Goal: Task Accomplishment & Management: Manage account settings

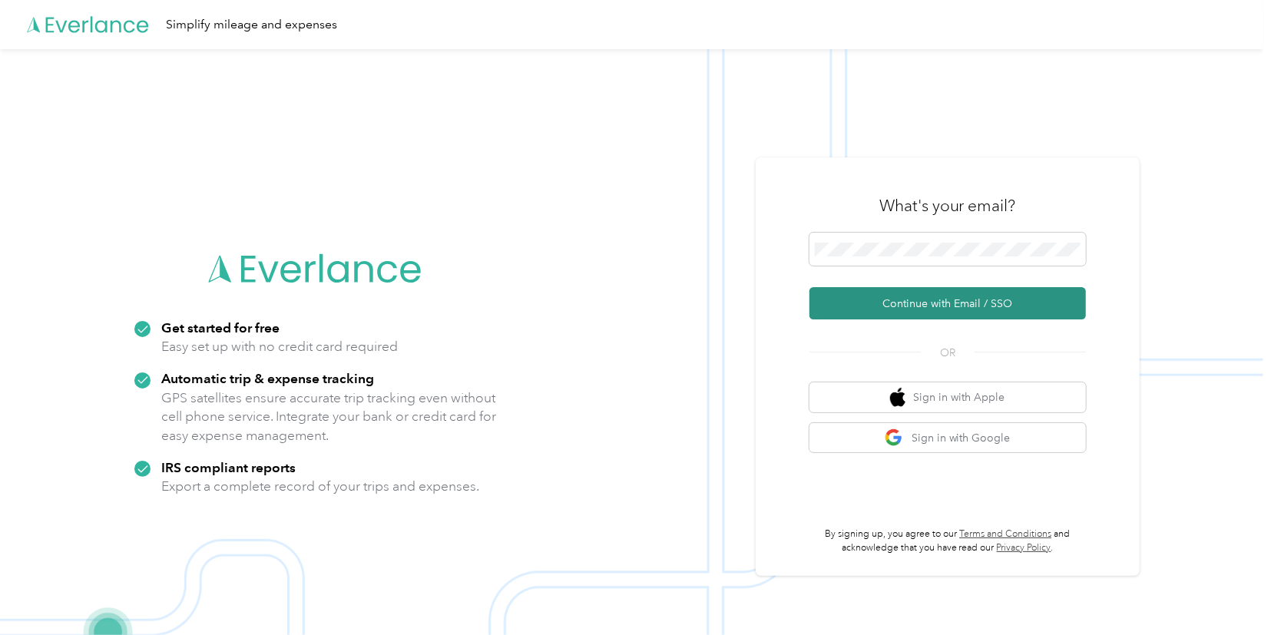
click at [892, 296] on button "Continue with Email / SSO" at bounding box center [947, 303] width 276 height 32
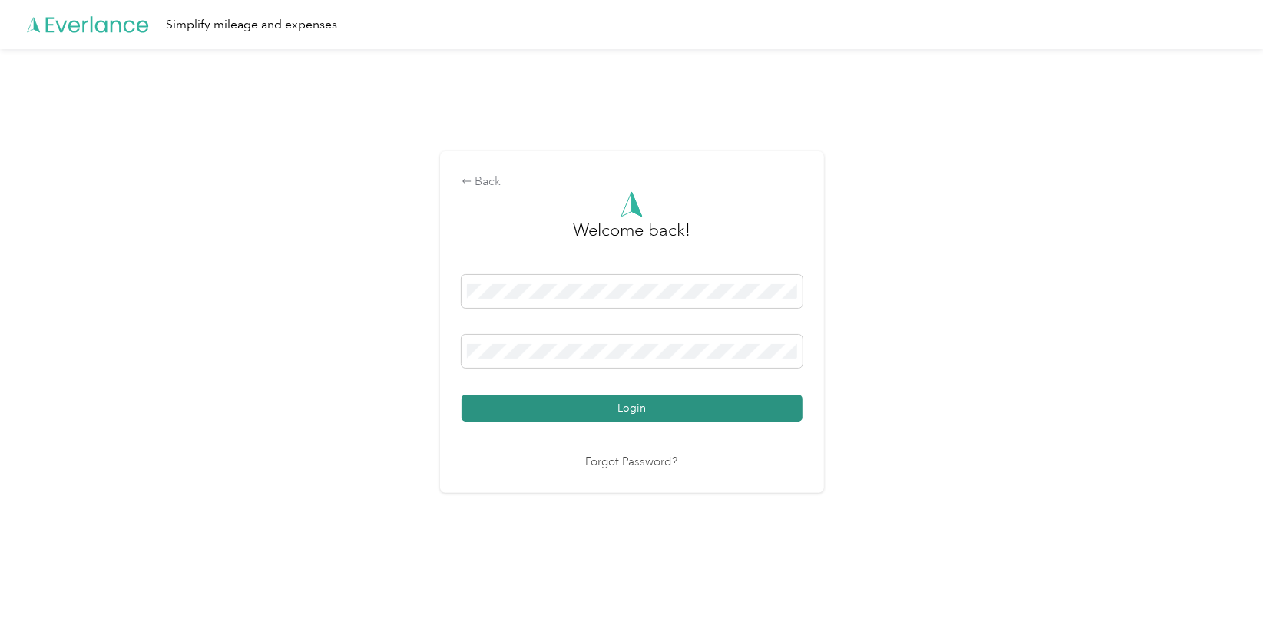
click at [604, 406] on button "Login" at bounding box center [631, 408] width 341 height 27
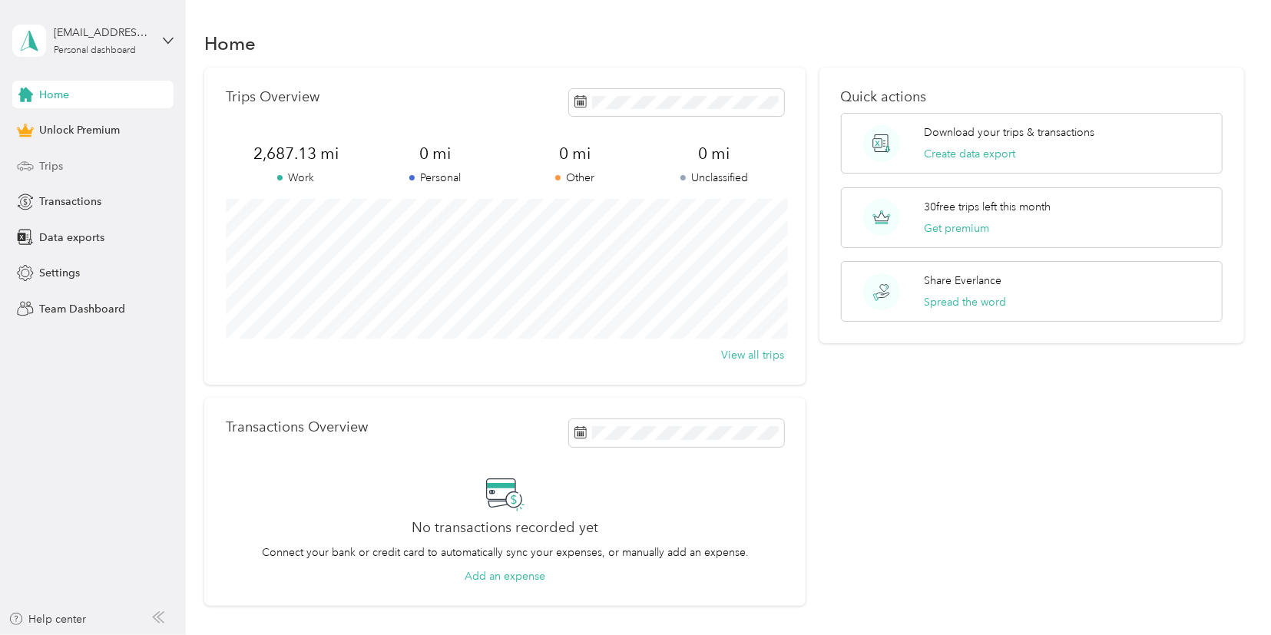
click at [50, 165] on span "Trips" at bounding box center [51, 166] width 24 height 16
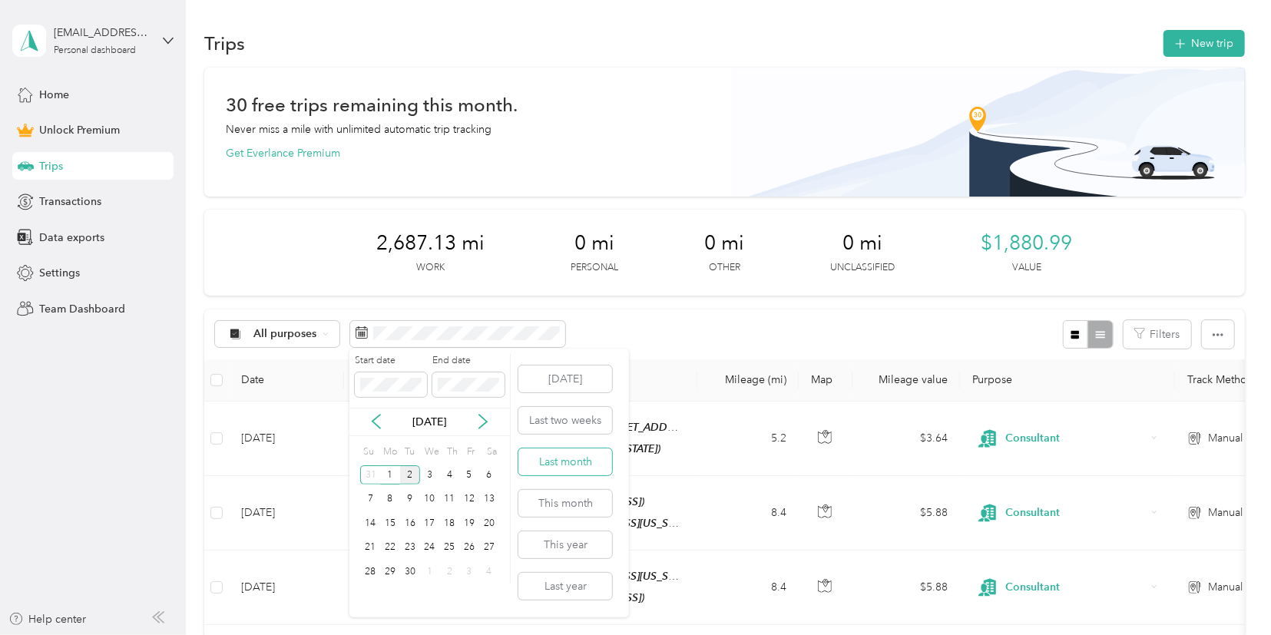
click at [573, 468] on button "Last month" at bounding box center [565, 461] width 94 height 27
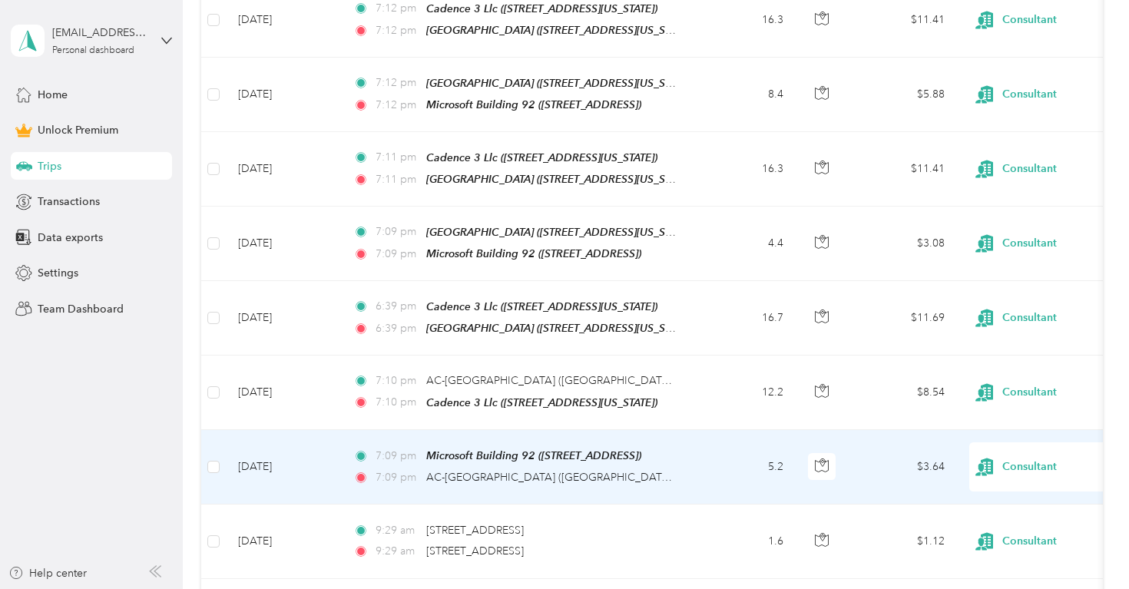
scroll to position [768, 0]
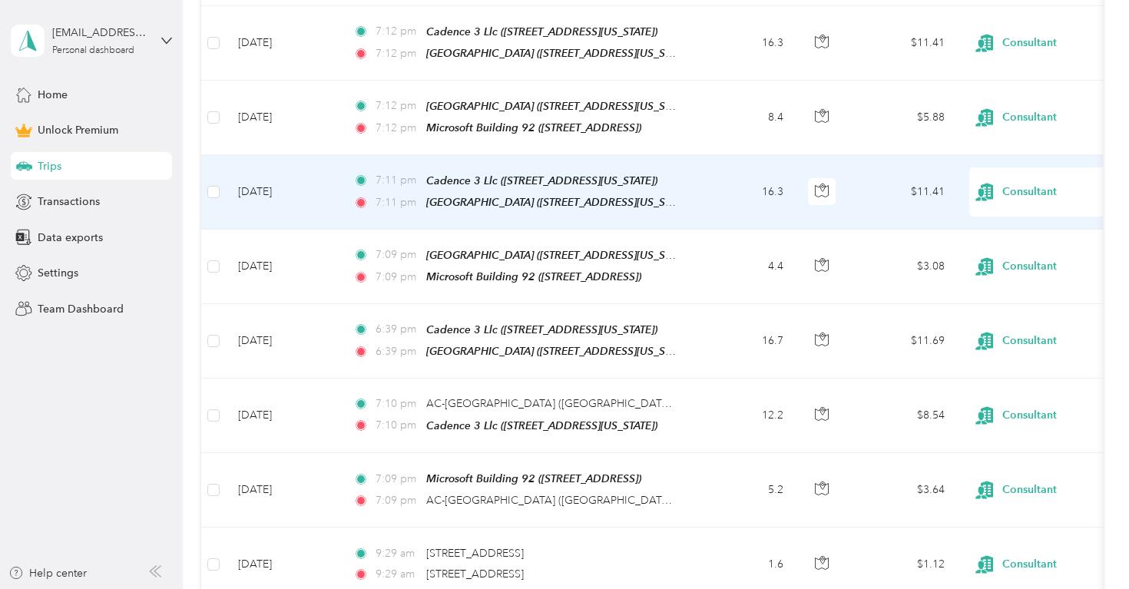
click at [227, 190] on td "[DATE]" at bounding box center [283, 192] width 115 height 74
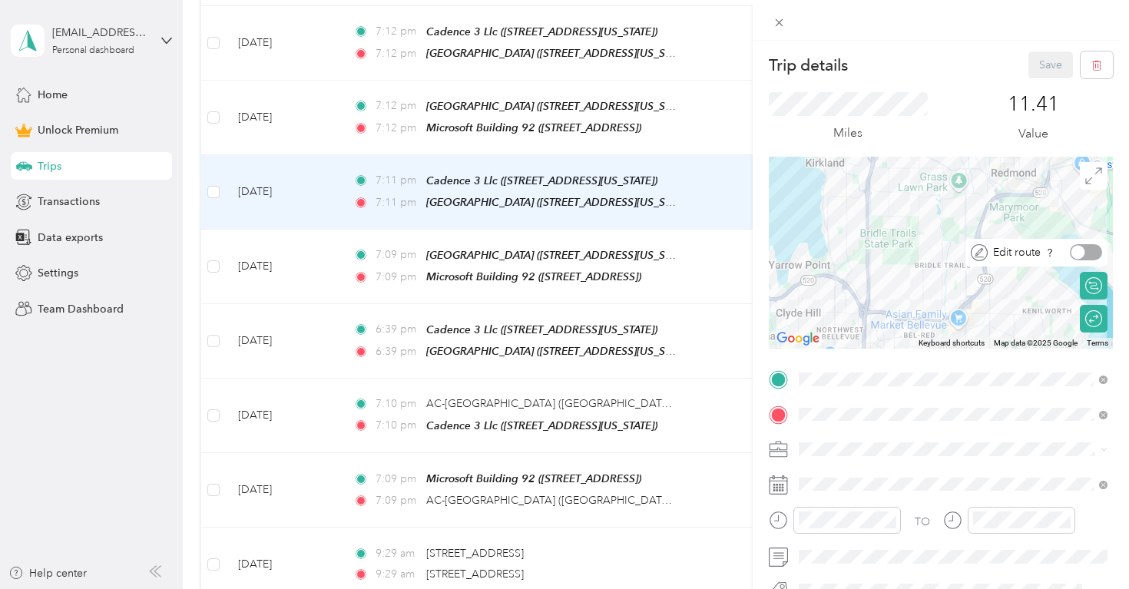
click at [1092, 248] on div at bounding box center [1085, 252] width 32 height 16
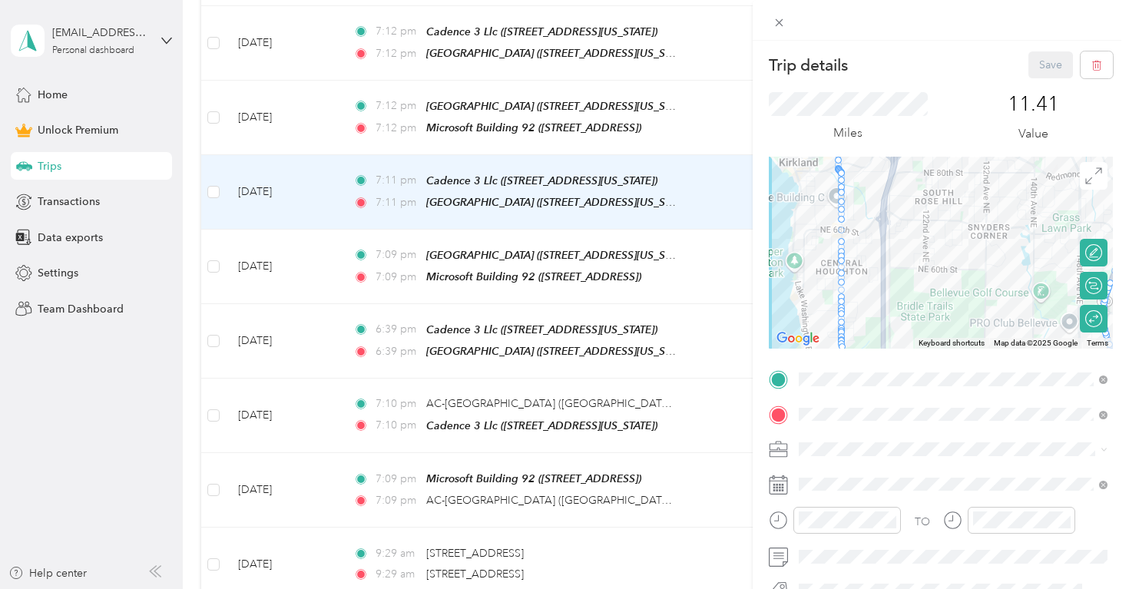
drag, startPoint x: 897, startPoint y: 204, endPoint x: 906, endPoint y: 258, distance: 54.5
click at [906, 258] on div at bounding box center [940, 253] width 344 height 192
click at [1091, 321] on div at bounding box center [1094, 319] width 14 height 14
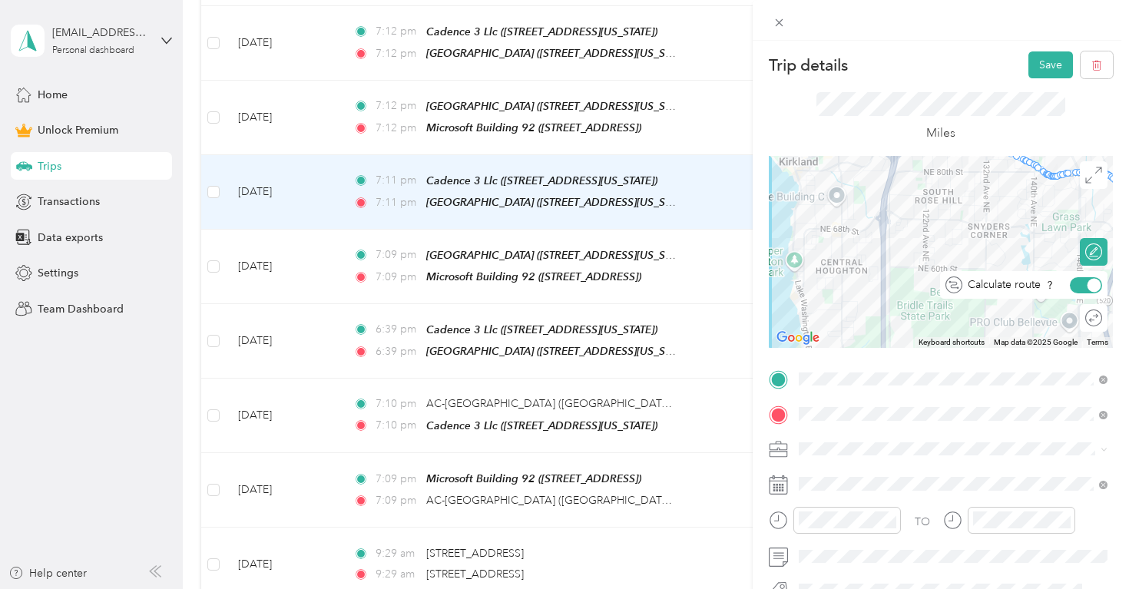
click at [1092, 284] on div at bounding box center [1094, 285] width 14 height 14
click at [1092, 255] on div at bounding box center [1094, 252] width 14 height 14
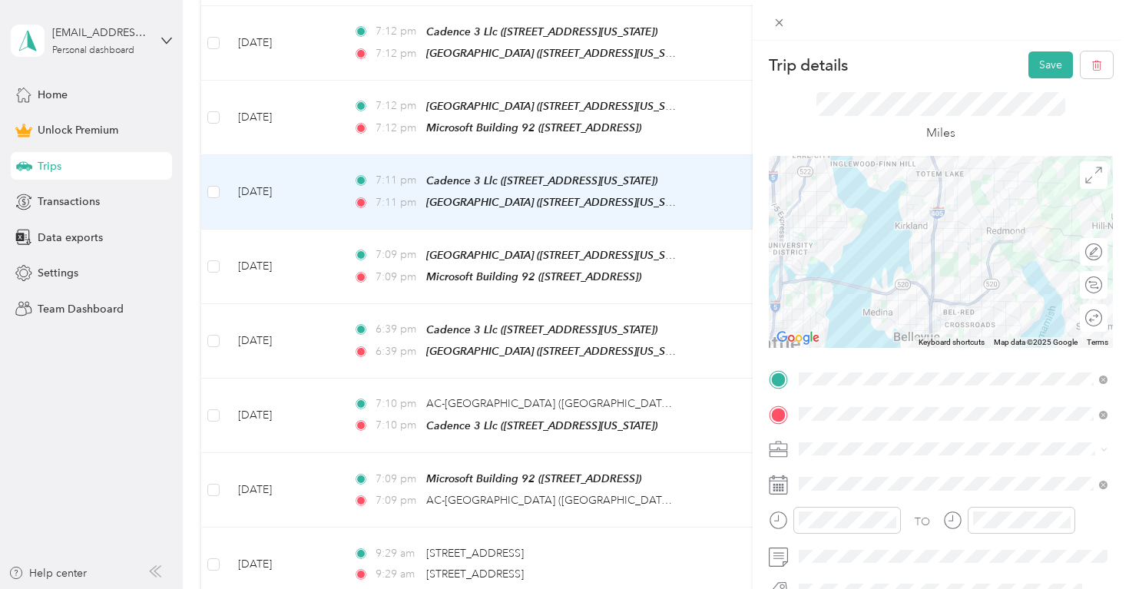
click at [934, 272] on div at bounding box center [940, 252] width 344 height 192
click at [933, 276] on div at bounding box center [940, 252] width 344 height 192
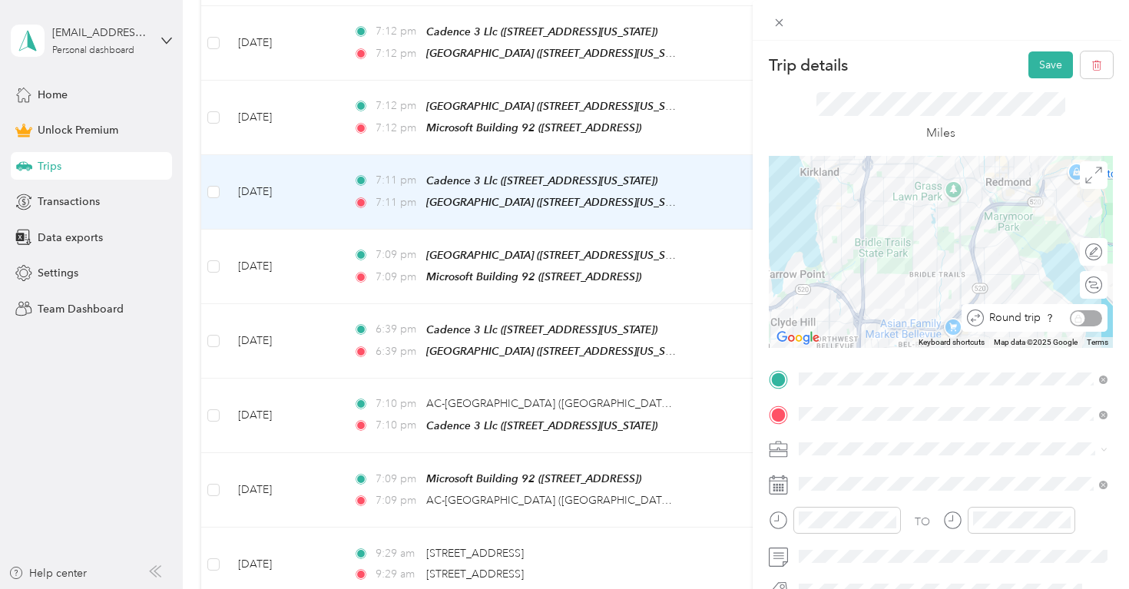
click at [1098, 314] on div "Round trip" at bounding box center [1042, 318] width 118 height 16
click at [1081, 316] on div "Round trip" at bounding box center [1042, 318] width 118 height 16
click at [1096, 279] on div "Calculate route" at bounding box center [1093, 285] width 28 height 28
click at [1084, 287] on div at bounding box center [1085, 285] width 32 height 16
click at [1088, 321] on div at bounding box center [1085, 318] width 32 height 16
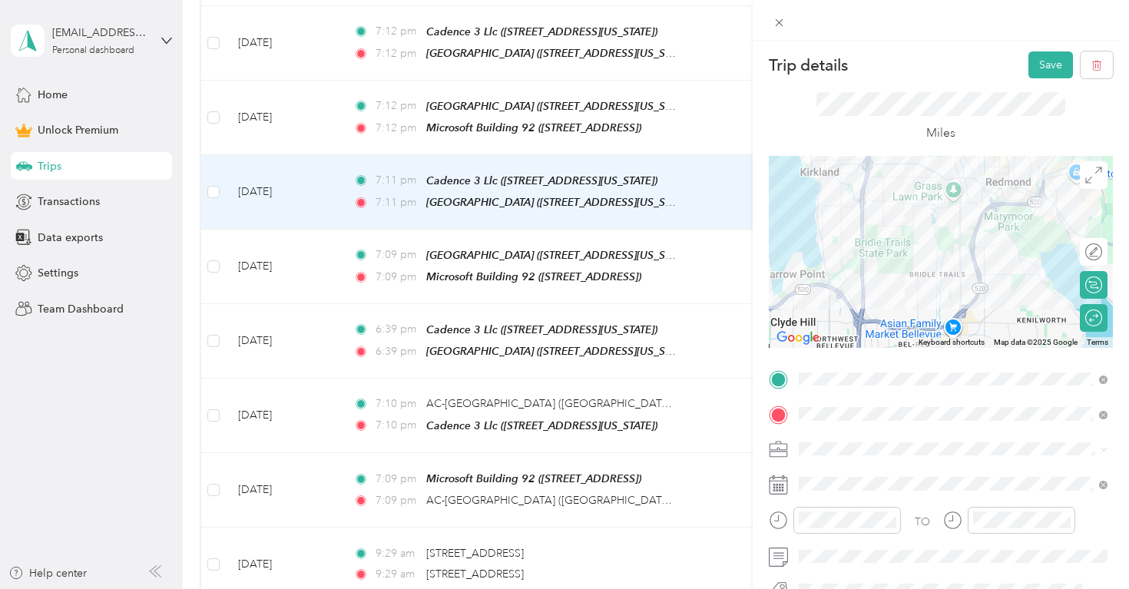
click at [974, 254] on div at bounding box center [940, 252] width 344 height 192
click at [1080, 253] on div at bounding box center [1078, 252] width 14 height 14
drag, startPoint x: 903, startPoint y: 162, endPoint x: 871, endPoint y: 226, distance: 71.8
click at [940, 252] on div at bounding box center [1112, 252] width 344 height 0
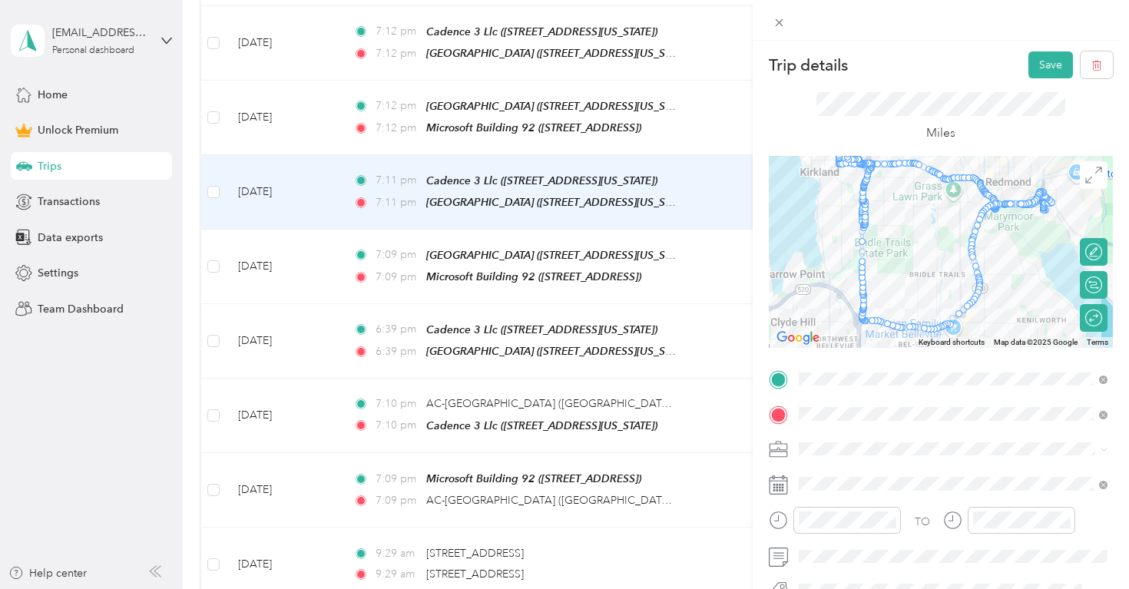
drag, startPoint x: 962, startPoint y: 176, endPoint x: 940, endPoint y: 324, distance: 149.8
click at [940, 252] on div at bounding box center [1112, 252] width 344 height 0
click at [1043, 68] on button "Save" at bounding box center [1050, 64] width 45 height 27
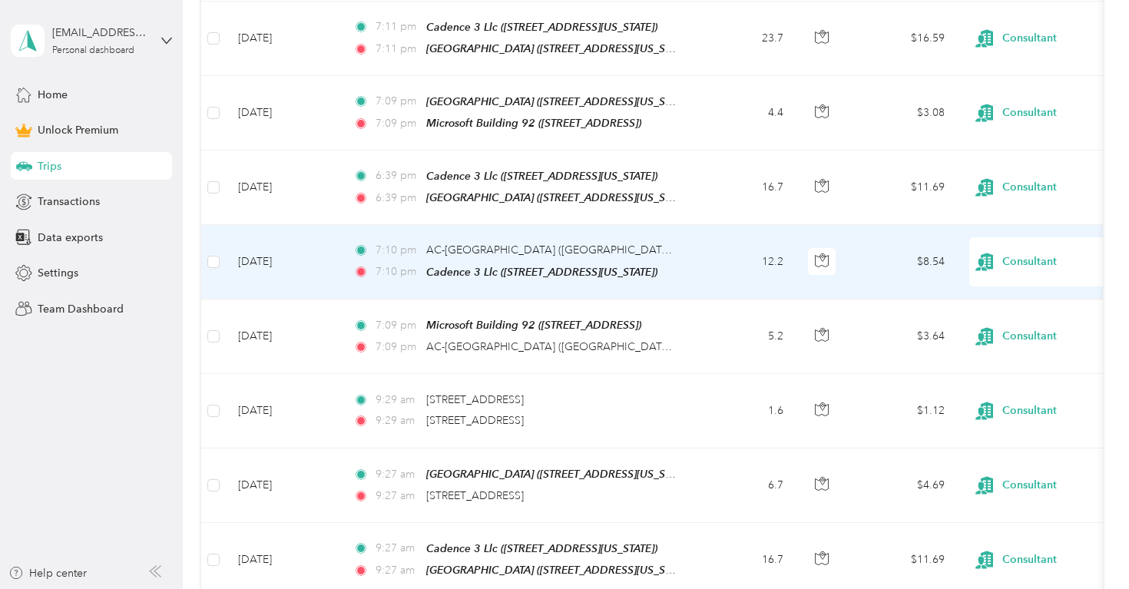
scroll to position [844, 0]
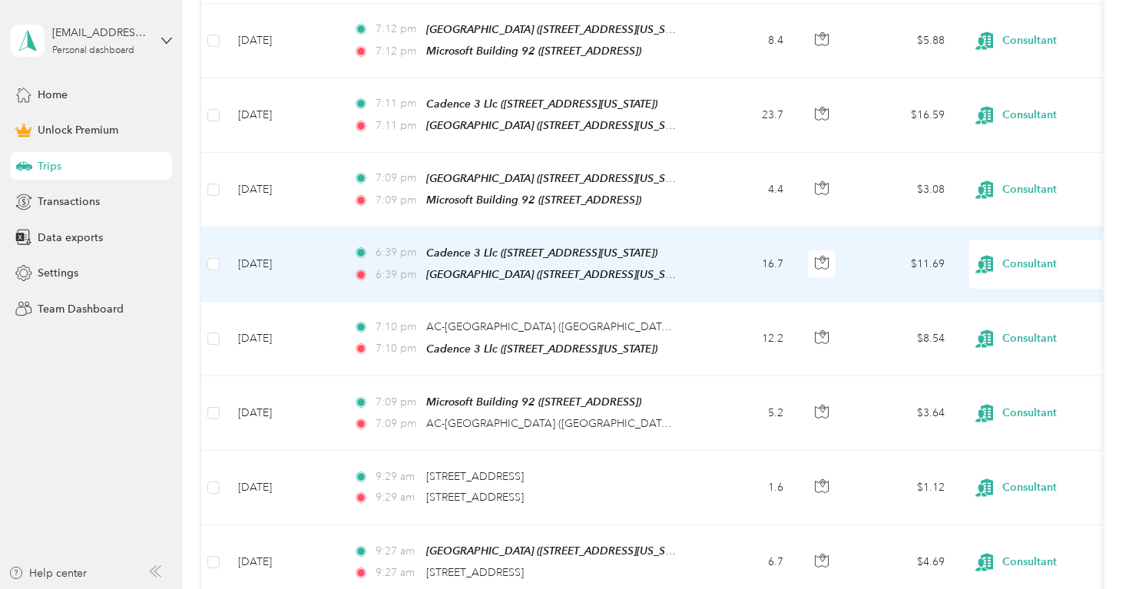
click at [888, 264] on td "$11.69" at bounding box center [902, 264] width 107 height 74
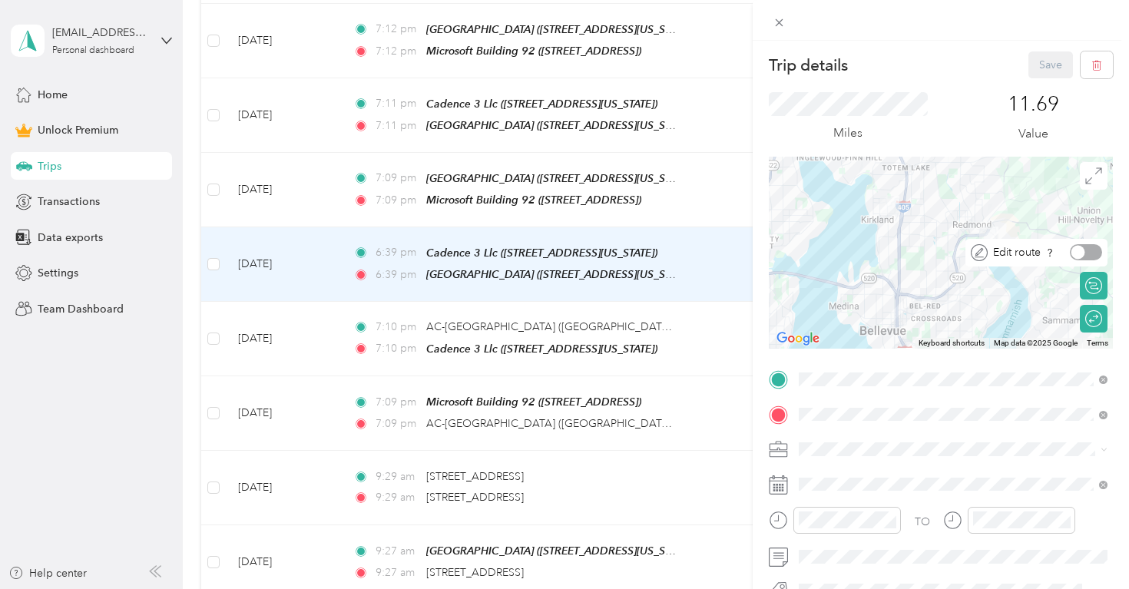
click at [1082, 256] on div at bounding box center [1078, 253] width 14 height 14
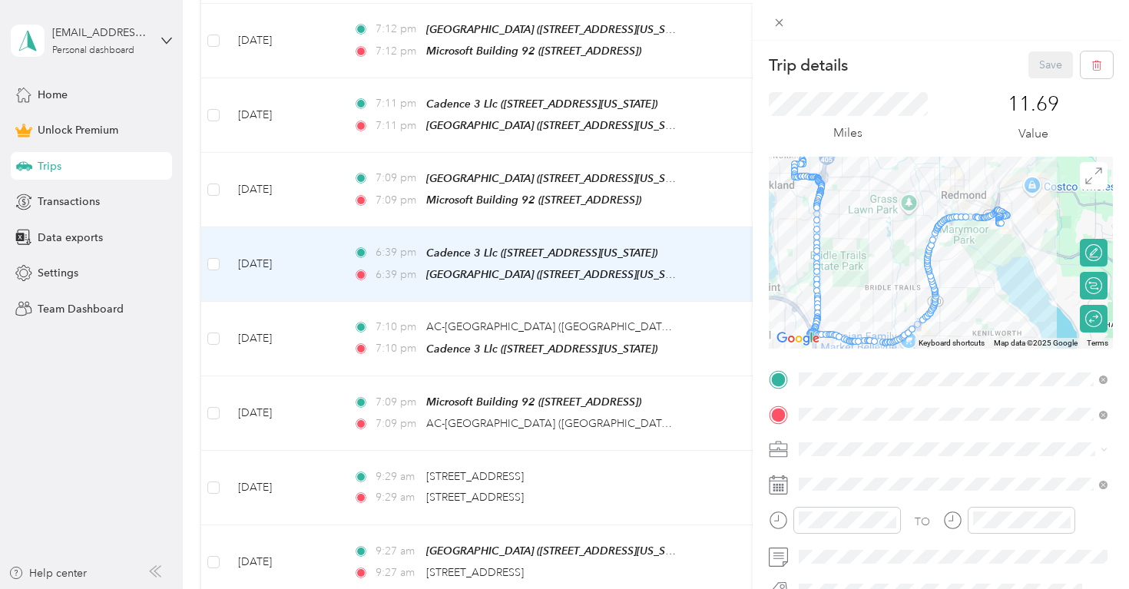
drag, startPoint x: 964, startPoint y: 243, endPoint x: 965, endPoint y: 265, distance: 21.5
click at [965, 265] on div at bounding box center [940, 253] width 344 height 192
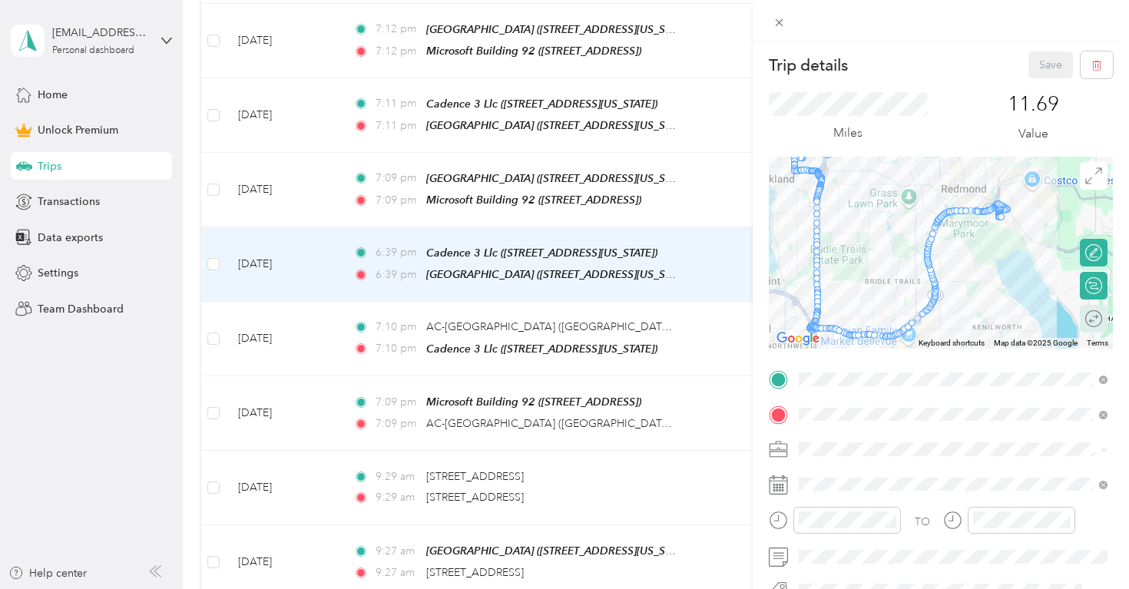
click at [1096, 311] on div "Round trip" at bounding box center [1093, 319] width 28 height 28
click at [1092, 314] on div at bounding box center [1094, 319] width 14 height 14
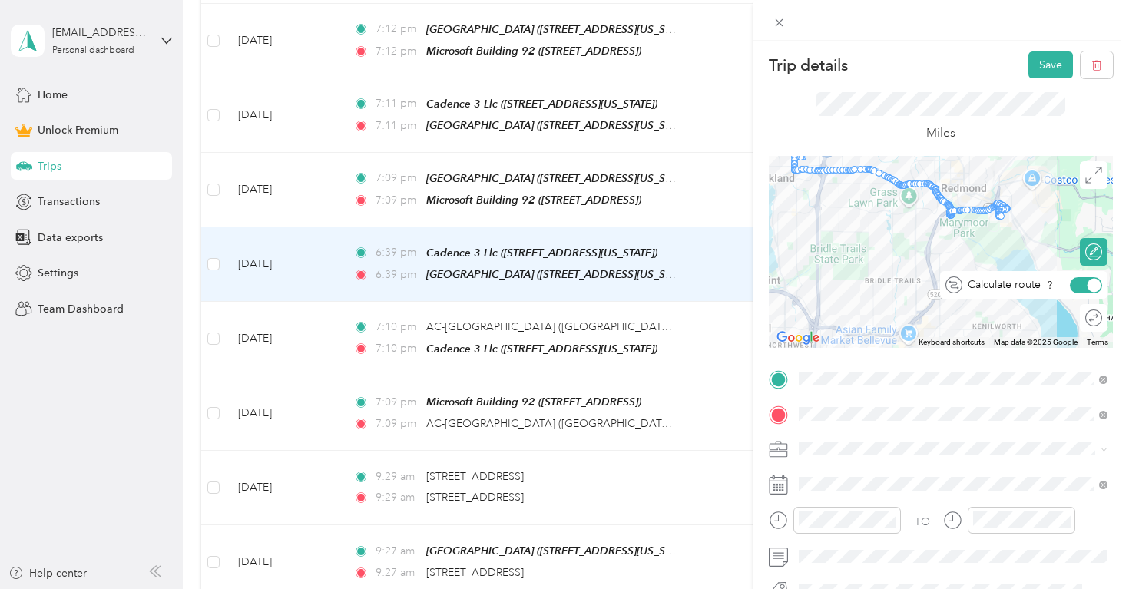
click at [1097, 281] on div at bounding box center [1094, 285] width 14 height 14
click at [1092, 254] on div at bounding box center [1094, 252] width 14 height 14
click at [1085, 283] on div at bounding box center [1085, 285] width 32 height 16
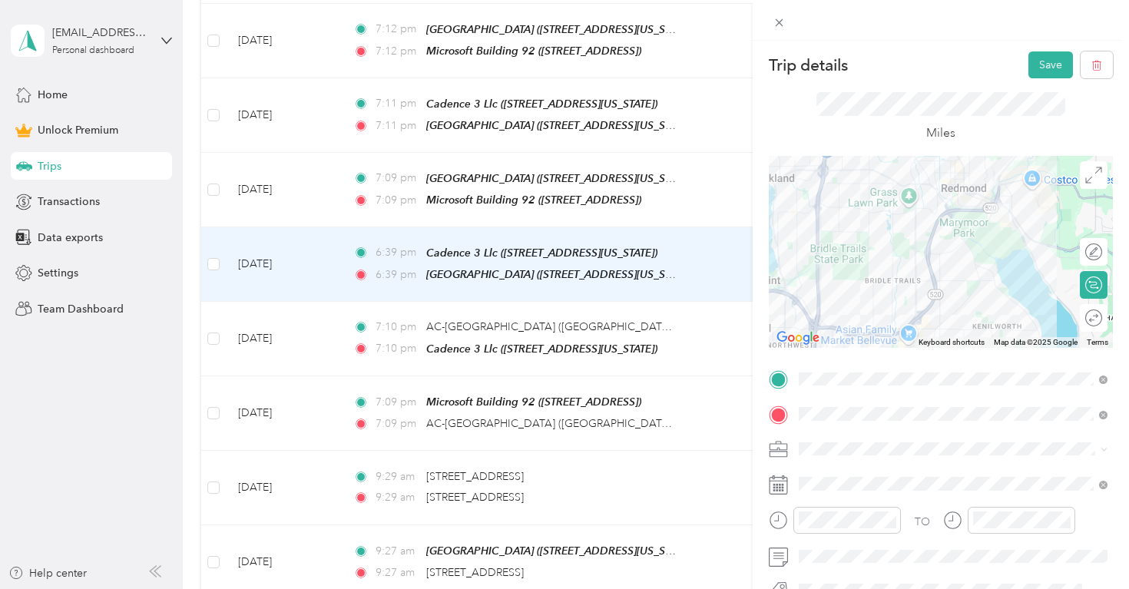
click at [817, 252] on div at bounding box center [940, 252] width 344 height 192
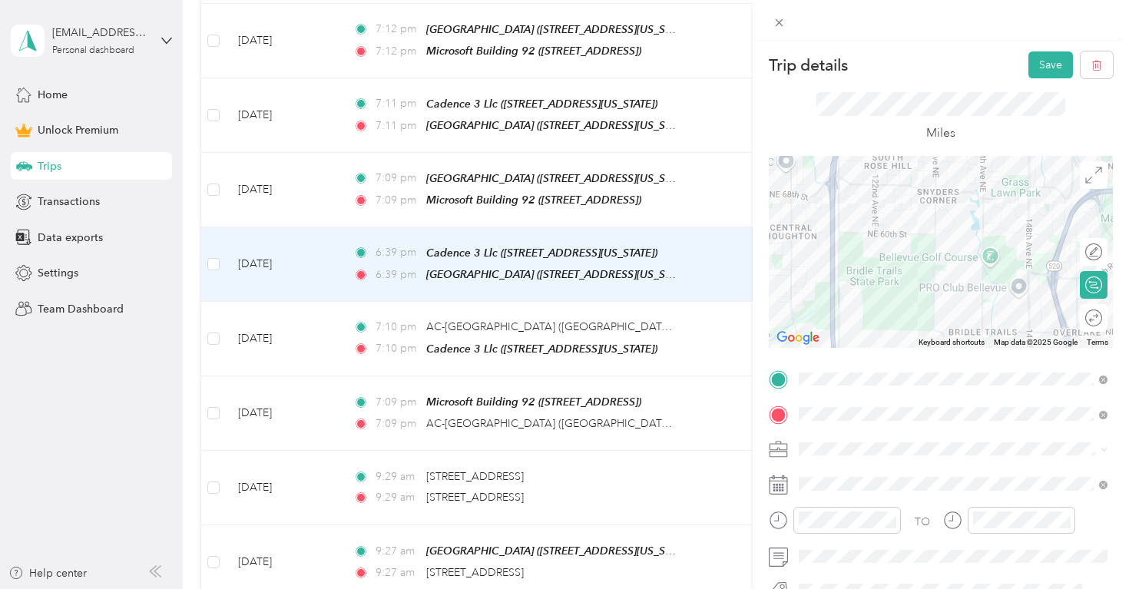
drag, startPoint x: 907, startPoint y: 217, endPoint x: 951, endPoint y: 353, distance: 142.8
click at [951, 348] on div at bounding box center [940, 252] width 344 height 192
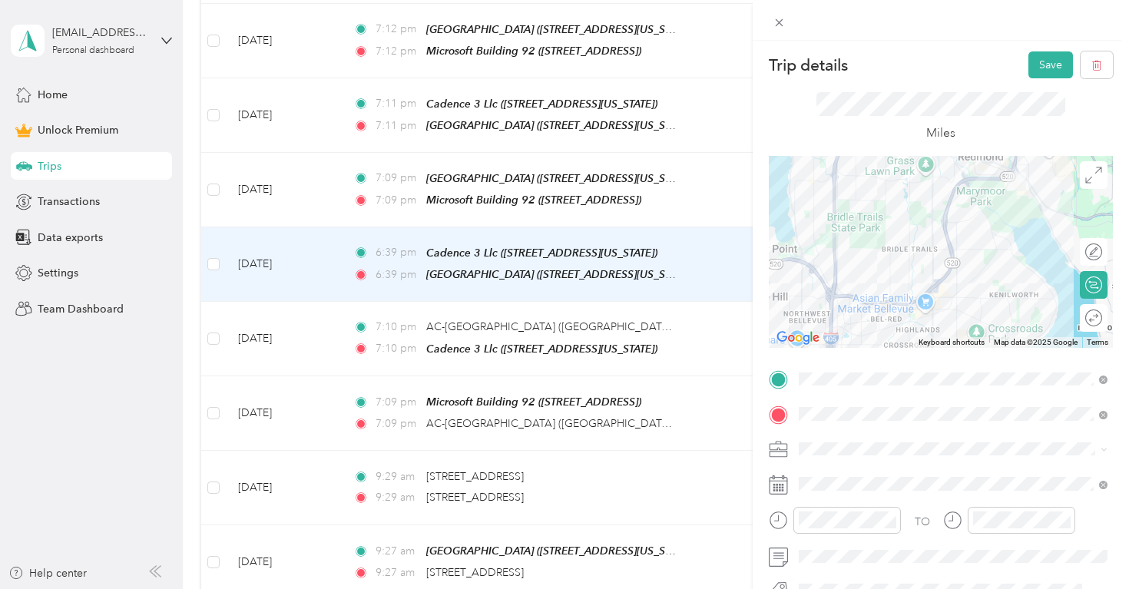
drag, startPoint x: 905, startPoint y: 303, endPoint x: 894, endPoint y: 249, distance: 55.7
click at [894, 249] on div at bounding box center [940, 252] width 344 height 192
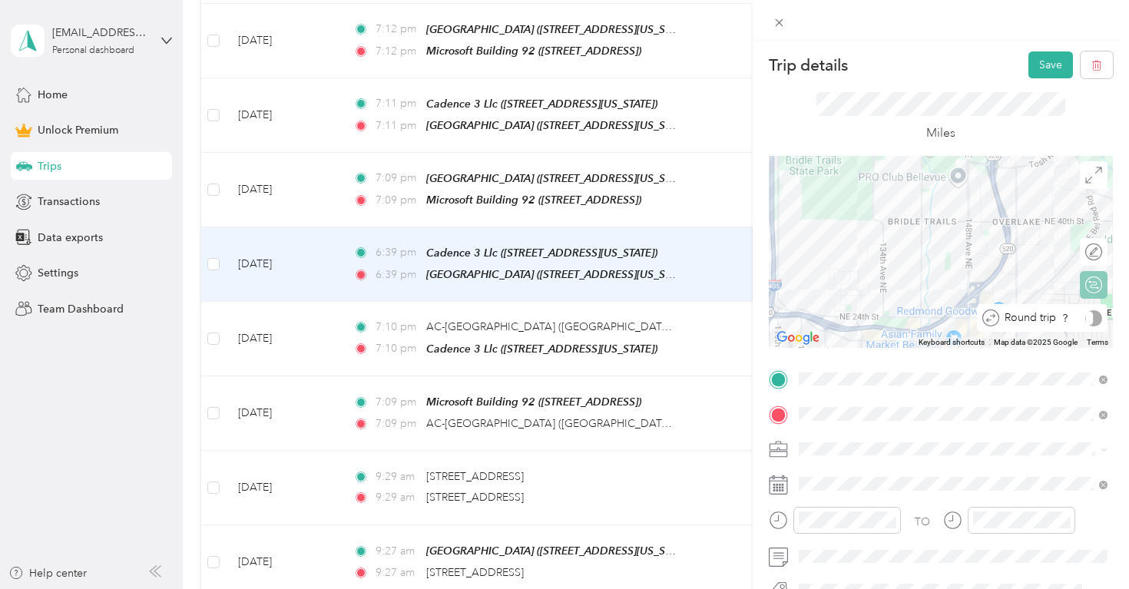
click at [1096, 318] on div at bounding box center [1093, 318] width 17 height 16
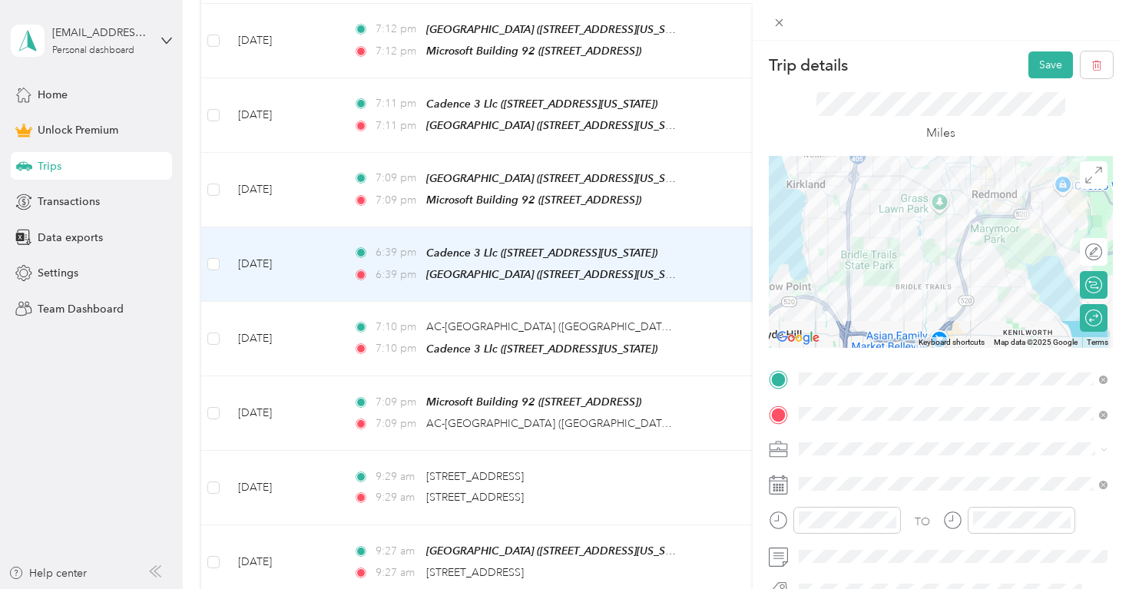
drag, startPoint x: 859, startPoint y: 226, endPoint x: 903, endPoint y: 230, distance: 43.9
click at [903, 230] on div at bounding box center [940, 252] width 344 height 192
click at [1102, 246] on div "Edit route" at bounding box center [1102, 252] width 0 height 16
click at [1088, 253] on div at bounding box center [1085, 252] width 32 height 16
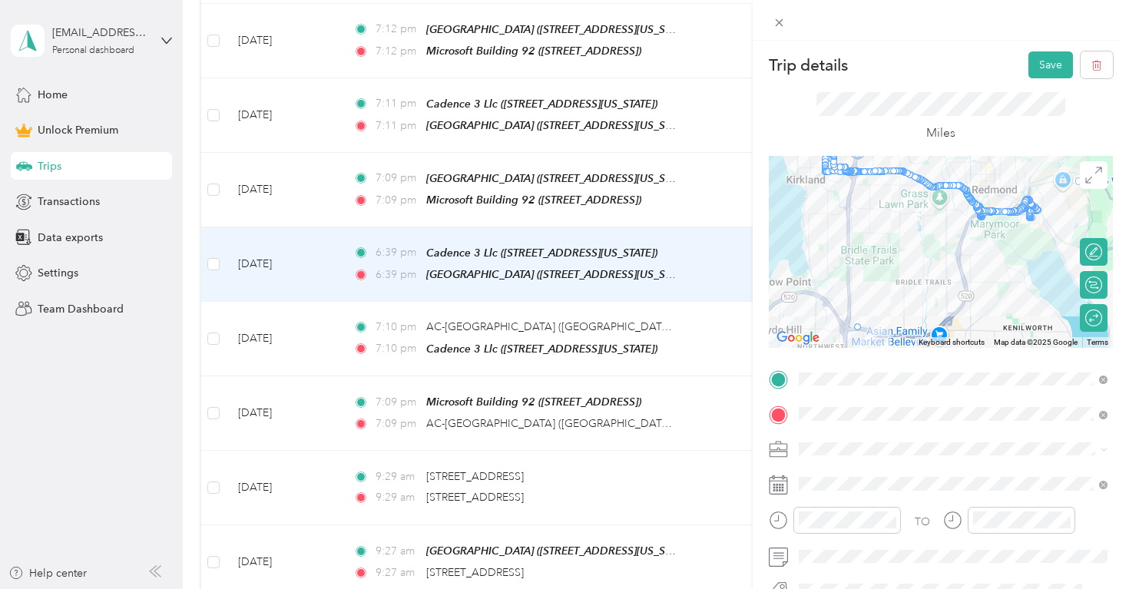
drag, startPoint x: 898, startPoint y: 177, endPoint x: 864, endPoint y: 332, distance: 159.6
click at [940, 252] on div at bounding box center [1112, 252] width 344 height 0
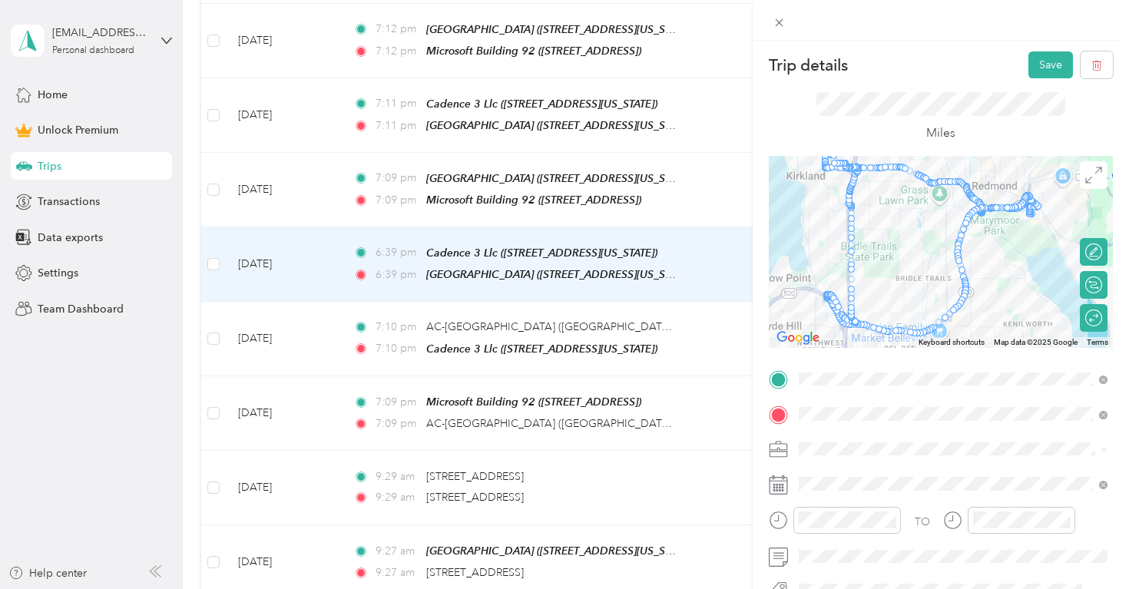
drag, startPoint x: 905, startPoint y: 169, endPoint x: 842, endPoint y: 263, distance: 112.9
click at [940, 252] on div at bounding box center [1112, 252] width 344 height 0
drag, startPoint x: 920, startPoint y: 177, endPoint x: 895, endPoint y: 323, distance: 148.0
click at [940, 252] on div at bounding box center [1112, 252] width 344 height 0
drag, startPoint x: 916, startPoint y: 171, endPoint x: 894, endPoint y: 324, distance: 154.4
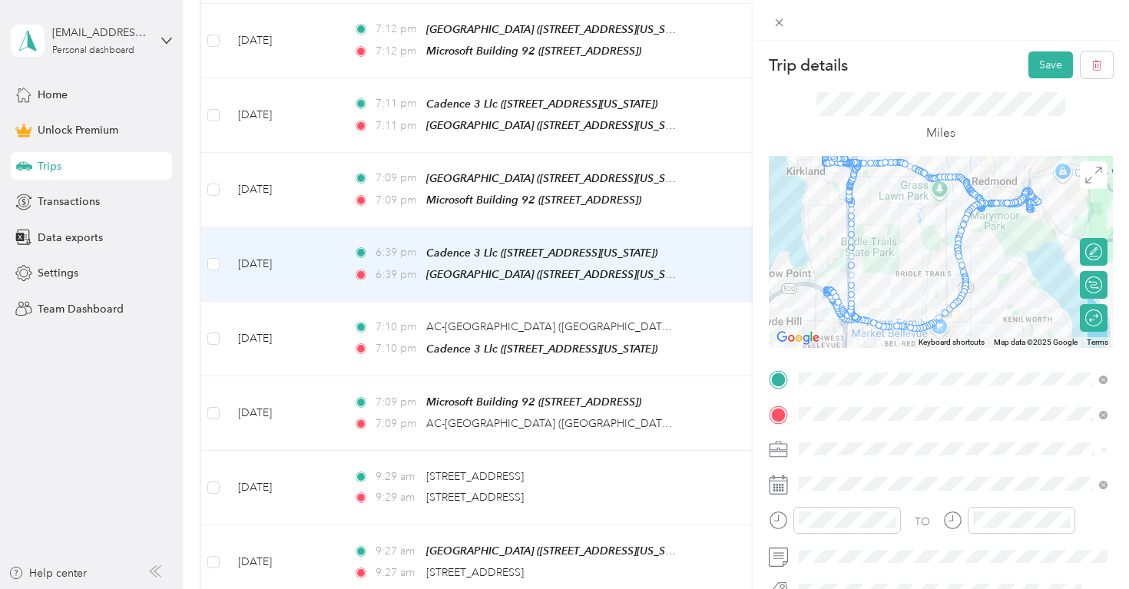
click at [940, 252] on div at bounding box center [1112, 252] width 344 height 0
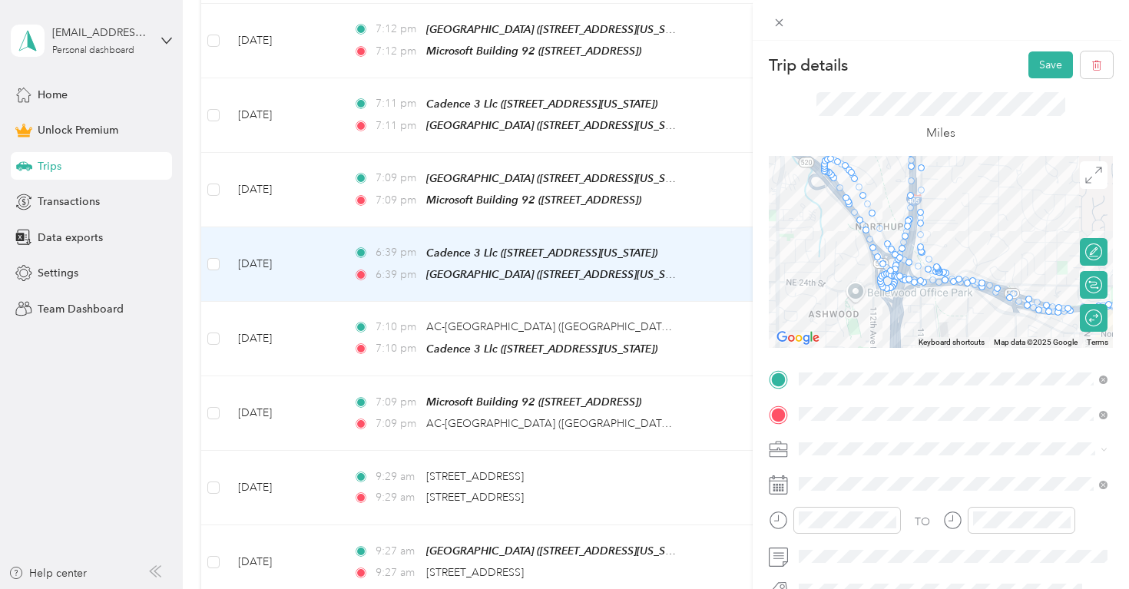
drag, startPoint x: 918, startPoint y: 320, endPoint x: 1007, endPoint y: 209, distance: 142.6
click at [1007, 209] on div at bounding box center [940, 252] width 344 height 192
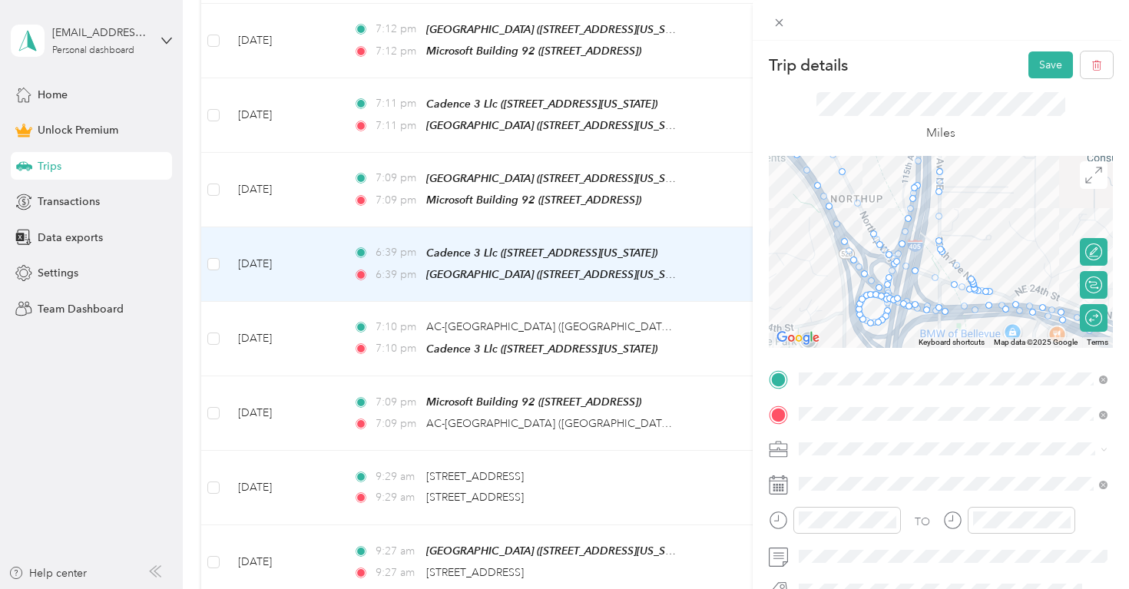
drag, startPoint x: 994, startPoint y: 196, endPoint x: 1031, endPoint y: 210, distance: 39.4
click at [1031, 210] on div at bounding box center [940, 252] width 344 height 192
drag, startPoint x: 907, startPoint y: 265, endPoint x: 948, endPoint y: 302, distance: 55.5
click at [948, 252] on div at bounding box center [1112, 252] width 344 height 0
drag, startPoint x: 909, startPoint y: 263, endPoint x: 945, endPoint y: 302, distance: 52.7
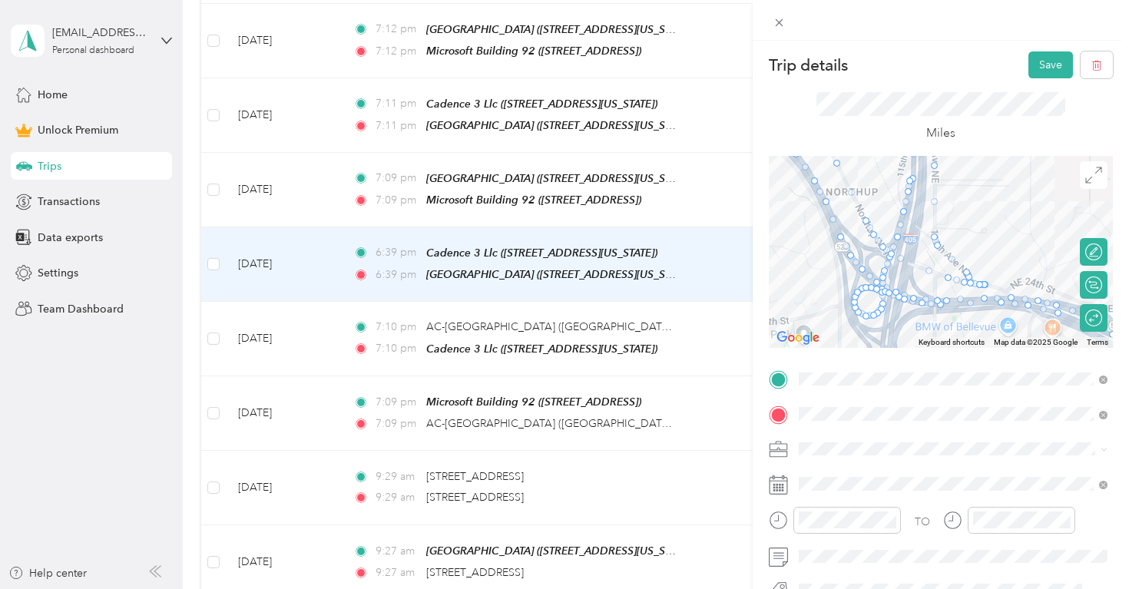
click at [945, 252] on div at bounding box center [1112, 252] width 344 height 0
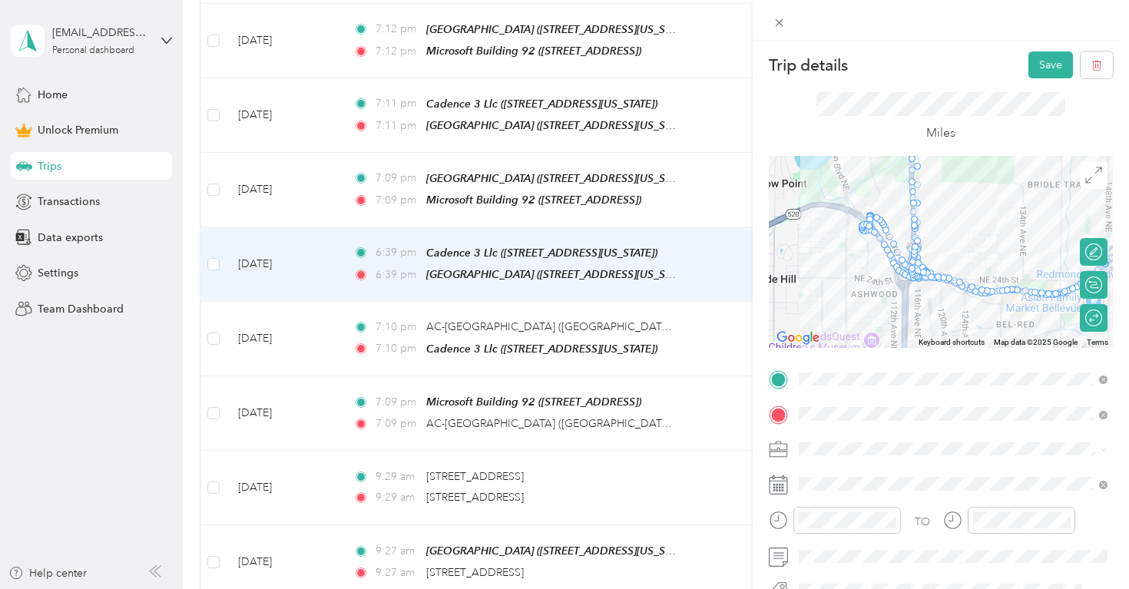
drag, startPoint x: 980, startPoint y: 209, endPoint x: 985, endPoint y: 240, distance: 31.9
click at [985, 240] on div at bounding box center [940, 252] width 344 height 192
click at [1092, 286] on div "Calculate route" at bounding box center [1044, 285] width 126 height 28
click at [1086, 286] on div at bounding box center [1085, 285] width 32 height 16
click at [1089, 315] on div "Round trip" at bounding box center [1042, 318] width 118 height 16
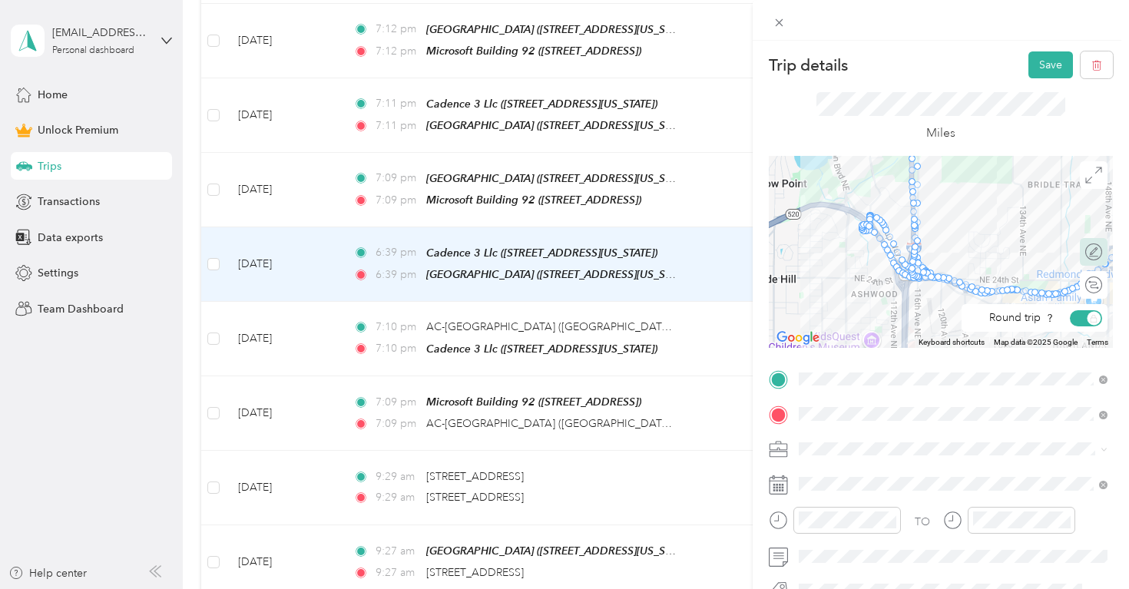
click at [1102, 251] on div "Edit route" at bounding box center [1102, 252] width 0 height 16
click at [1092, 253] on div at bounding box center [1094, 252] width 14 height 14
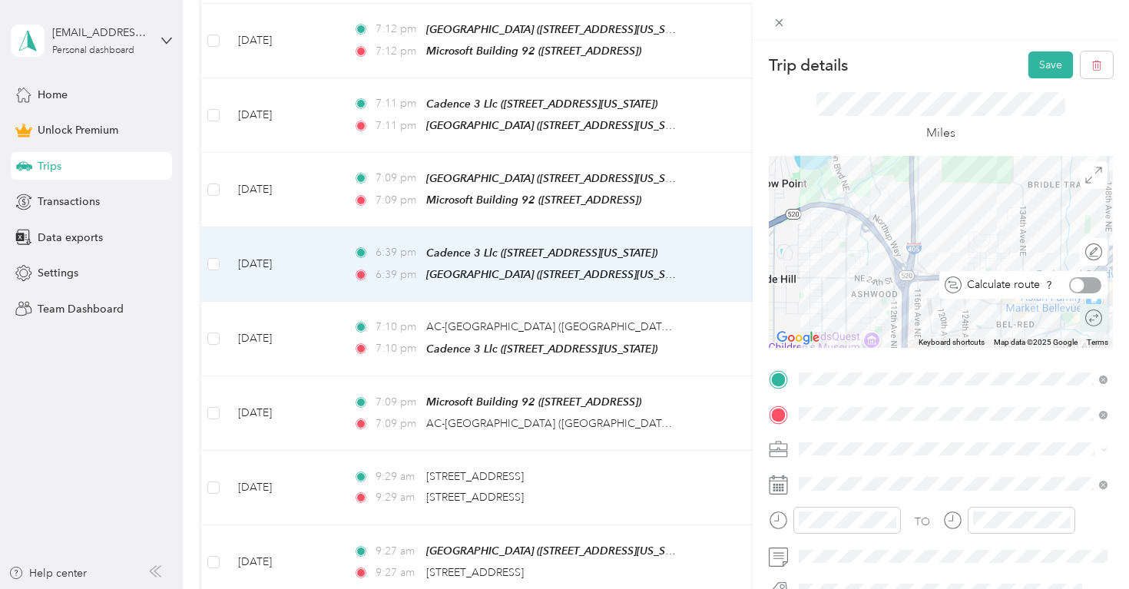
click at [1102, 322] on div "Round trip" at bounding box center [1102, 318] width 0 height 16
click at [1091, 320] on div "Round trip" at bounding box center [1042, 318] width 118 height 16
click at [1082, 318] on div "Round trip" at bounding box center [1042, 318] width 118 height 16
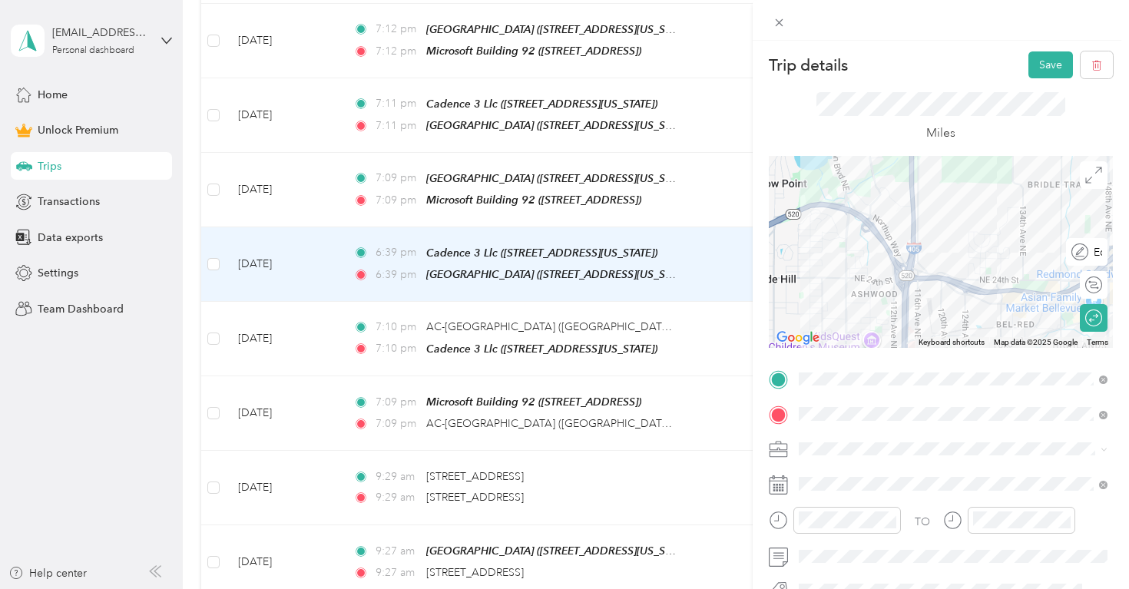
click at [1096, 251] on div "Edit route" at bounding box center [1086, 252] width 41 height 28
click at [1082, 250] on div at bounding box center [1078, 252] width 14 height 14
click at [913, 220] on div at bounding box center [914, 219] width 7 height 7
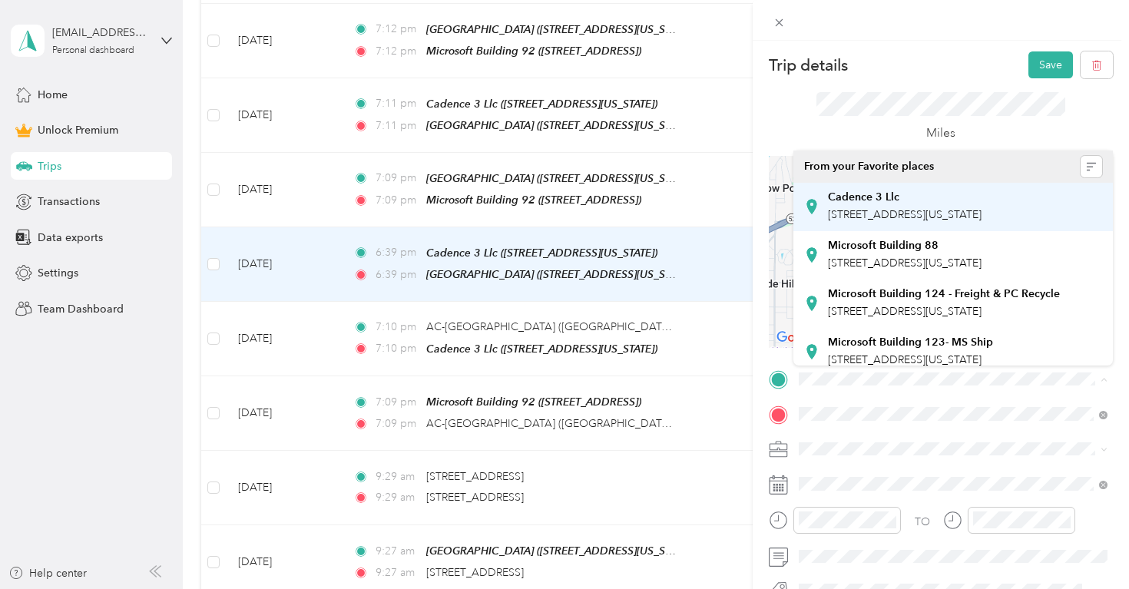
click at [963, 207] on div "Cadence 3 Llc [STREET_ADDRESS][US_STATE]" at bounding box center [905, 206] width 154 height 32
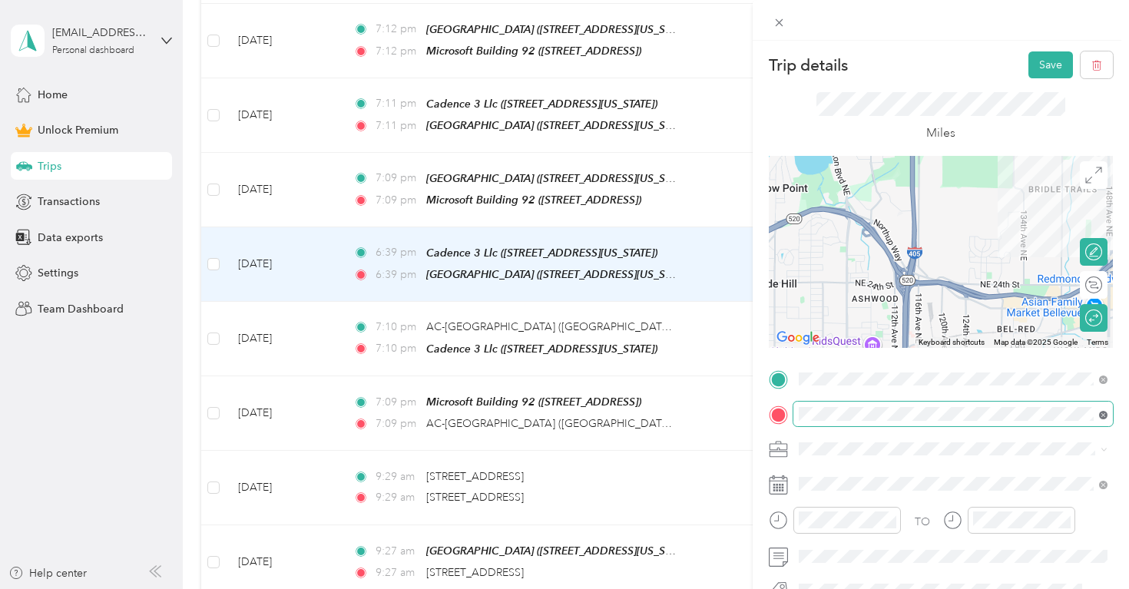
click at [1102, 415] on icon at bounding box center [1103, 415] width 8 height 8
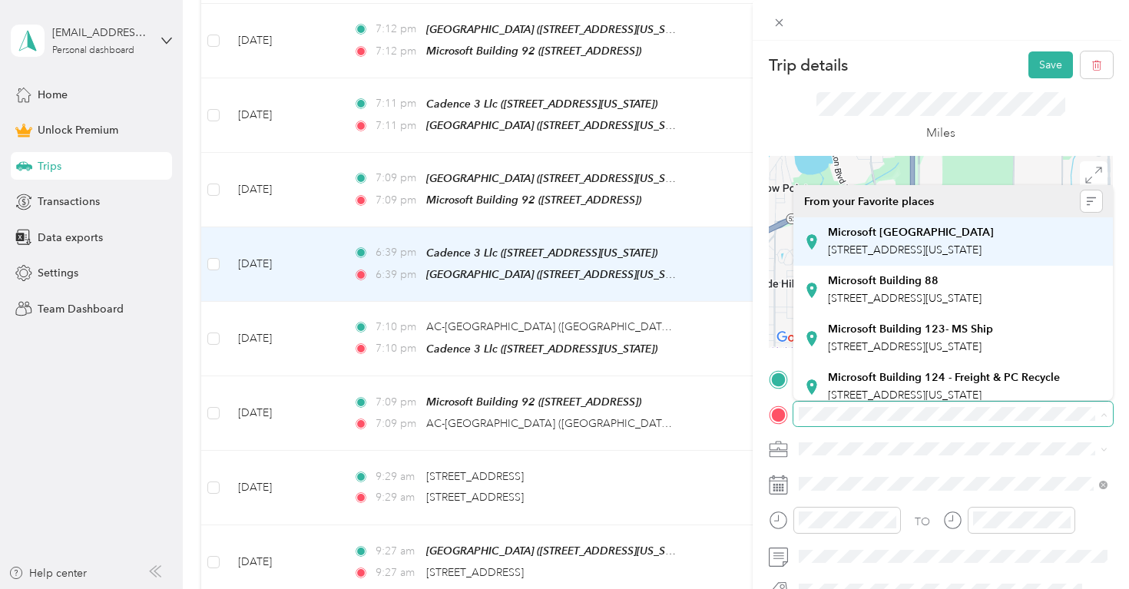
click at [940, 233] on strong "Microsoft [GEOGRAPHIC_DATA]" at bounding box center [911, 233] width 166 height 14
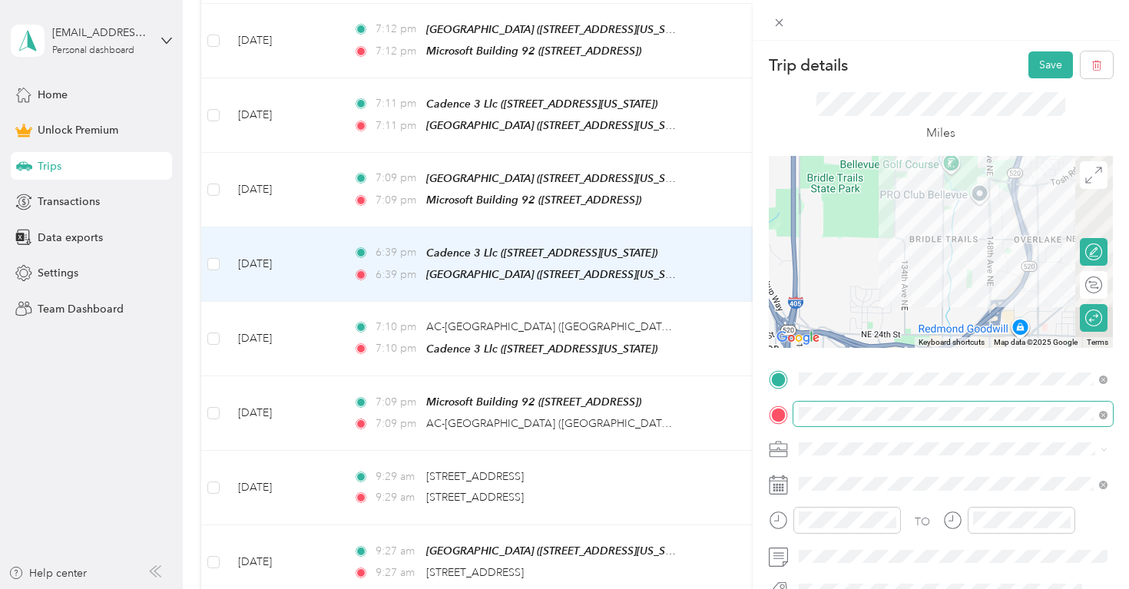
drag, startPoint x: 999, startPoint y: 219, endPoint x: 859, endPoint y: 305, distance: 164.1
click at [858, 304] on div at bounding box center [940, 252] width 344 height 192
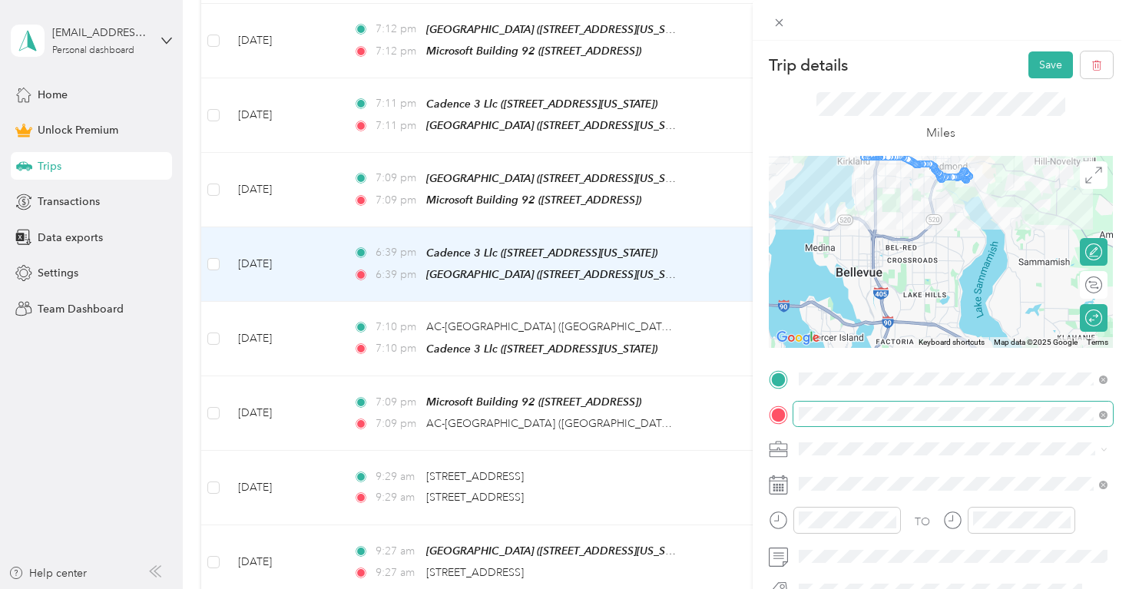
drag, startPoint x: 884, startPoint y: 283, endPoint x: 904, endPoint y: 222, distance: 63.8
click at [905, 219] on div at bounding box center [940, 252] width 344 height 192
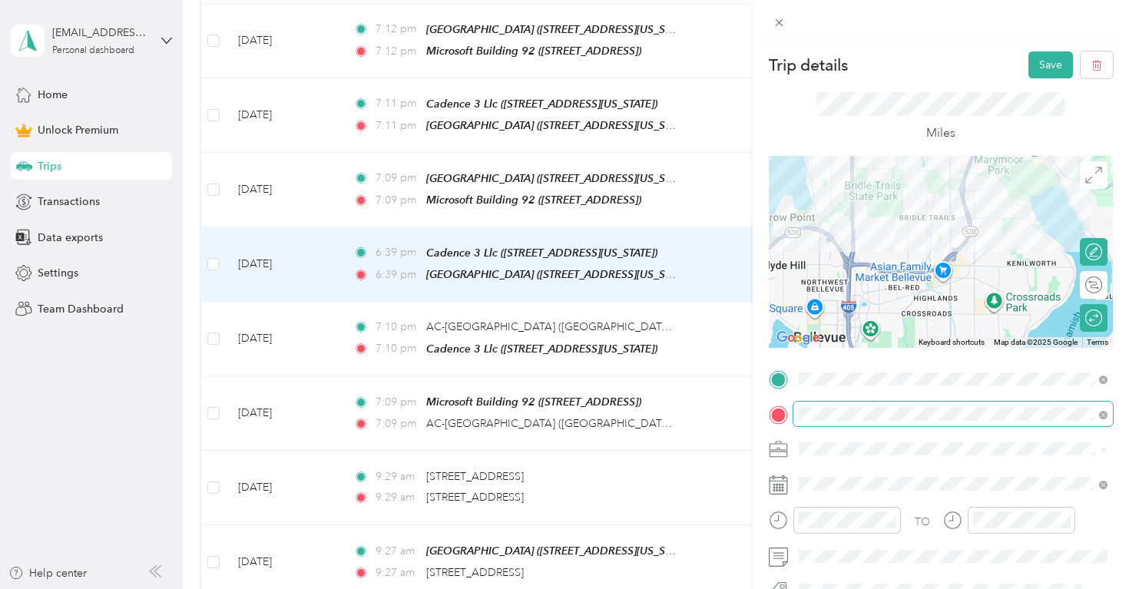
click at [848, 214] on div at bounding box center [940, 252] width 344 height 192
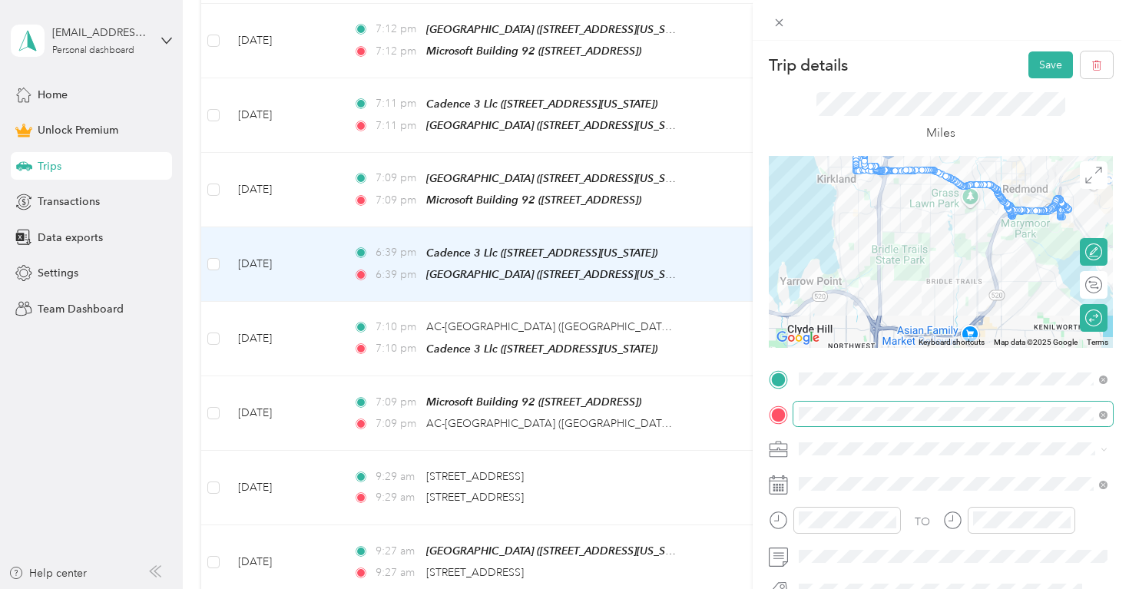
drag, startPoint x: 930, startPoint y: 255, endPoint x: 931, endPoint y: 273, distance: 18.4
click at [931, 273] on div at bounding box center [940, 252] width 344 height 192
drag, startPoint x: 940, startPoint y: 174, endPoint x: 887, endPoint y: 247, distance: 90.8
click at [940, 252] on div at bounding box center [1112, 252] width 344 height 0
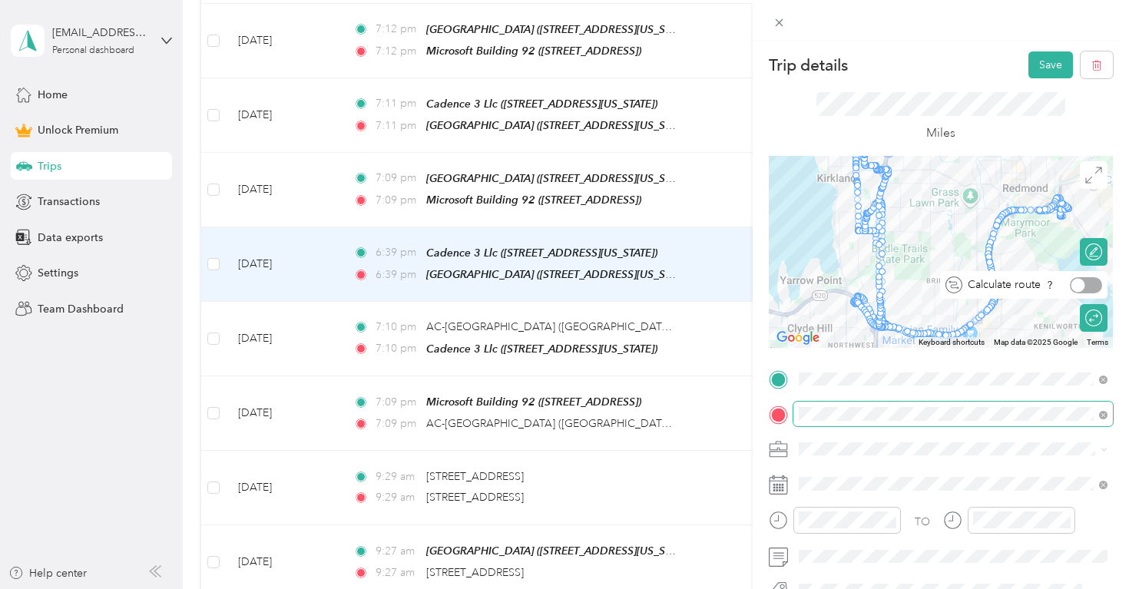
click at [1090, 281] on div at bounding box center [1085, 285] width 32 height 16
drag, startPoint x: 881, startPoint y: 271, endPoint x: 928, endPoint y: 199, distance: 86.0
click at [940, 252] on div at bounding box center [1112, 252] width 344 height 0
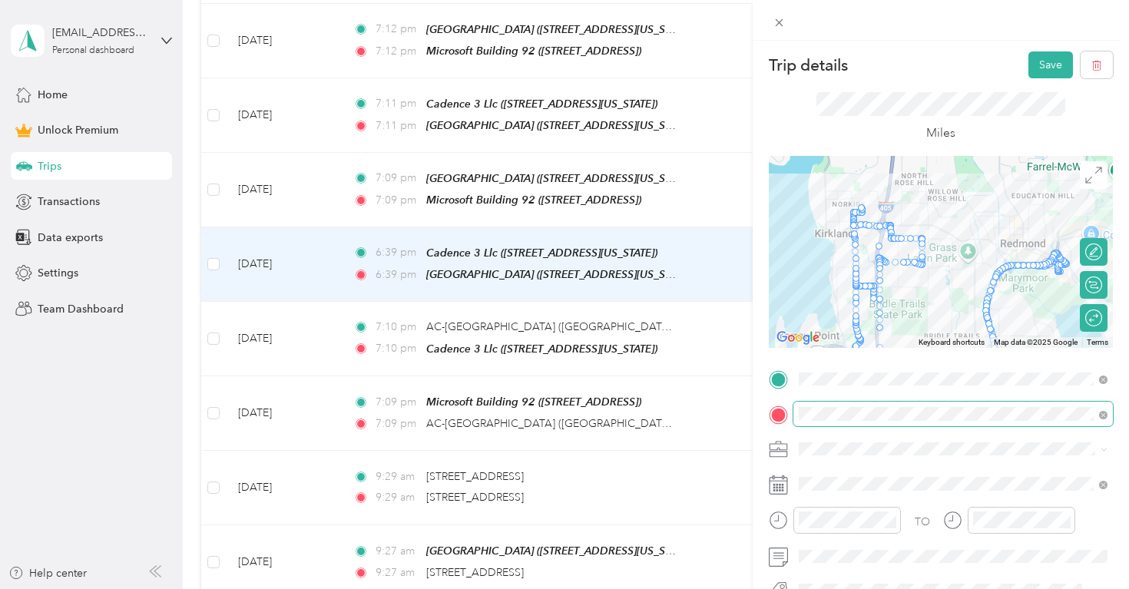
drag, startPoint x: 920, startPoint y: 244, endPoint x: 877, endPoint y: 242, distance: 43.1
click at [940, 252] on div at bounding box center [1112, 252] width 344 height 0
click at [1093, 252] on icon at bounding box center [1093, 251] width 17 height 17
click at [1086, 250] on div at bounding box center [1085, 252] width 32 height 16
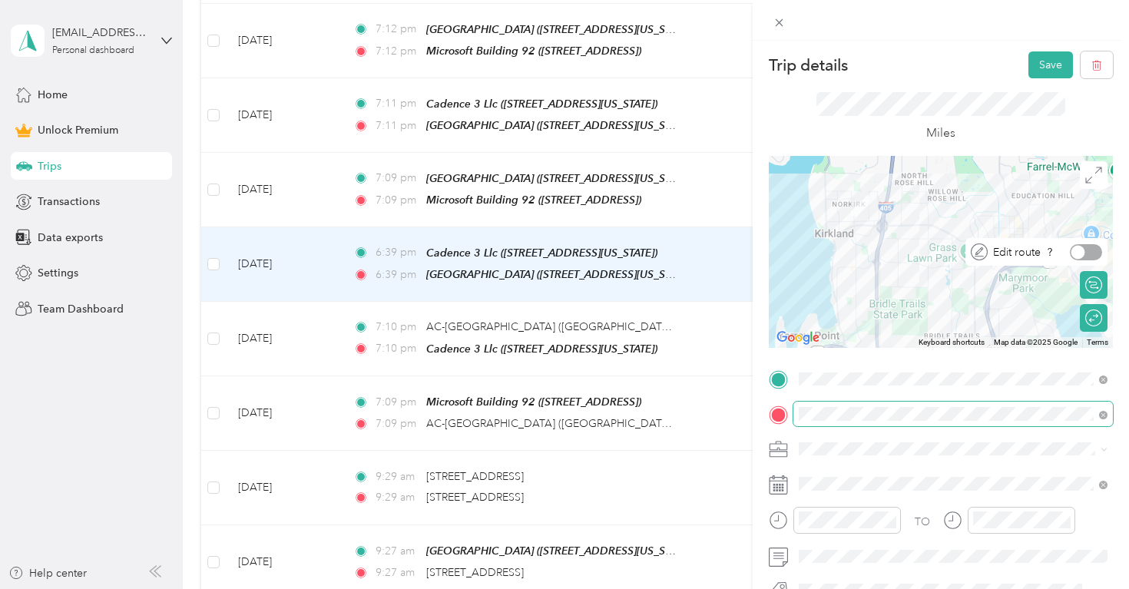
click at [1083, 252] on div at bounding box center [1078, 252] width 14 height 14
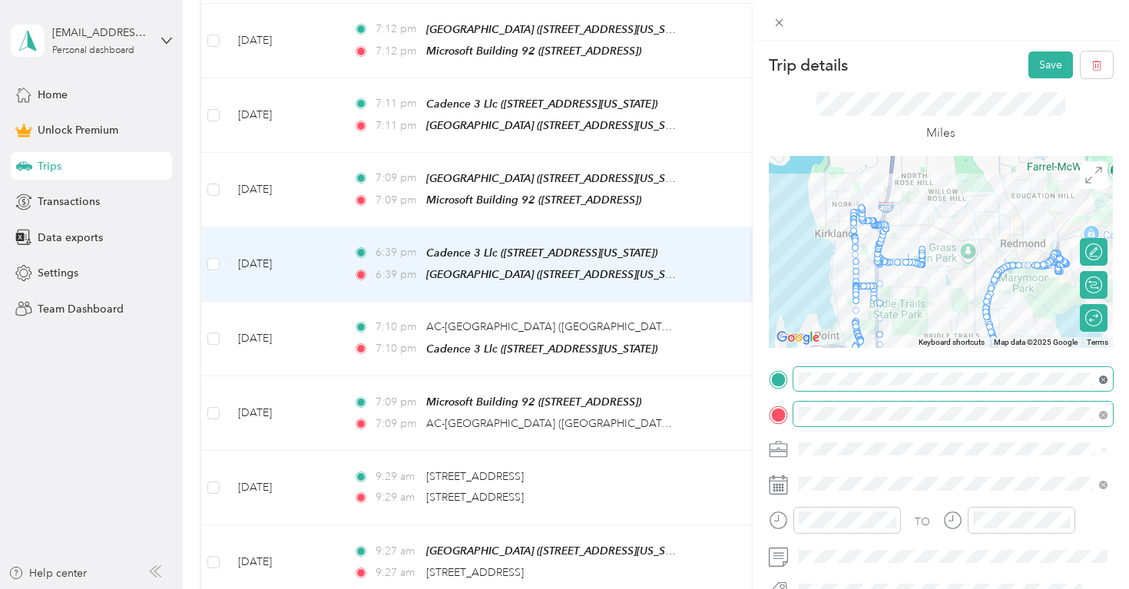
click at [1099, 376] on span at bounding box center [1100, 379] width 14 height 11
click at [1099, 382] on icon at bounding box center [1103, 379] width 8 height 8
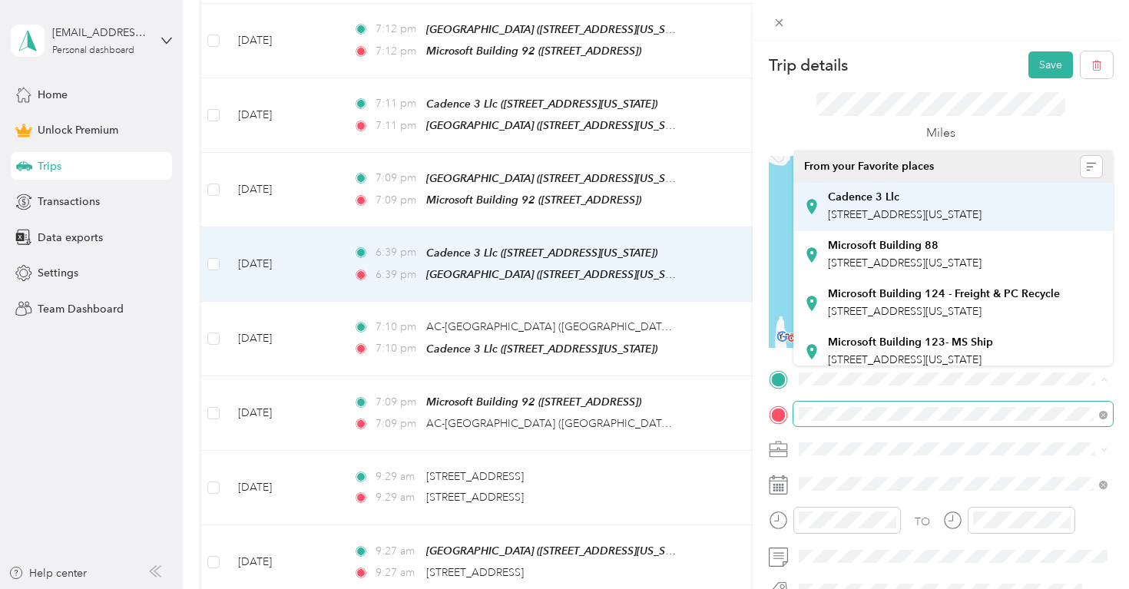
click at [981, 216] on span "[STREET_ADDRESS][US_STATE]" at bounding box center [905, 214] width 154 height 13
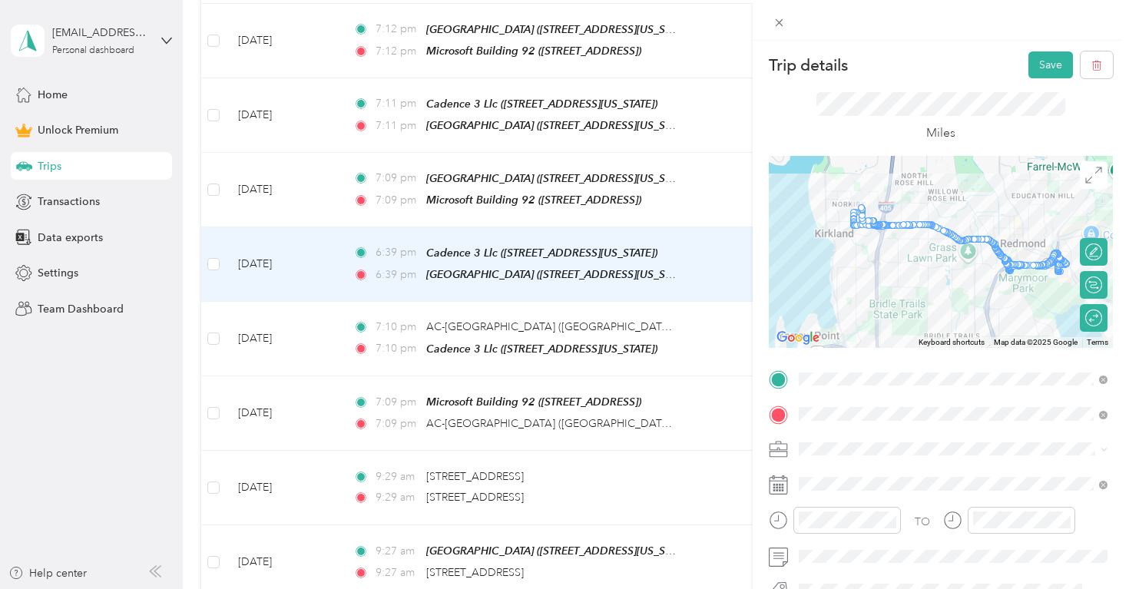
drag, startPoint x: 983, startPoint y: 116, endPoint x: 991, endPoint y: 117, distance: 7.7
click at [985, 116] on div "Miles" at bounding box center [940, 117] width 249 height 51
click at [1093, 263] on div "Edit route" at bounding box center [1093, 252] width 28 height 28
click at [1085, 253] on div at bounding box center [1085, 252] width 32 height 16
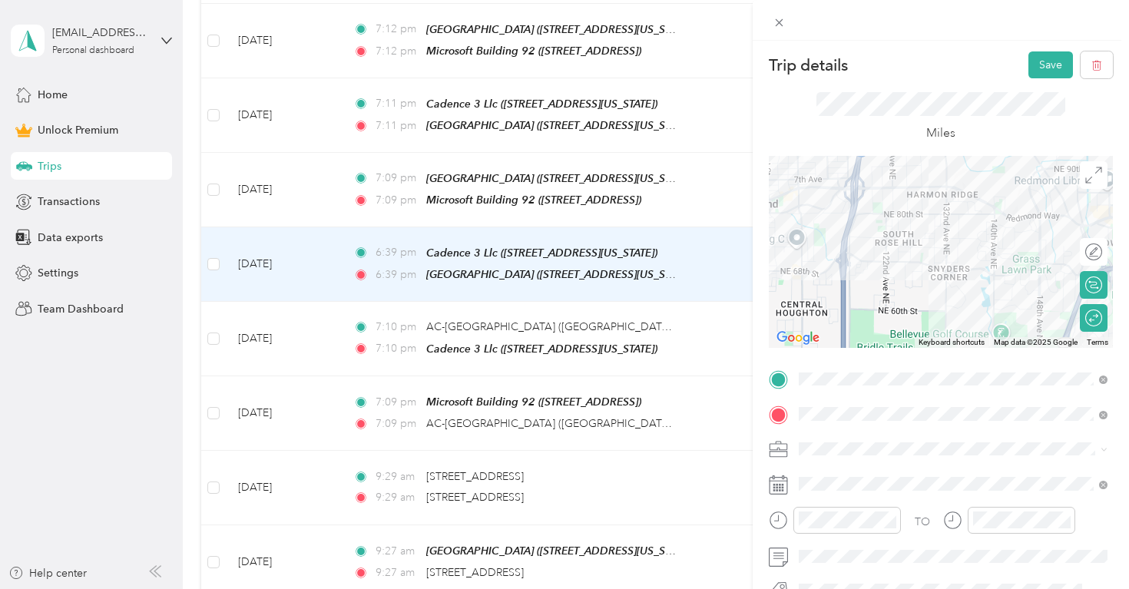
click at [841, 254] on div at bounding box center [940, 252] width 344 height 192
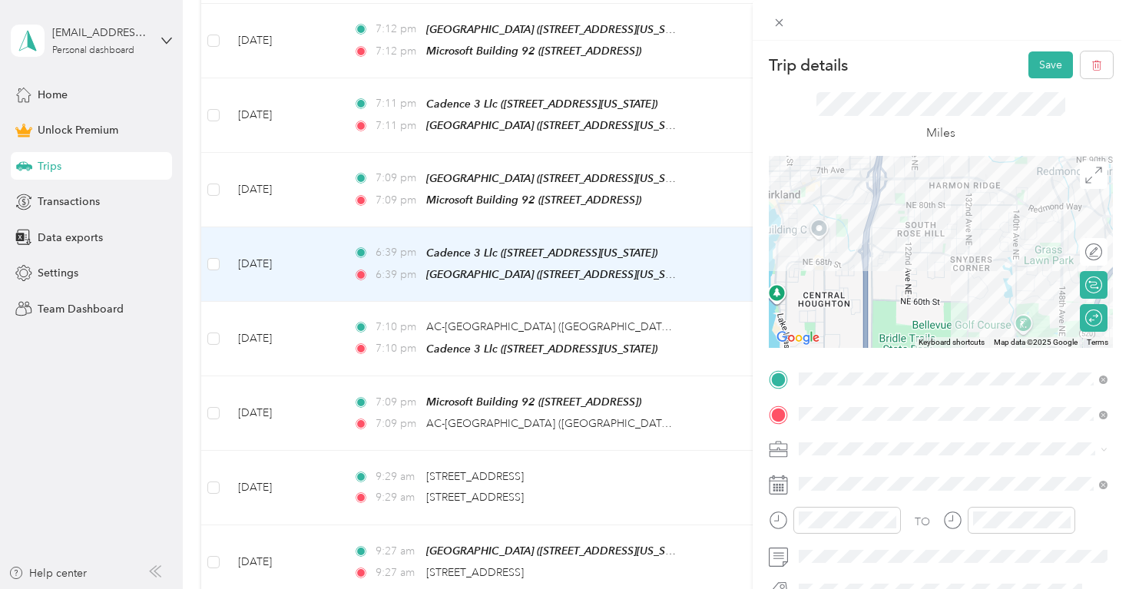
click at [913, 177] on div at bounding box center [940, 252] width 344 height 192
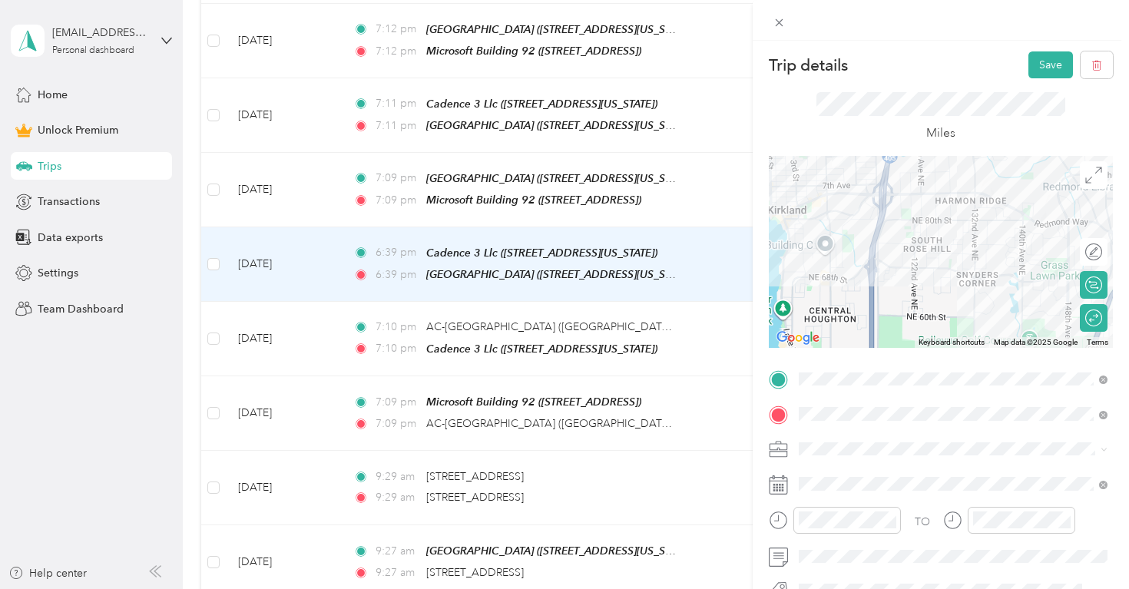
drag, startPoint x: 896, startPoint y: 177, endPoint x: 902, endPoint y: 194, distance: 18.0
click at [902, 194] on div at bounding box center [940, 252] width 344 height 192
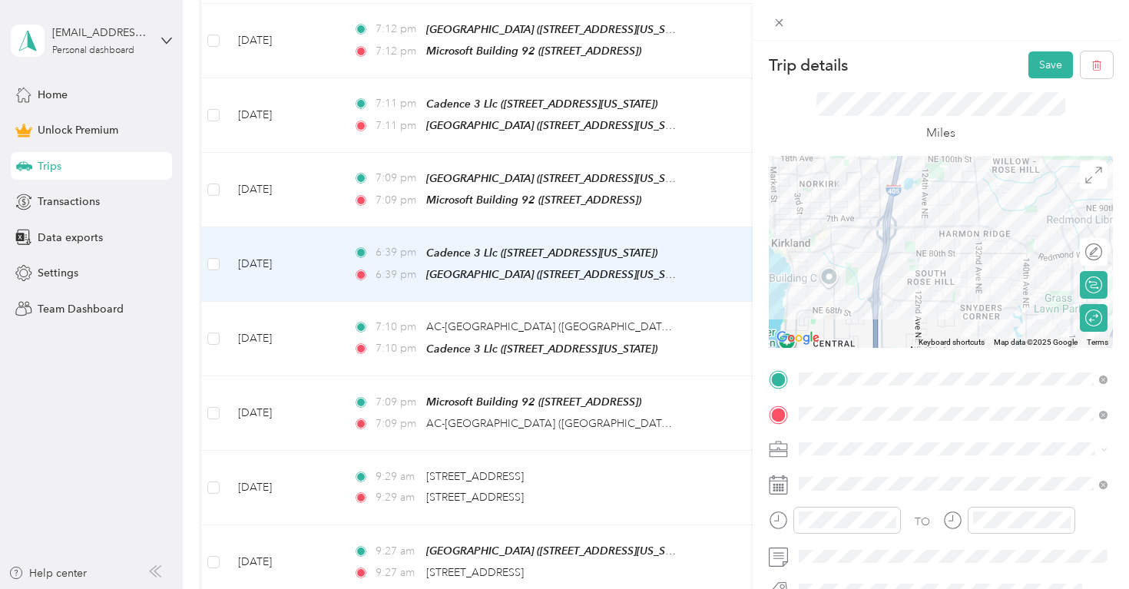
drag, startPoint x: 965, startPoint y: 272, endPoint x: 970, endPoint y: 308, distance: 36.4
click at [970, 308] on div at bounding box center [940, 252] width 344 height 192
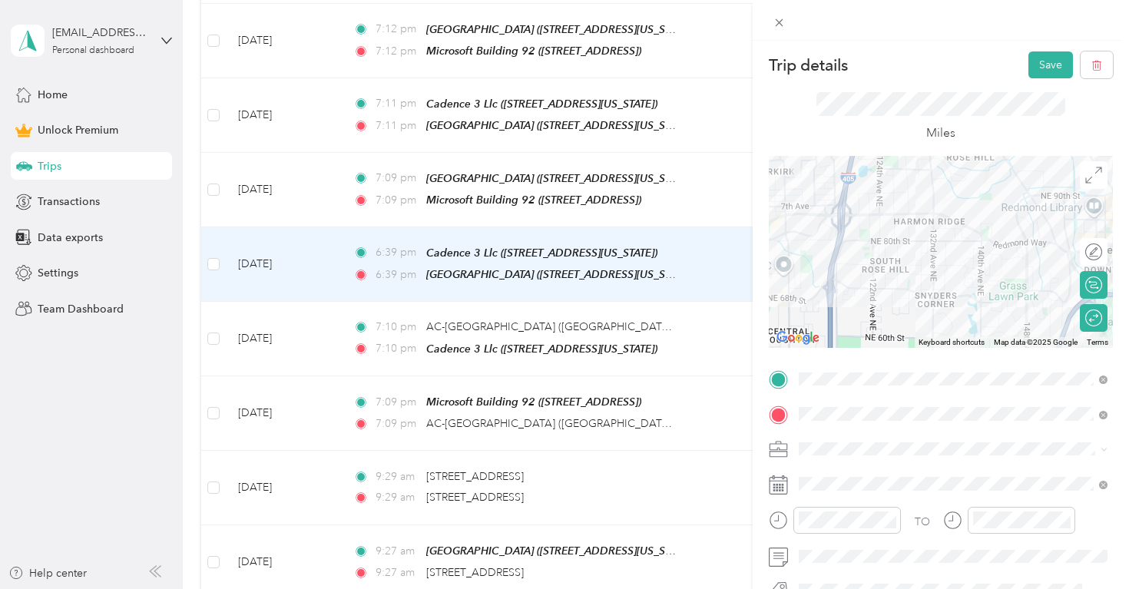
drag, startPoint x: 974, startPoint y: 299, endPoint x: 923, endPoint y: 283, distance: 53.7
click at [923, 283] on div at bounding box center [940, 252] width 344 height 192
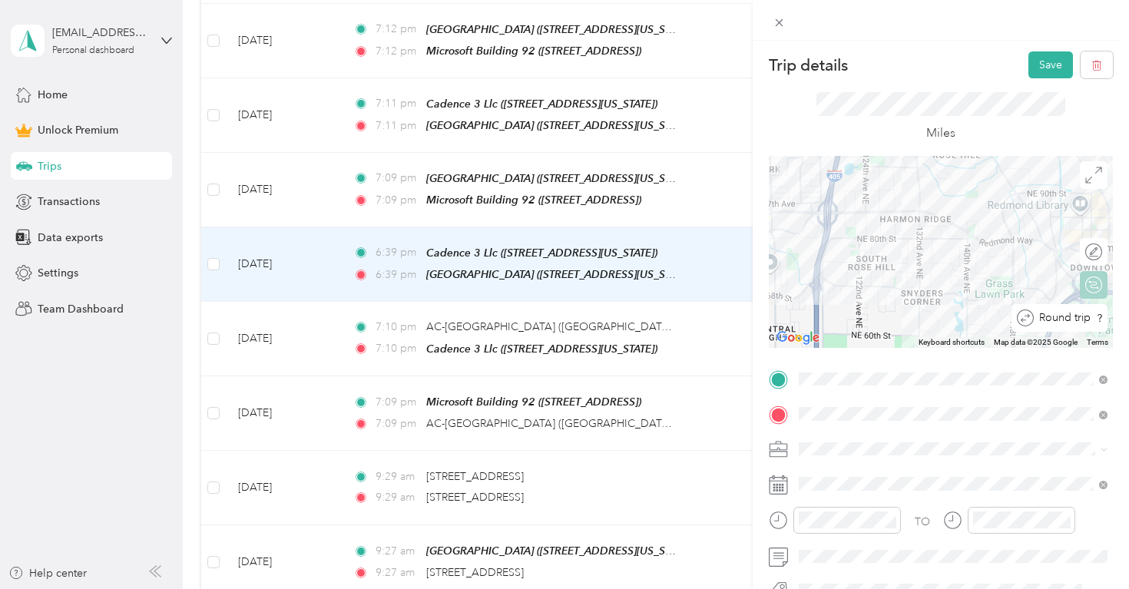
click at [1119, 319] on div at bounding box center [1119, 318] width 0 height 14
click at [821, 253] on div at bounding box center [940, 252] width 344 height 192
click at [819, 259] on div at bounding box center [940, 252] width 344 height 192
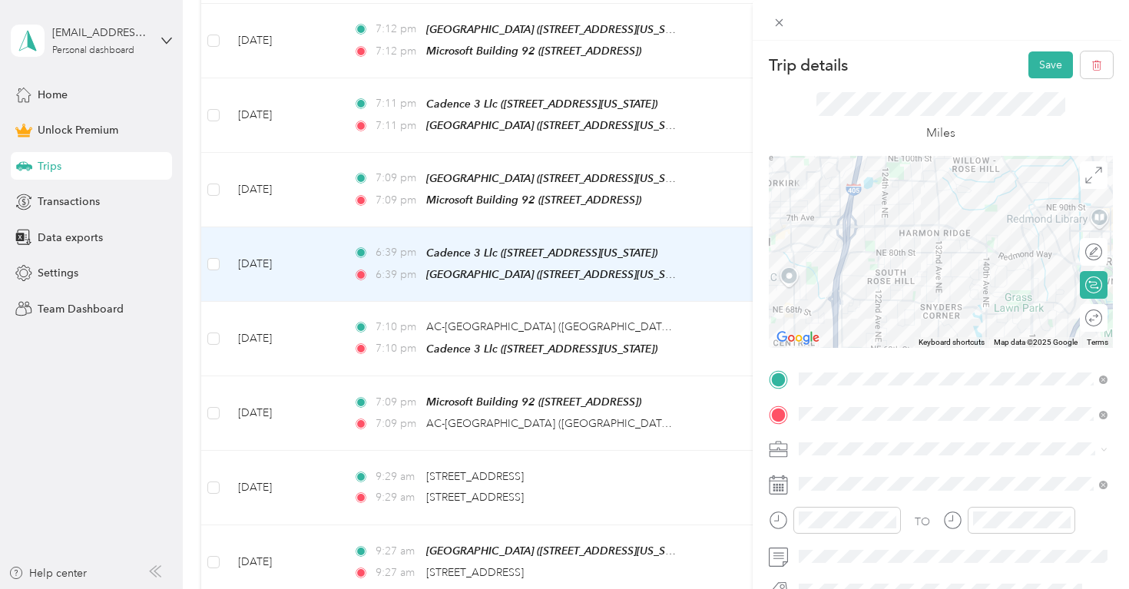
click at [834, 323] on div at bounding box center [940, 252] width 344 height 192
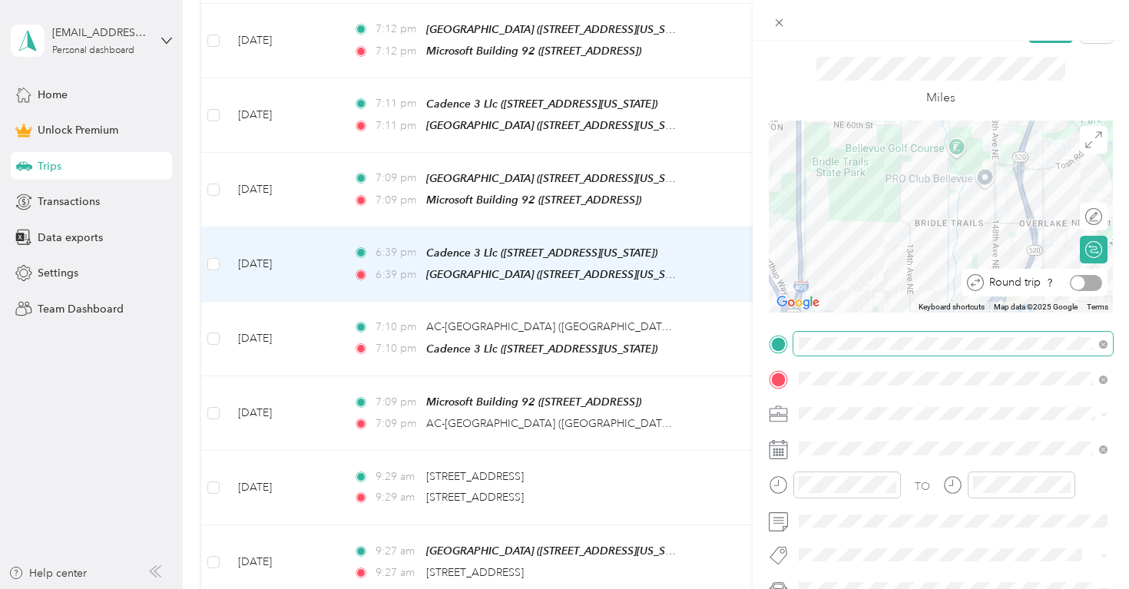
scroll to position [77, 0]
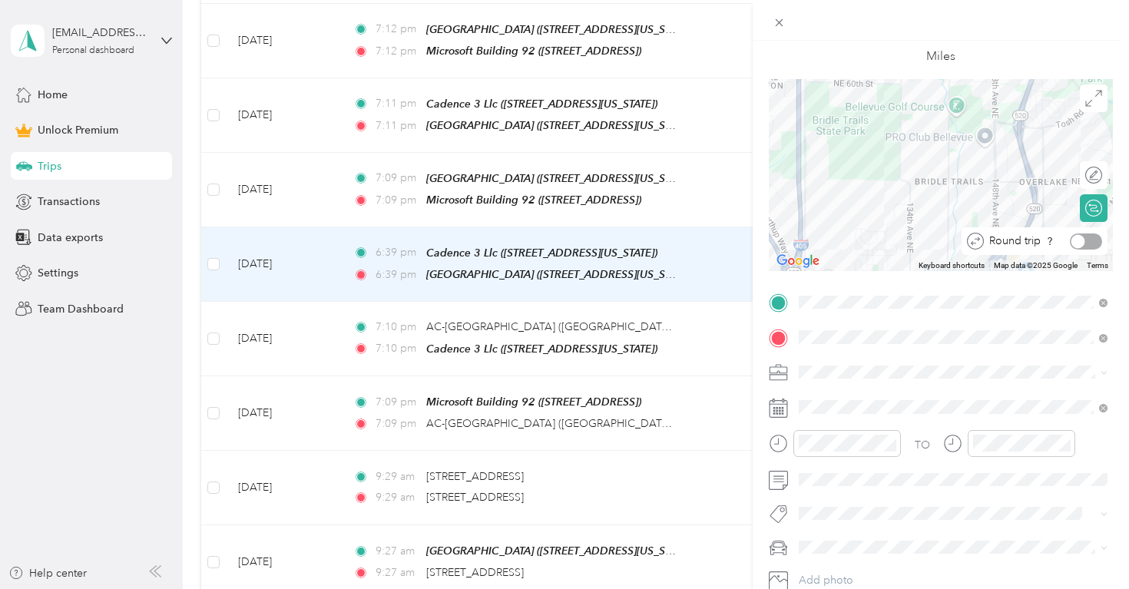
click at [1090, 243] on div at bounding box center [1085, 241] width 32 height 16
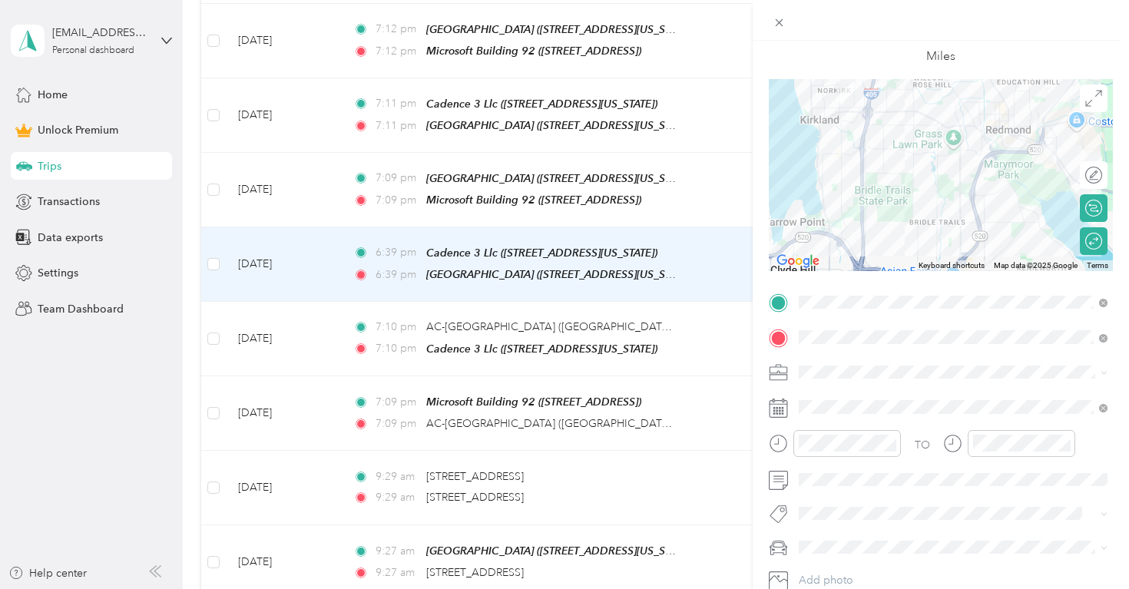
drag, startPoint x: 925, startPoint y: 186, endPoint x: 922, endPoint y: 173, distance: 13.4
click at [922, 173] on div at bounding box center [940, 175] width 344 height 192
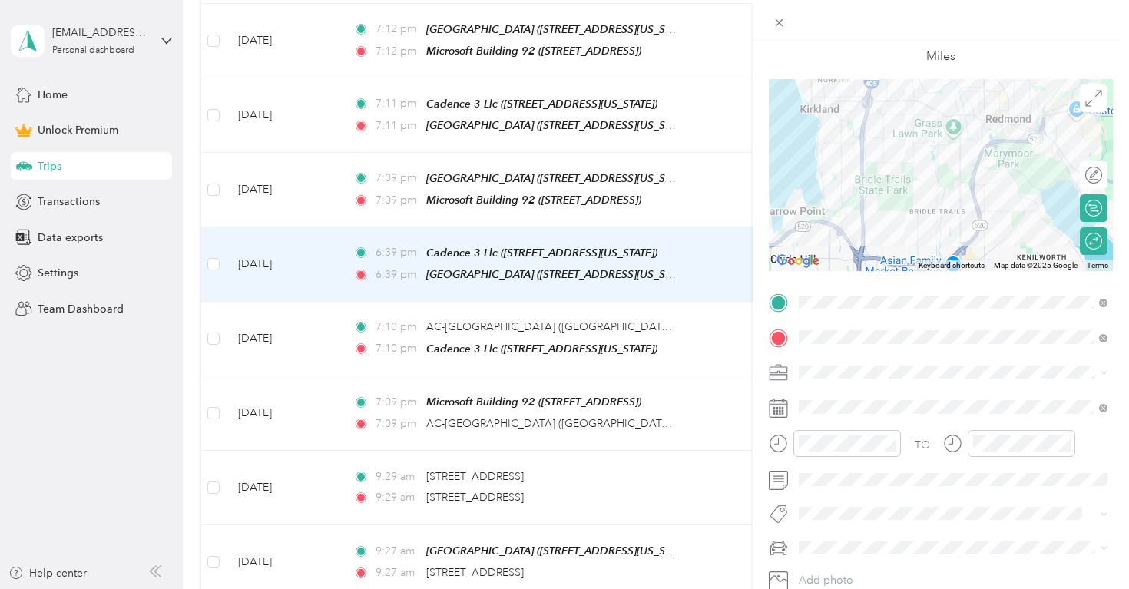
click at [1102, 177] on div "Edit route" at bounding box center [1102, 175] width 0 height 16
click at [1079, 176] on div at bounding box center [1078, 175] width 14 height 14
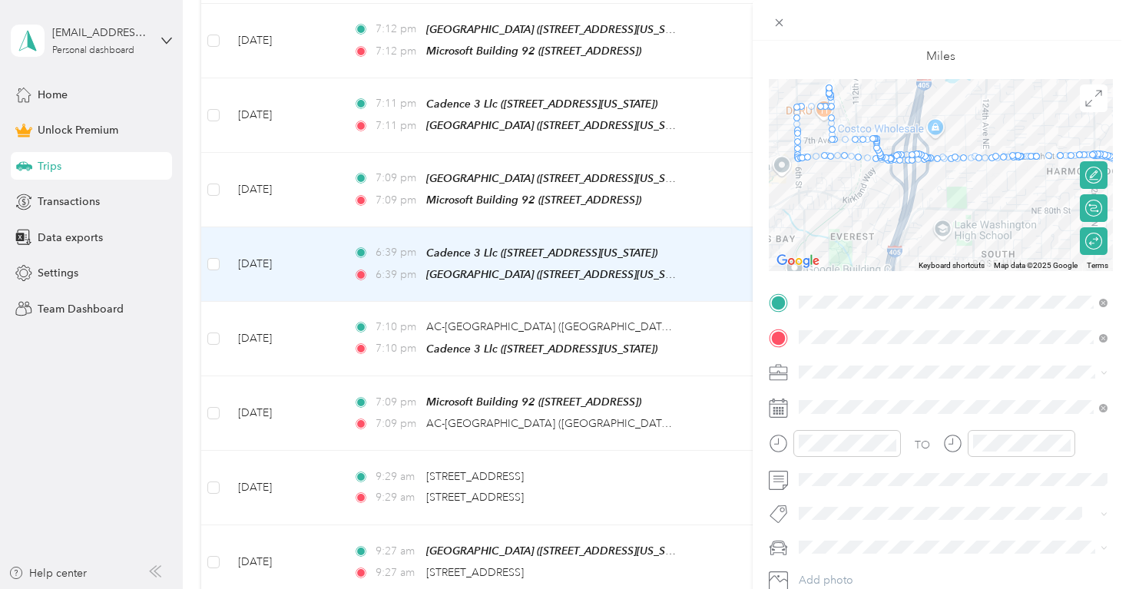
drag, startPoint x: 935, startPoint y: 110, endPoint x: 922, endPoint y: 280, distance: 170.9
click at [922, 271] on div at bounding box center [940, 175] width 344 height 192
drag, startPoint x: 879, startPoint y: 150, endPoint x: 907, endPoint y: 236, distance: 90.6
click at [940, 175] on div at bounding box center [1112, 175] width 344 height 0
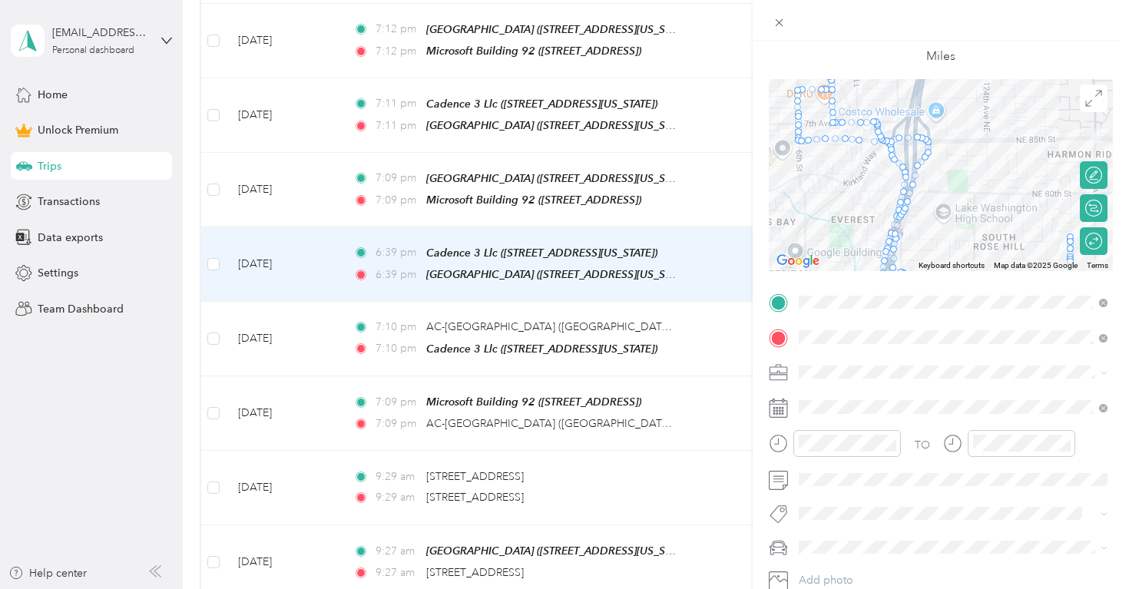
drag, startPoint x: 960, startPoint y: 194, endPoint x: 934, endPoint y: 15, distance: 181.5
click at [934, 79] on div at bounding box center [940, 175] width 344 height 192
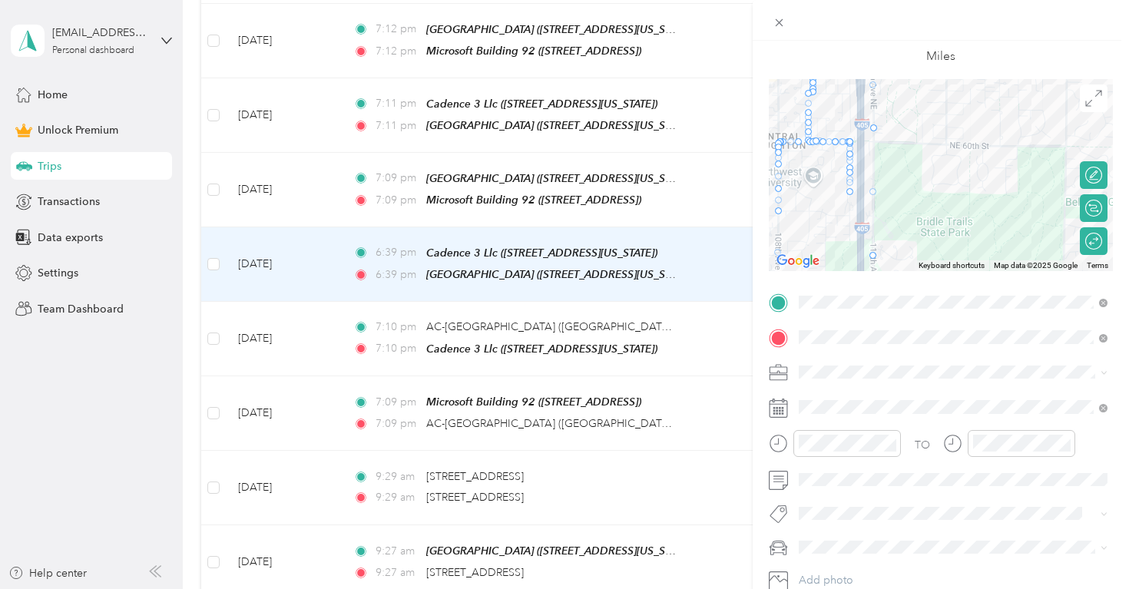
scroll to position [0, 0]
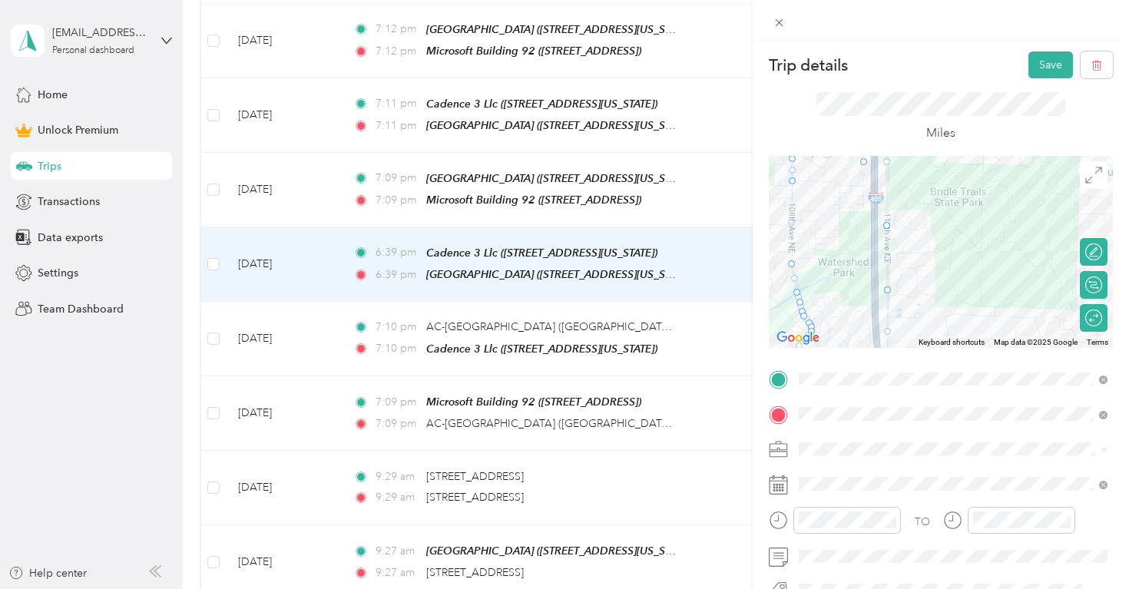
drag, startPoint x: 913, startPoint y: 265, endPoint x: 933, endPoint y: 345, distance: 82.3
click at [933, 345] on div "Keyboard shortcuts Map Data Map data ©2025 Google Map data ©2025 Google 500 m C…" at bounding box center [940, 252] width 344 height 192
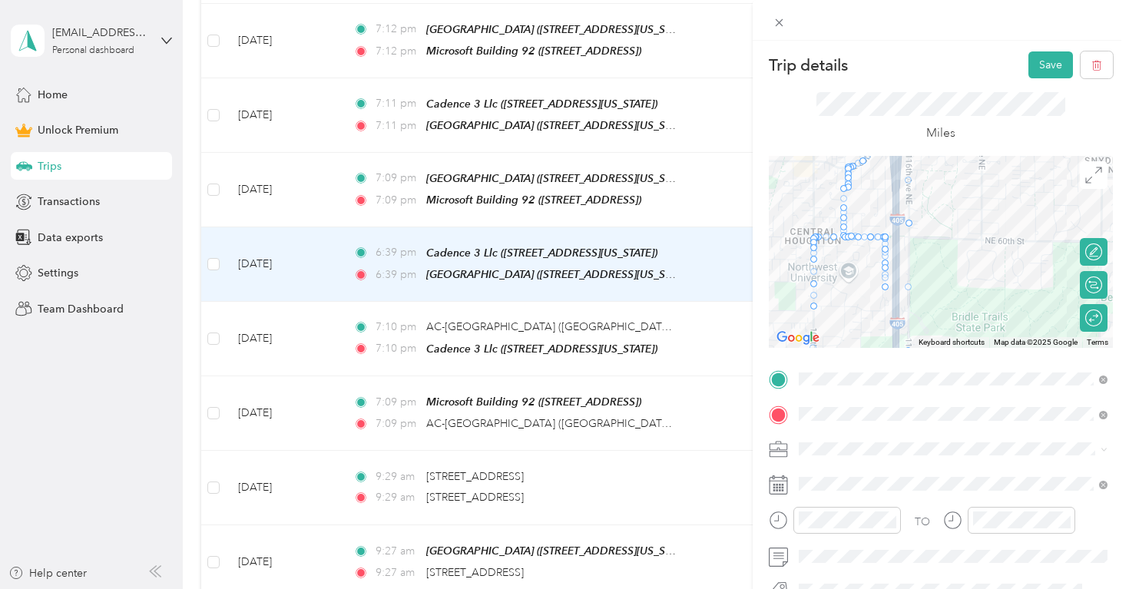
drag, startPoint x: 855, startPoint y: 210, endPoint x: 858, endPoint y: 300, distance: 90.6
click at [858, 300] on div at bounding box center [940, 252] width 344 height 192
drag, startPoint x: 816, startPoint y: 272, endPoint x: 900, endPoint y: 276, distance: 83.8
click at [940, 252] on div at bounding box center [1112, 252] width 344 height 0
drag, startPoint x: 844, startPoint y: 233, endPoint x: 908, endPoint y: 243, distance: 64.5
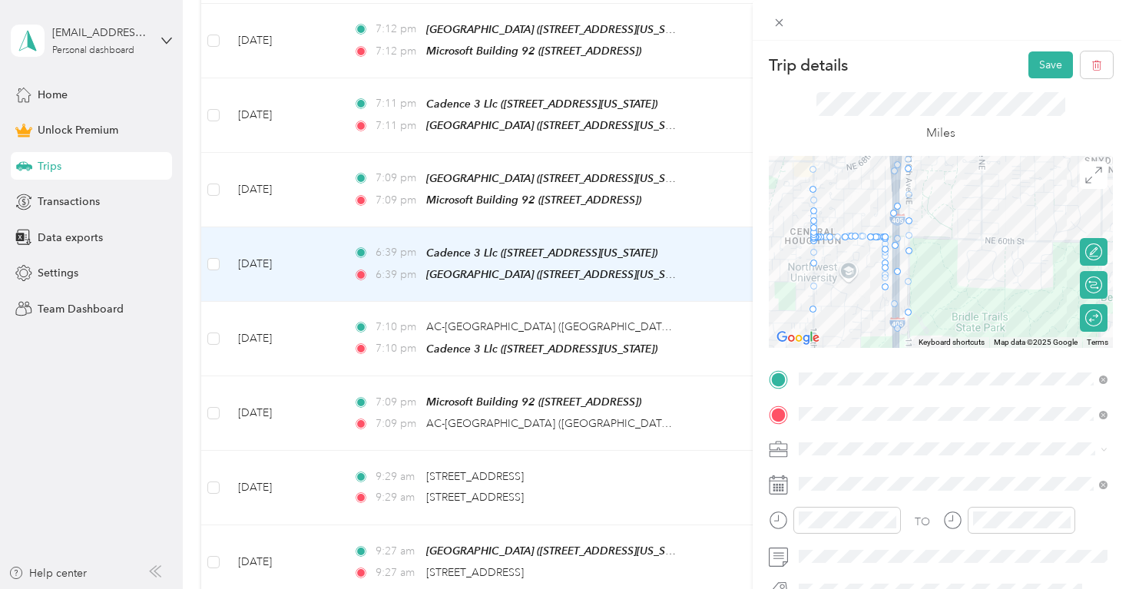
click at [940, 252] on div at bounding box center [1112, 252] width 344 height 0
drag, startPoint x: 810, startPoint y: 190, endPoint x: 896, endPoint y: 234, distance: 96.5
click at [940, 252] on div at bounding box center [1112, 252] width 344 height 0
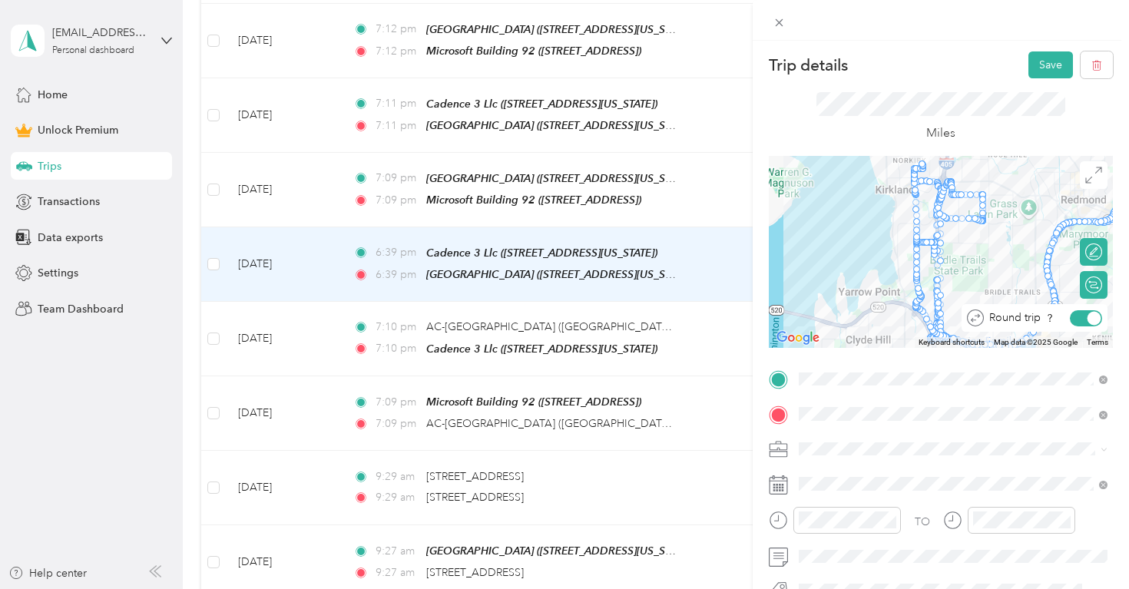
click at [1089, 322] on div at bounding box center [1094, 318] width 14 height 14
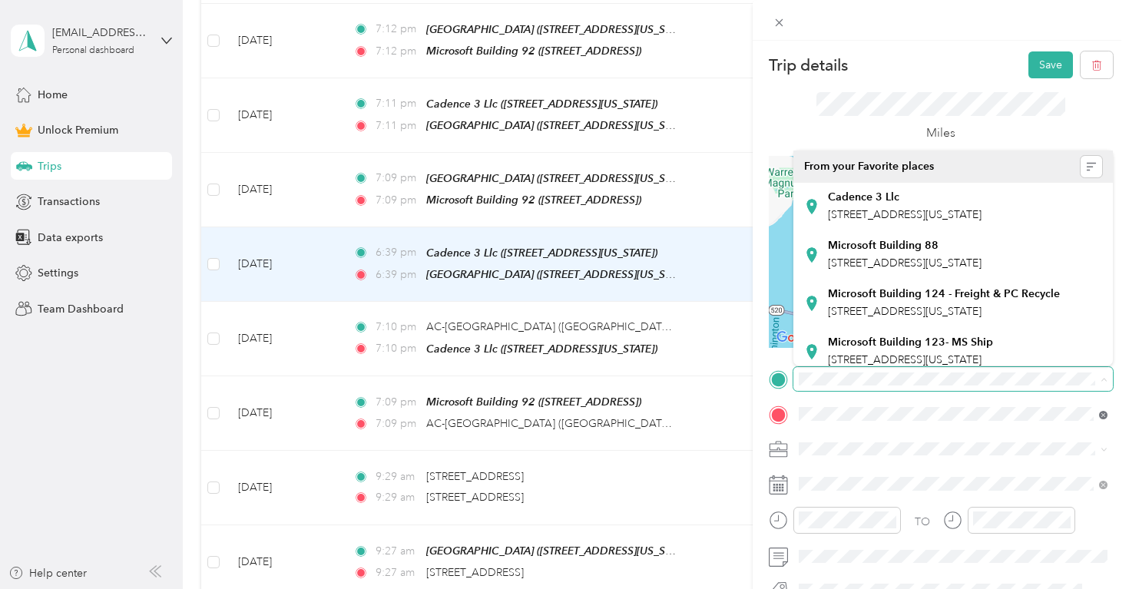
click at [1097, 415] on span at bounding box center [1100, 413] width 14 height 11
click at [1105, 415] on icon at bounding box center [1103, 415] width 8 height 8
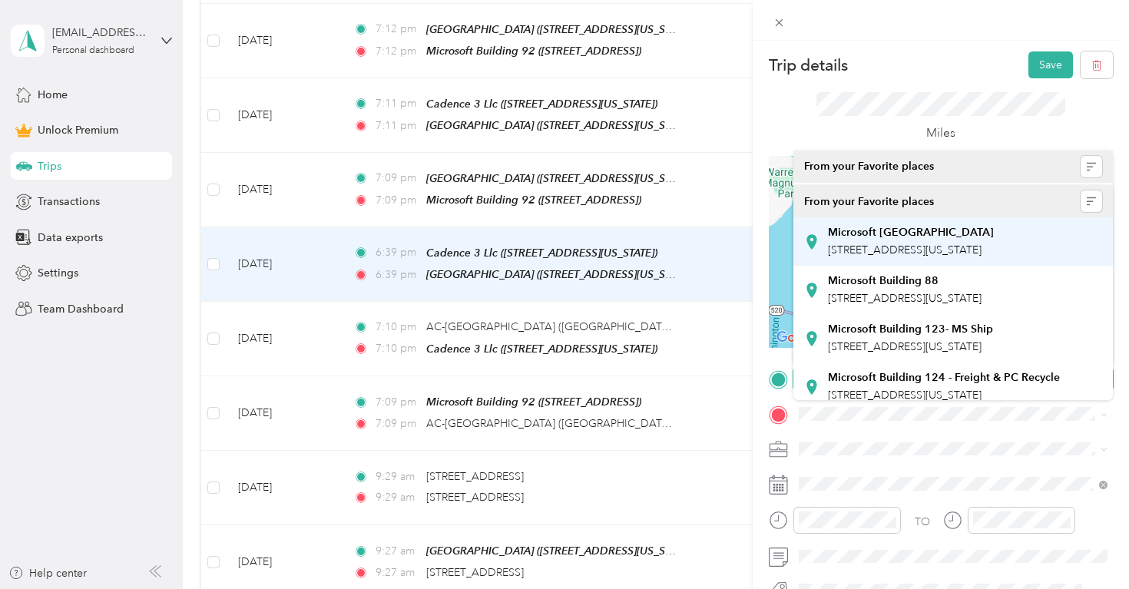
click at [937, 240] on div "[GEOGRAPHIC_DATA] [STREET_ADDRESS][US_STATE]" at bounding box center [911, 242] width 166 height 32
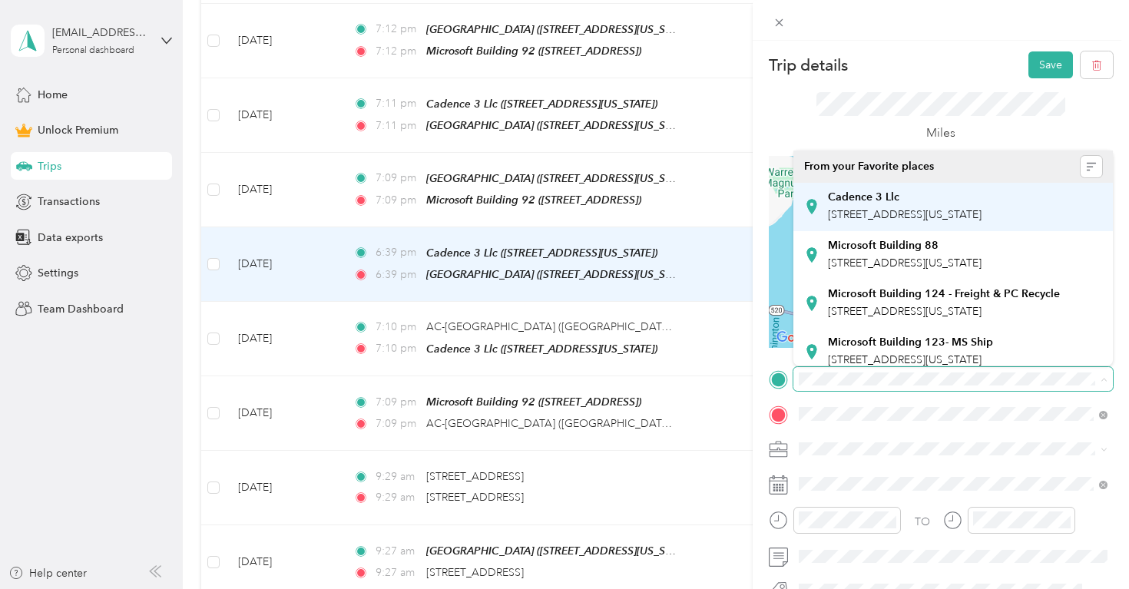
click at [894, 204] on div "Cadence 3 Llc [STREET_ADDRESS][US_STATE]" at bounding box center [905, 206] width 154 height 32
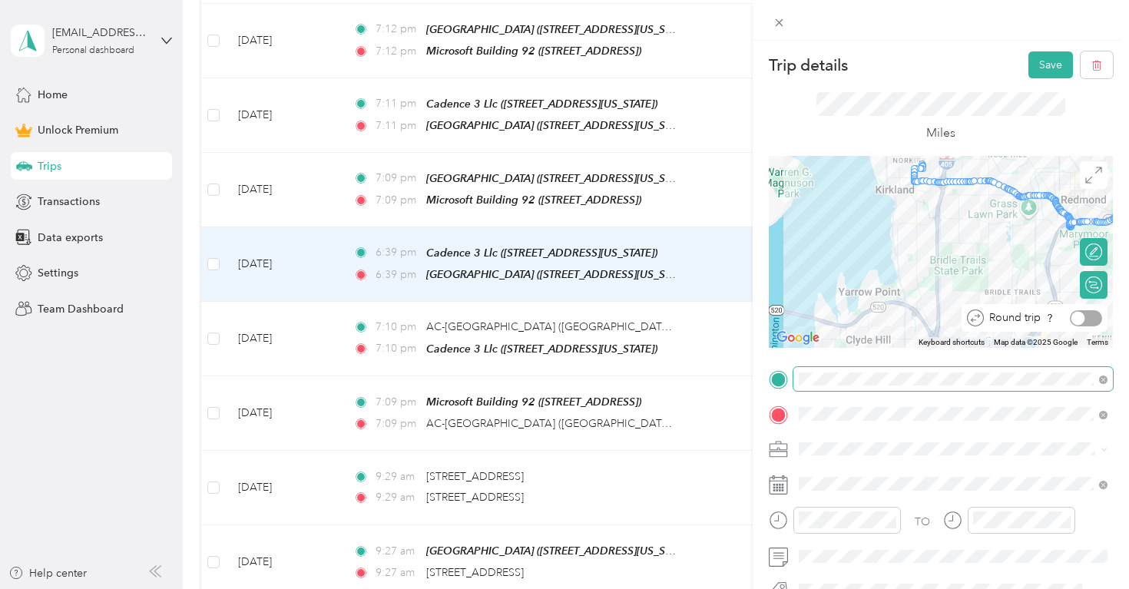
click at [1086, 319] on div at bounding box center [1085, 318] width 32 height 16
click at [936, 233] on div at bounding box center [940, 252] width 344 height 192
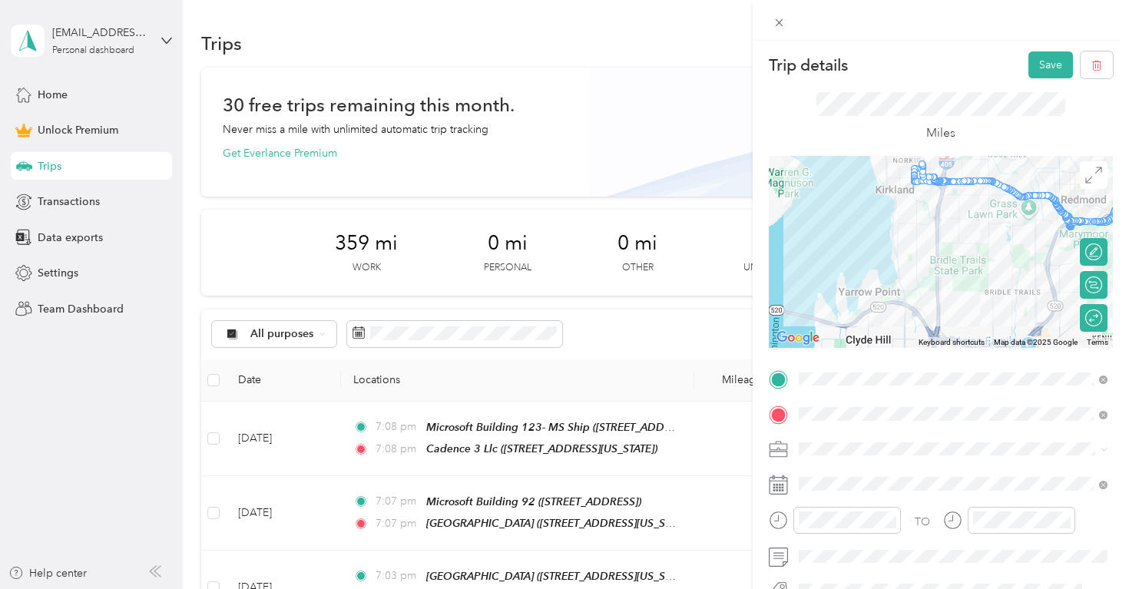
scroll to position [844, 0]
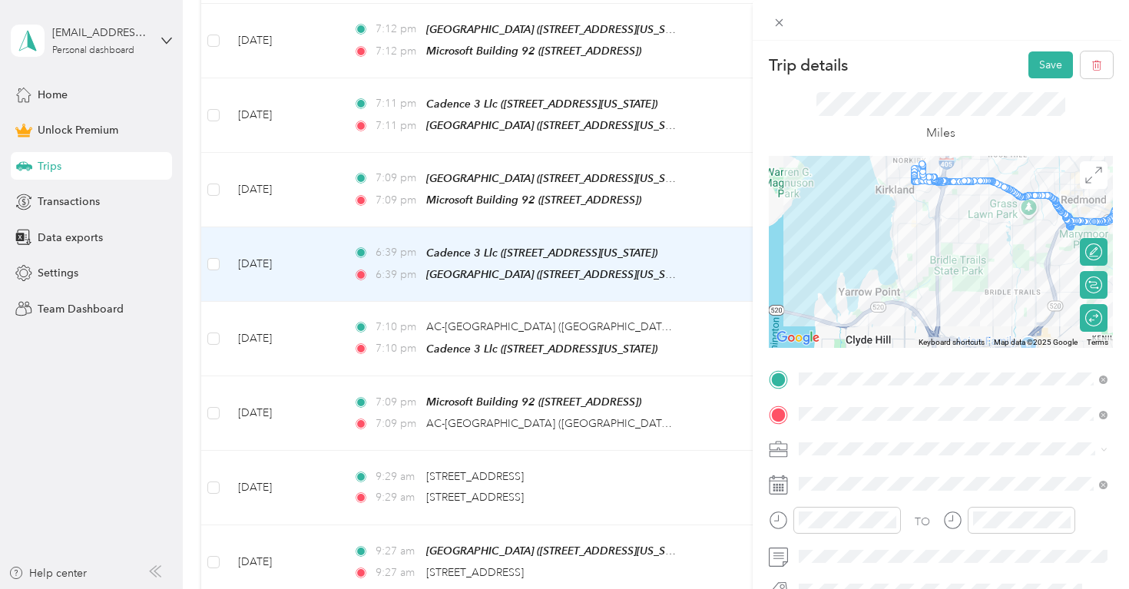
click at [1085, 245] on icon at bounding box center [1093, 251] width 17 height 17
click at [1089, 249] on div at bounding box center [1094, 252] width 14 height 14
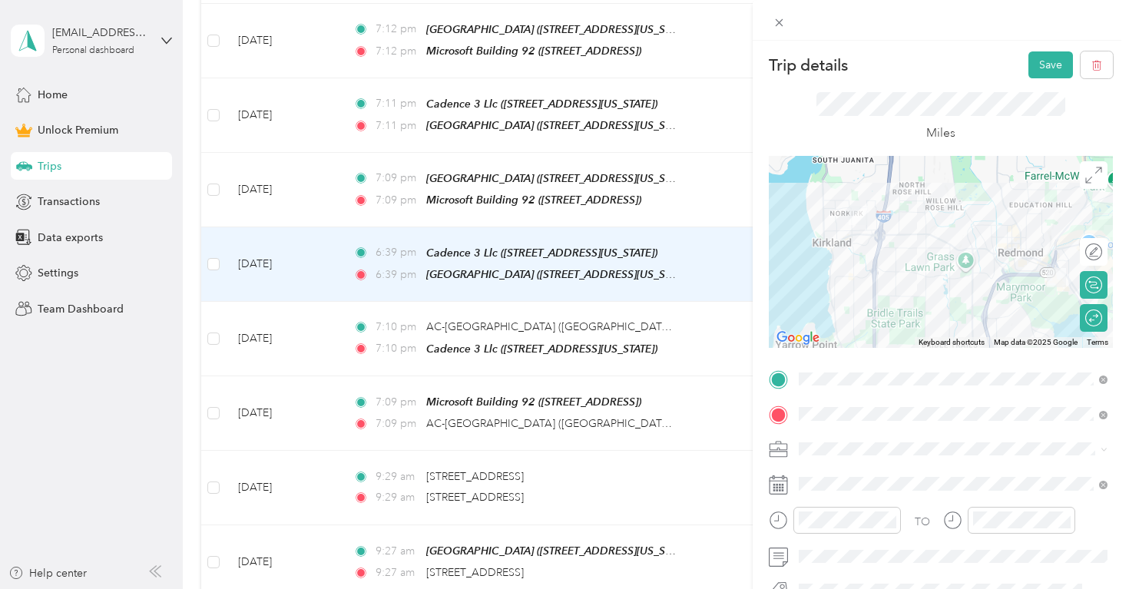
drag, startPoint x: 879, startPoint y: 236, endPoint x: 894, endPoint y: 240, distance: 15.7
click at [894, 240] on div at bounding box center [940, 252] width 344 height 192
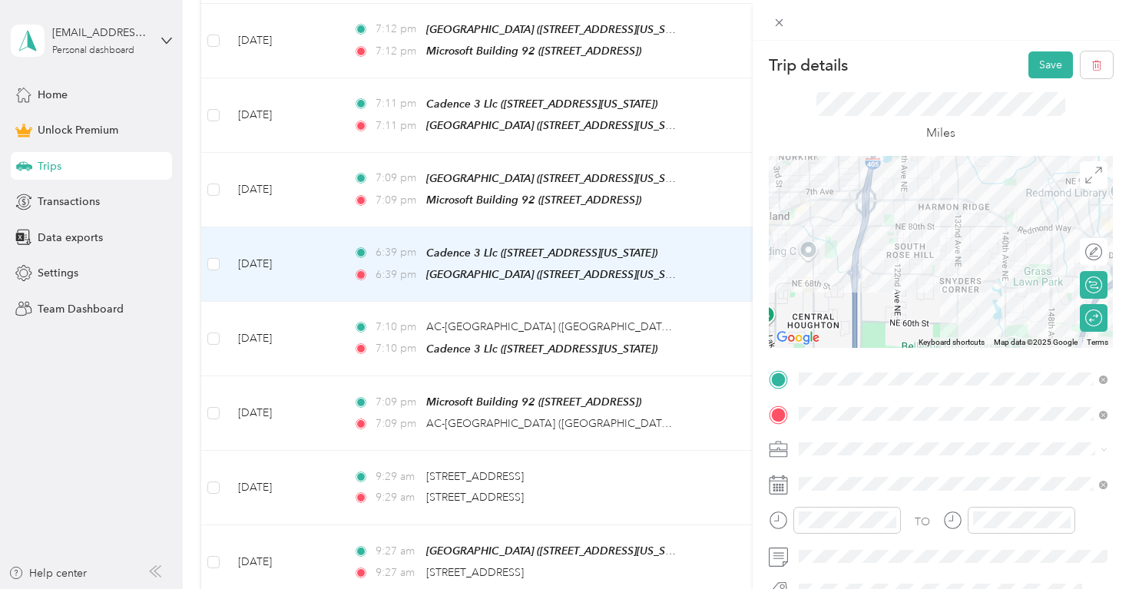
click at [858, 250] on div at bounding box center [940, 252] width 344 height 192
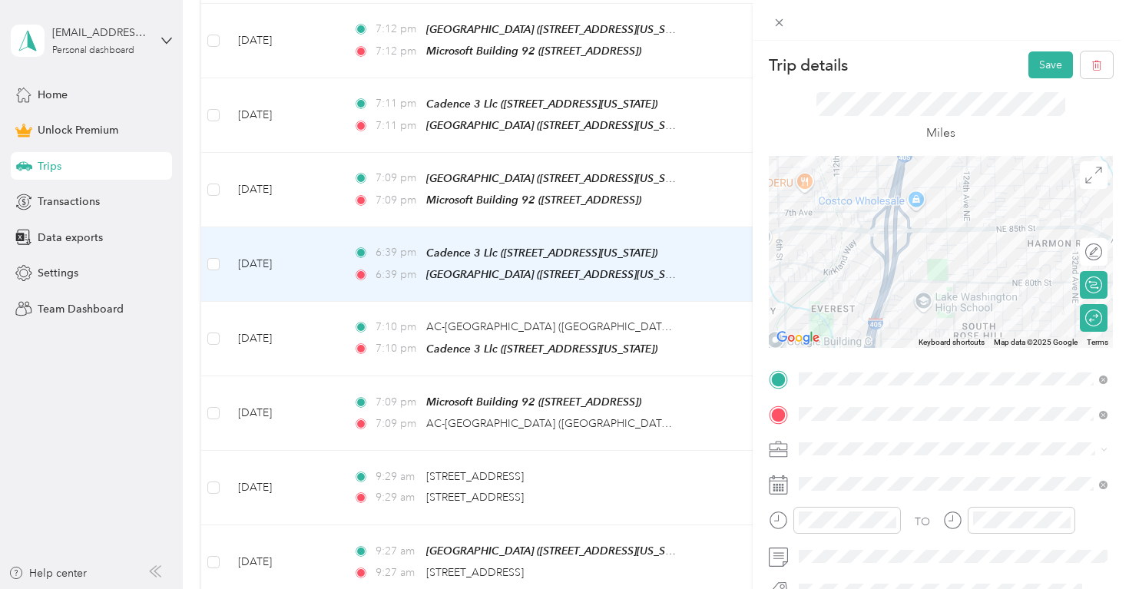
drag, startPoint x: 924, startPoint y: 263, endPoint x: 948, endPoint y: 295, distance: 39.9
click at [943, 298] on div at bounding box center [940, 252] width 344 height 192
click at [1017, 117] on div "Miles" at bounding box center [940, 117] width 249 height 51
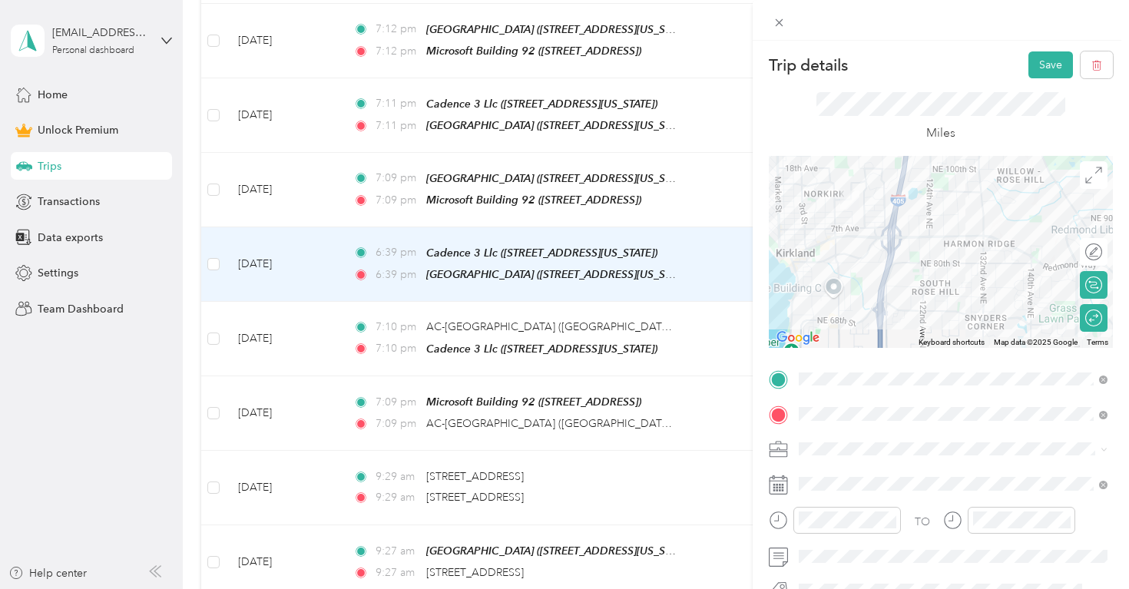
drag, startPoint x: 934, startPoint y: 300, endPoint x: 908, endPoint y: 263, distance: 44.7
click at [908, 263] on div at bounding box center [940, 252] width 344 height 192
click at [1102, 291] on div "Calculate route" at bounding box center [1102, 285] width 0 height 16
click at [1081, 283] on div at bounding box center [1085, 285] width 32 height 16
click at [891, 248] on div at bounding box center [940, 252] width 344 height 192
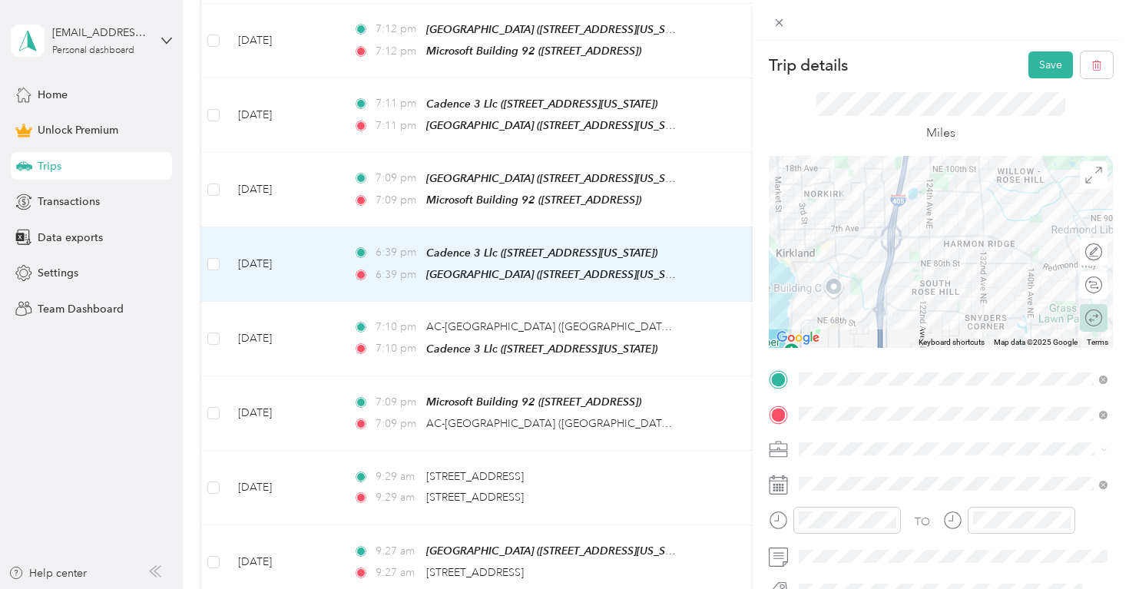
click at [1096, 309] on div "Round trip" at bounding box center [1093, 318] width 28 height 28
click at [1086, 316] on div "Round trip" at bounding box center [1042, 318] width 118 height 16
click at [1096, 276] on div "Calculate route" at bounding box center [1066, 285] width 81 height 28
click at [1094, 248] on icon at bounding box center [1093, 251] width 17 height 17
click at [1088, 253] on div at bounding box center [1085, 252] width 32 height 16
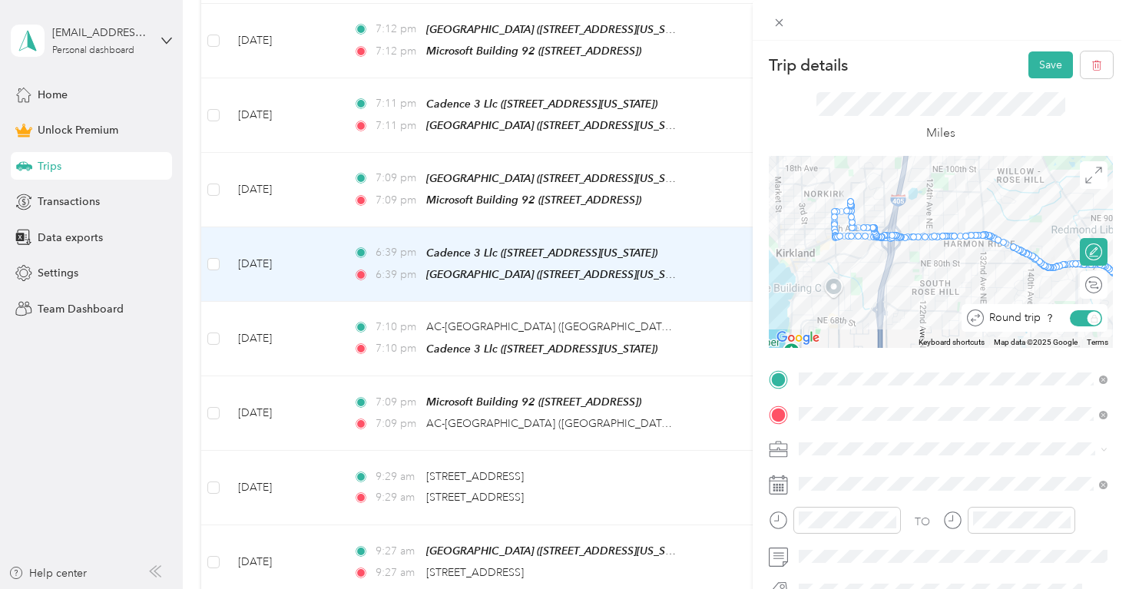
click at [1092, 320] on div "Round trip" at bounding box center [1042, 318] width 118 height 16
click at [1096, 279] on div "Calculate route" at bounding box center [1093, 285] width 28 height 28
click at [1089, 283] on div at bounding box center [1085, 285] width 32 height 16
click at [1096, 317] on div at bounding box center [1094, 318] width 14 height 14
click at [879, 332] on div at bounding box center [940, 252] width 344 height 192
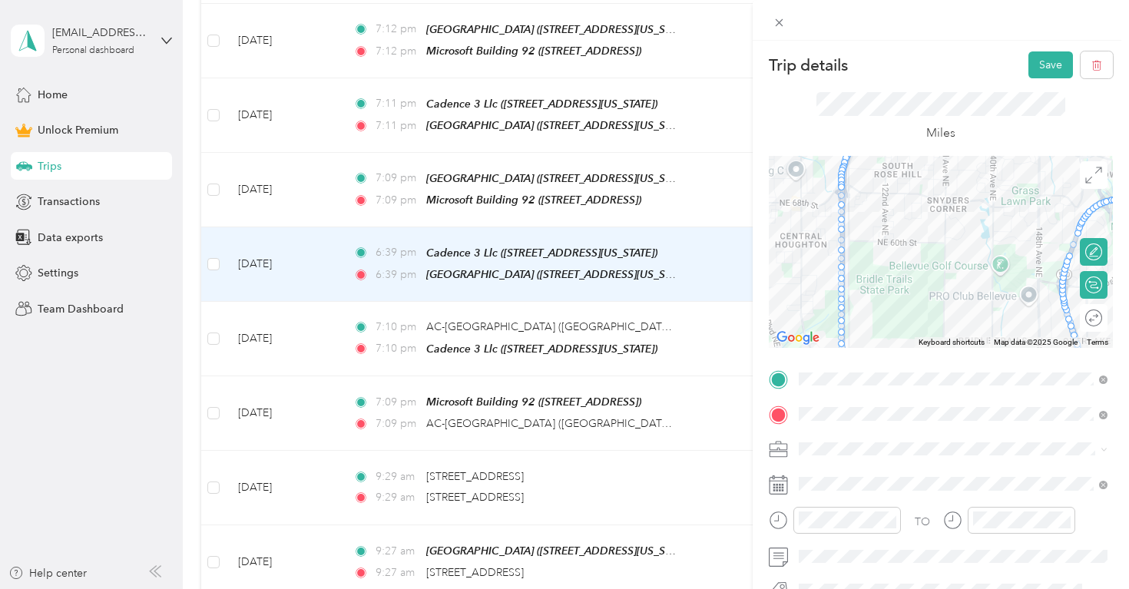
drag, startPoint x: 991, startPoint y: 289, endPoint x: 948, endPoint y: 165, distance: 131.6
click at [948, 165] on div at bounding box center [940, 252] width 344 height 192
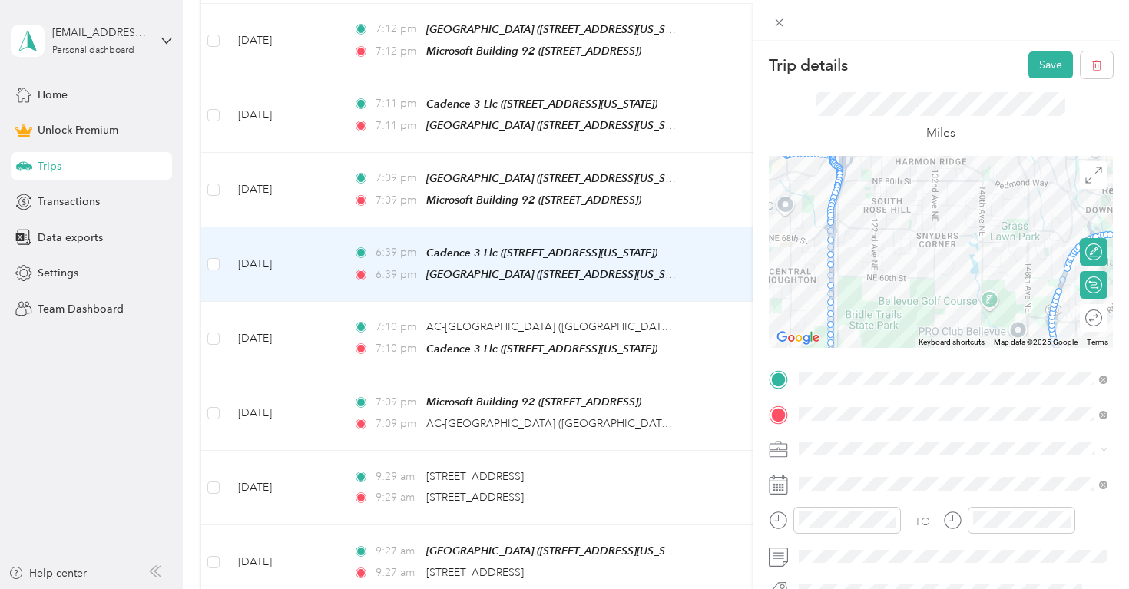
drag, startPoint x: 966, startPoint y: 303, endPoint x: 960, endPoint y: 344, distance: 41.0
click at [960, 344] on div "Keyboard shortcuts Map Data Map data ©2025 Google Map data ©2025 Google 1 km Cl…" at bounding box center [940, 252] width 344 height 192
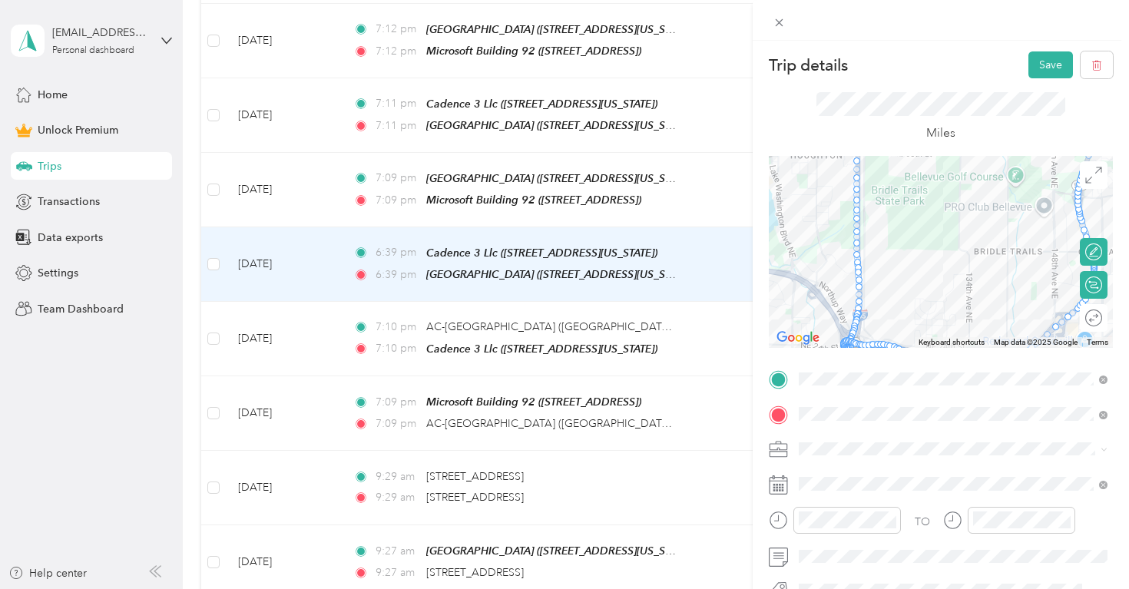
drag, startPoint x: 947, startPoint y: 294, endPoint x: 981, endPoint y: 177, distance: 122.4
click at [981, 177] on div at bounding box center [940, 252] width 344 height 192
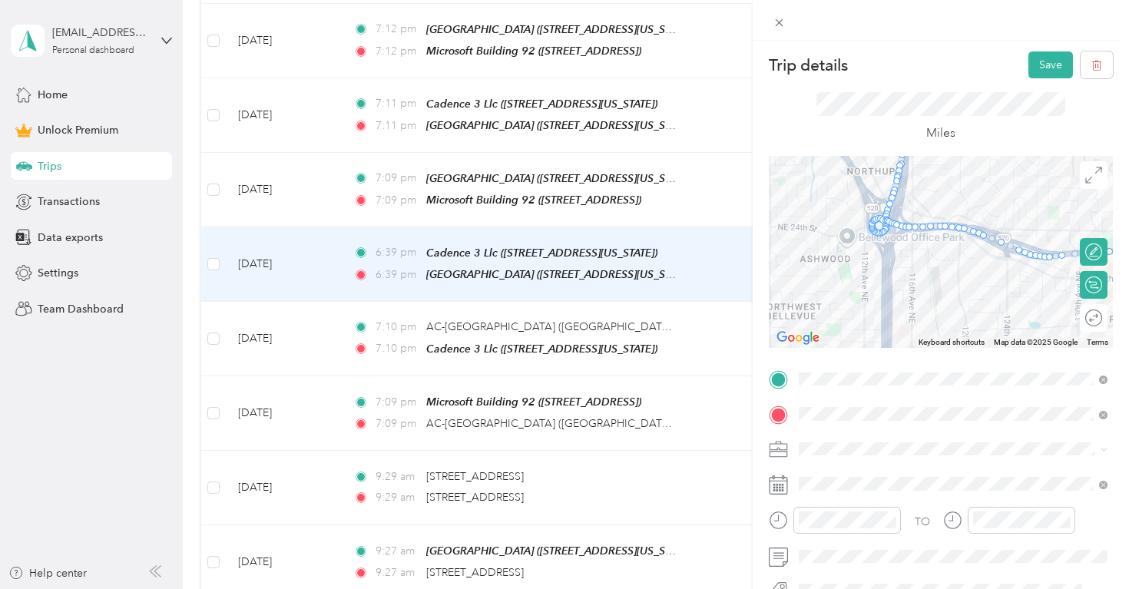
drag, startPoint x: 873, startPoint y: 319, endPoint x: 934, endPoint y: 200, distance: 133.2
click at [934, 200] on div at bounding box center [940, 252] width 344 height 192
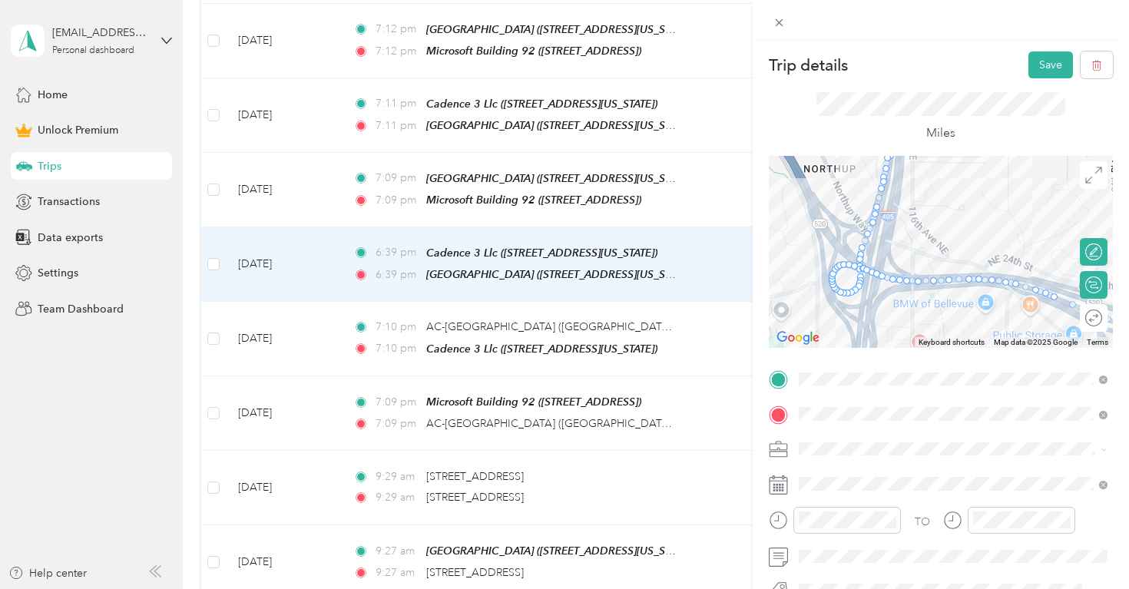
drag, startPoint x: 1006, startPoint y: 180, endPoint x: 1000, endPoint y: 245, distance: 64.7
click at [1000, 245] on div at bounding box center [940, 252] width 344 height 192
click at [1095, 316] on div at bounding box center [1085, 318] width 32 height 16
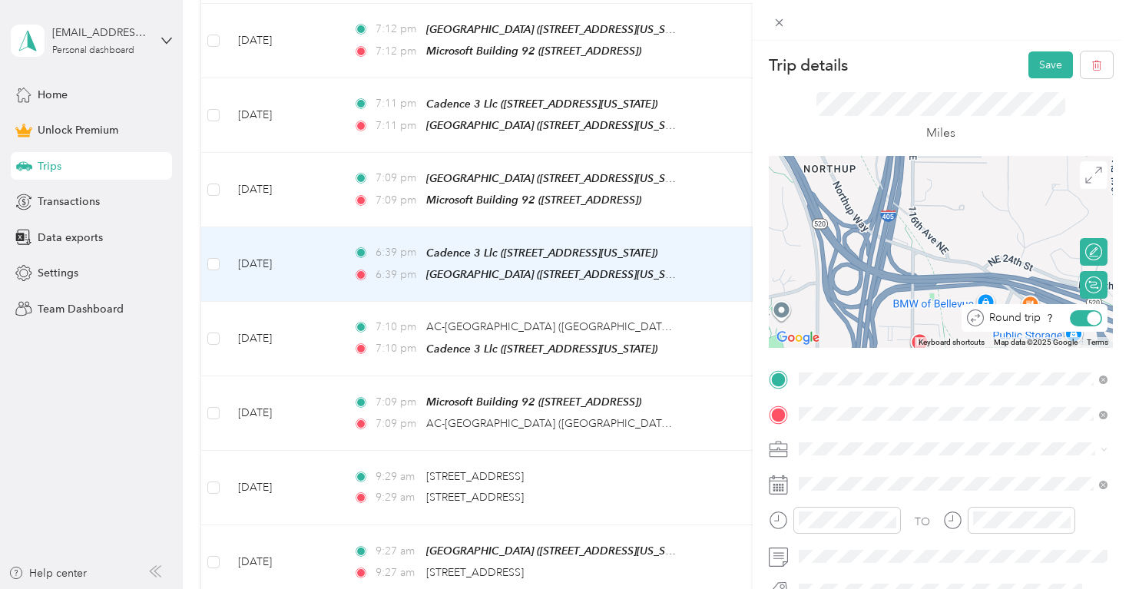
click at [1089, 317] on div at bounding box center [1094, 318] width 14 height 14
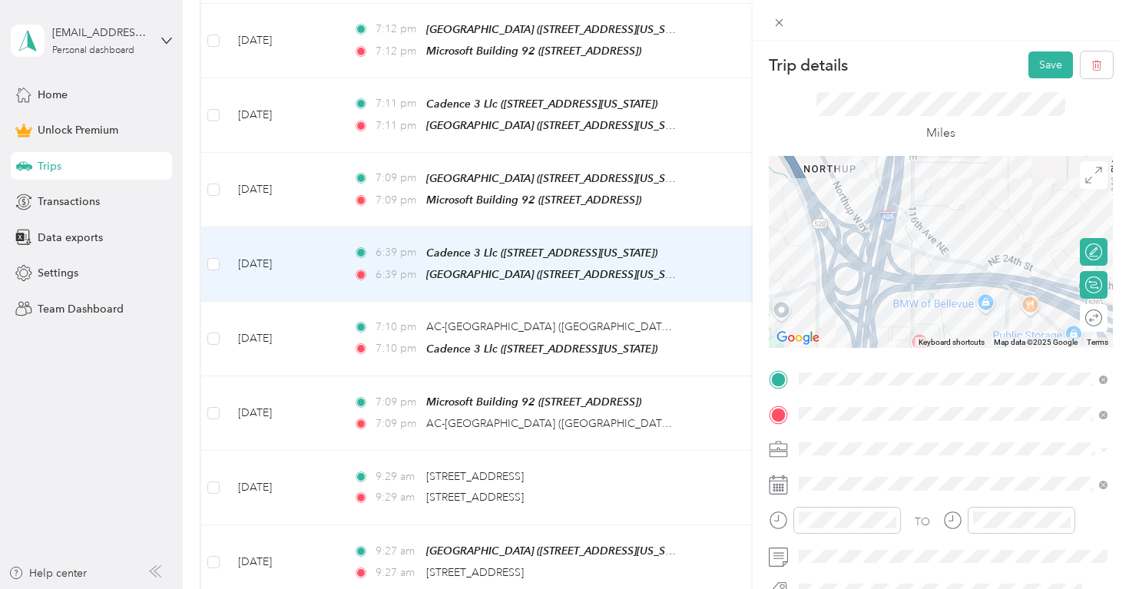
click at [863, 269] on div at bounding box center [940, 252] width 344 height 192
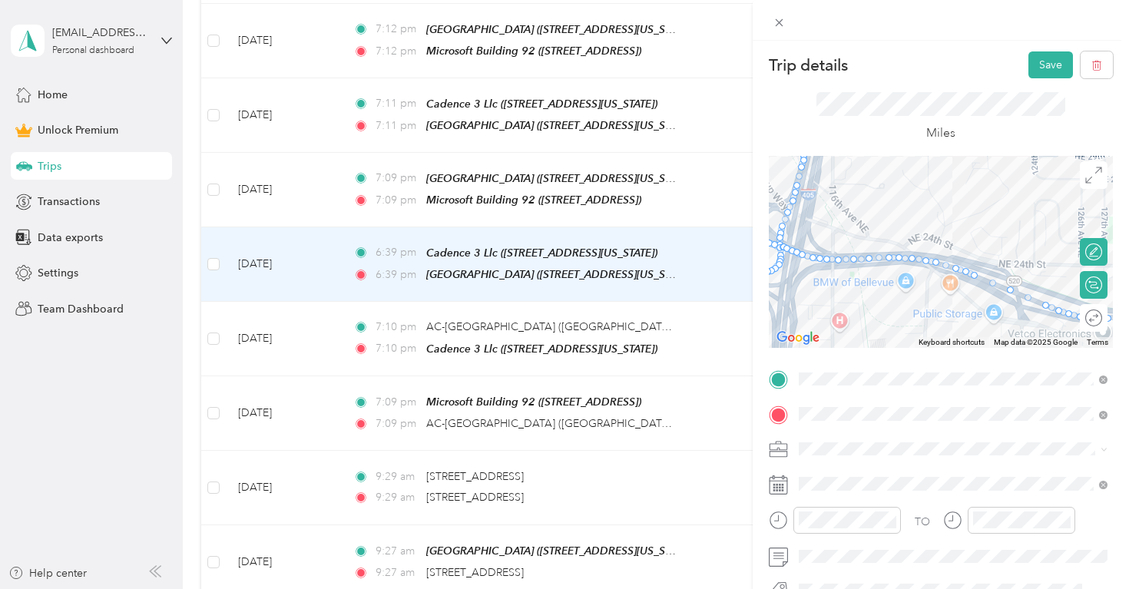
drag, startPoint x: 1008, startPoint y: 207, endPoint x: 927, endPoint y: 187, distance: 84.0
click at [927, 187] on div at bounding box center [940, 252] width 344 height 192
click at [1102, 313] on div "Round trip" at bounding box center [1102, 318] width 0 height 16
click at [1092, 316] on div at bounding box center [1085, 318] width 32 height 16
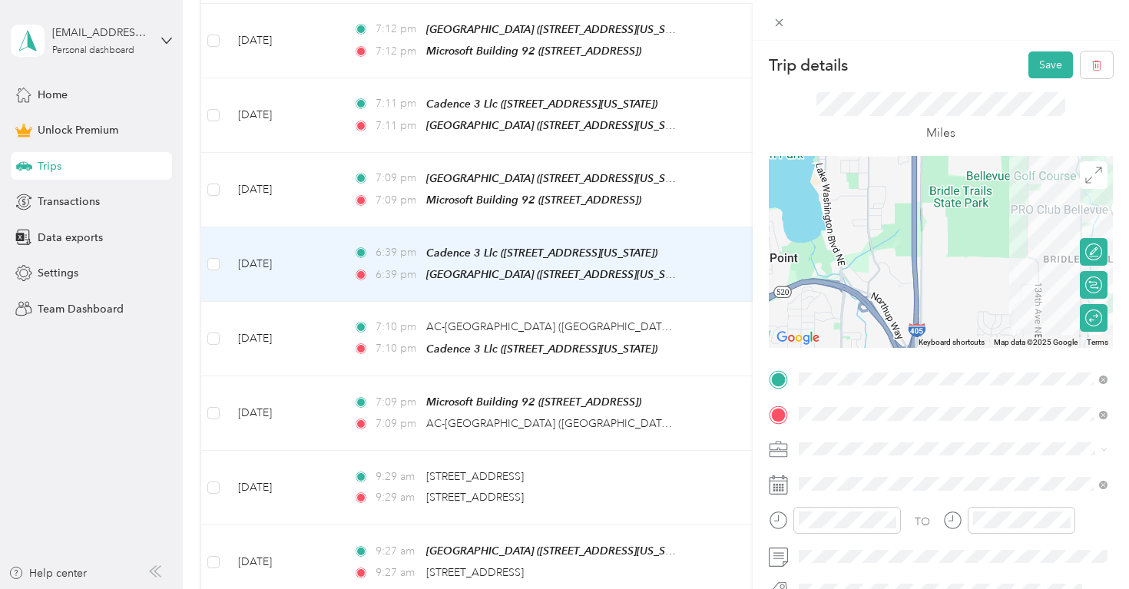
drag, startPoint x: 982, startPoint y: 200, endPoint x: 957, endPoint y: 342, distance: 144.1
click at [957, 342] on div "Keyboard shortcuts Map Data Map data ©2025 Google Map data ©2025 Google 1 km Cl…" at bounding box center [940, 252] width 344 height 192
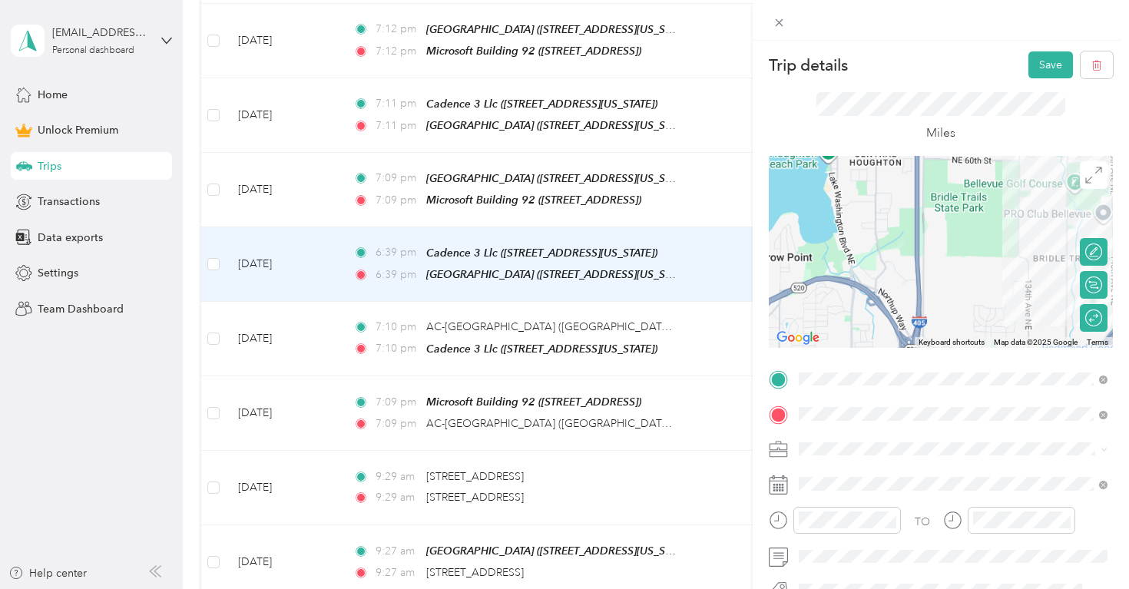
click at [916, 205] on div at bounding box center [940, 252] width 344 height 192
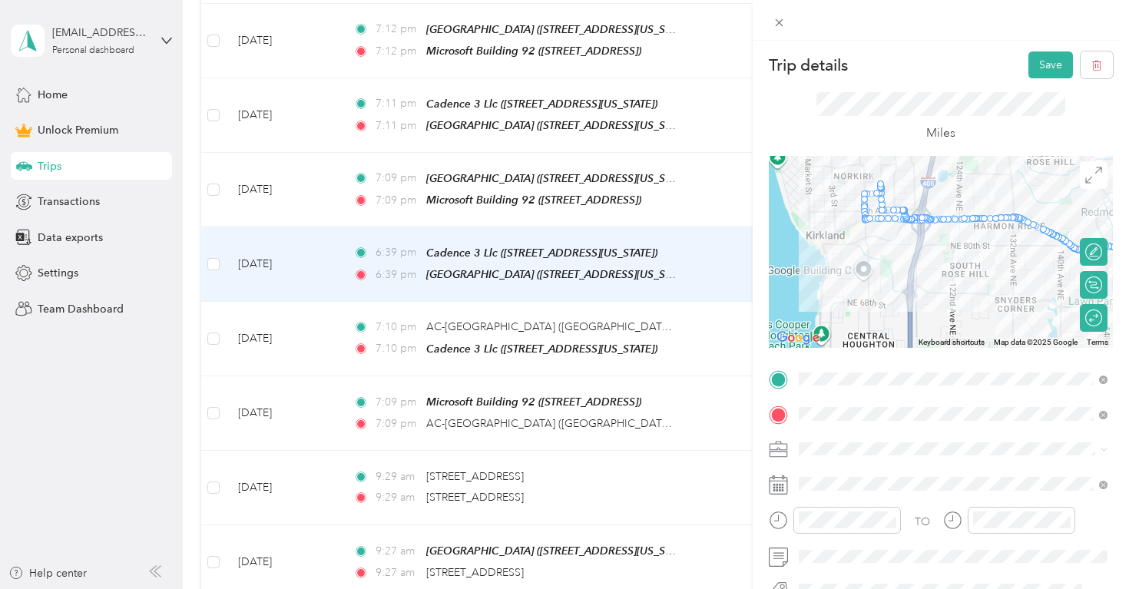
drag, startPoint x: 970, startPoint y: 183, endPoint x: 962, endPoint y: 367, distance: 183.6
click at [962, 348] on div at bounding box center [940, 252] width 344 height 192
click at [970, 219] on div at bounding box center [965, 219] width 22 height 22
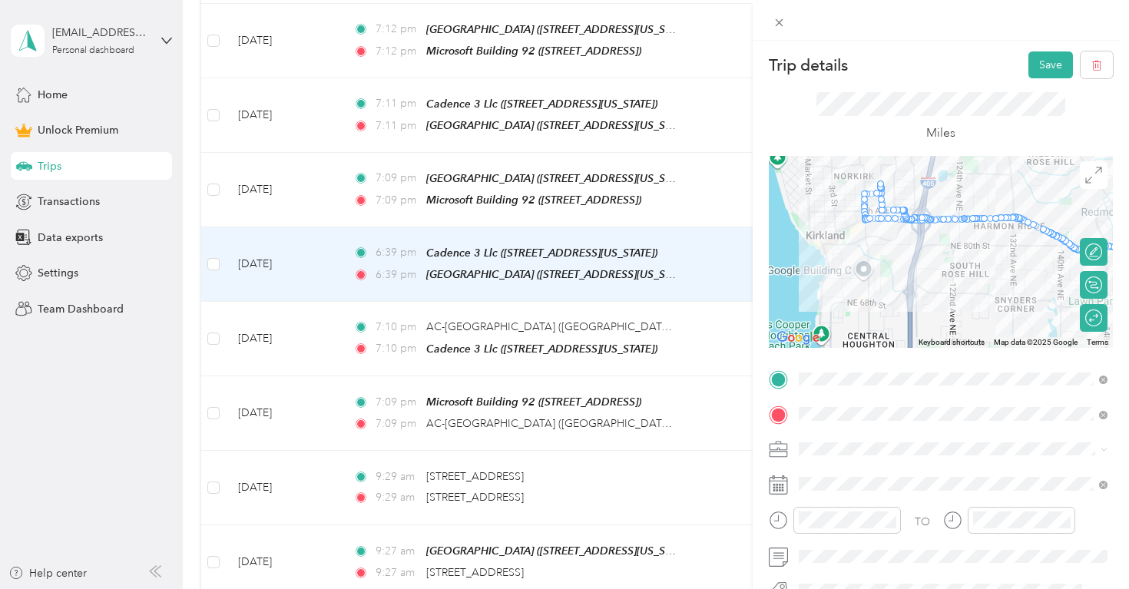
click at [970, 219] on div at bounding box center [965, 219] width 22 height 22
click at [967, 218] on div at bounding box center [963, 218] width 7 height 7
click at [963, 218] on div at bounding box center [963, 218] width 7 height 7
click at [962, 218] on div at bounding box center [963, 218] width 7 height 7
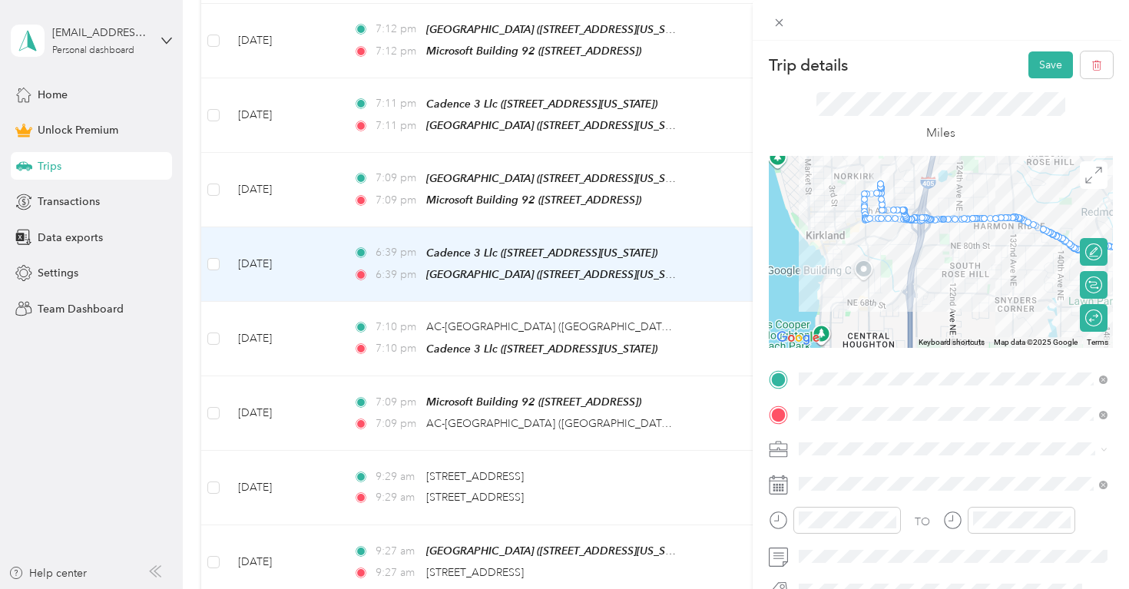
click at [954, 218] on div at bounding box center [944, 220] width 22 height 22
click at [864, 196] on div at bounding box center [865, 206] width 22 height 22
click at [867, 205] on div at bounding box center [865, 215] width 22 height 22
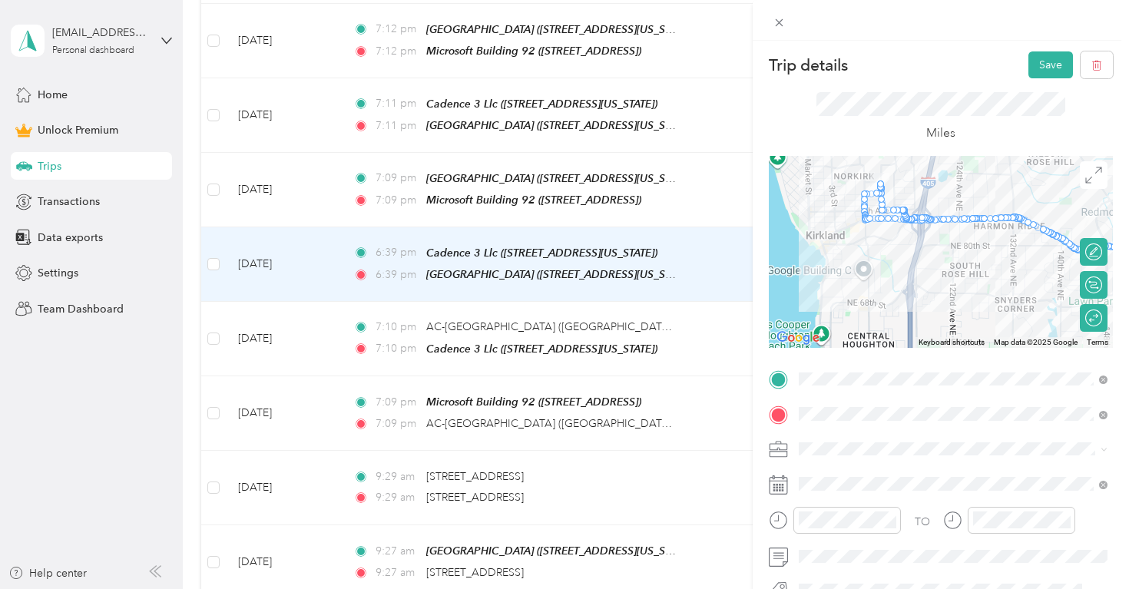
click at [867, 205] on div at bounding box center [865, 215] width 22 height 22
click at [867, 211] on div at bounding box center [870, 219] width 22 height 22
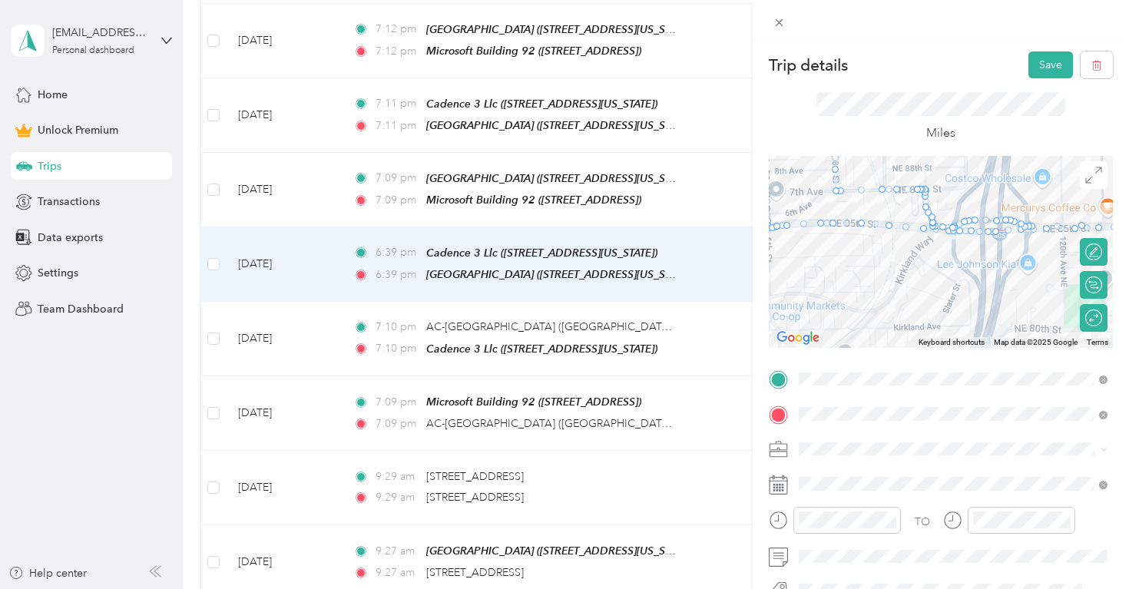
drag, startPoint x: 911, startPoint y: 257, endPoint x: 974, endPoint y: 297, distance: 75.2
click at [983, 303] on div at bounding box center [940, 252] width 344 height 192
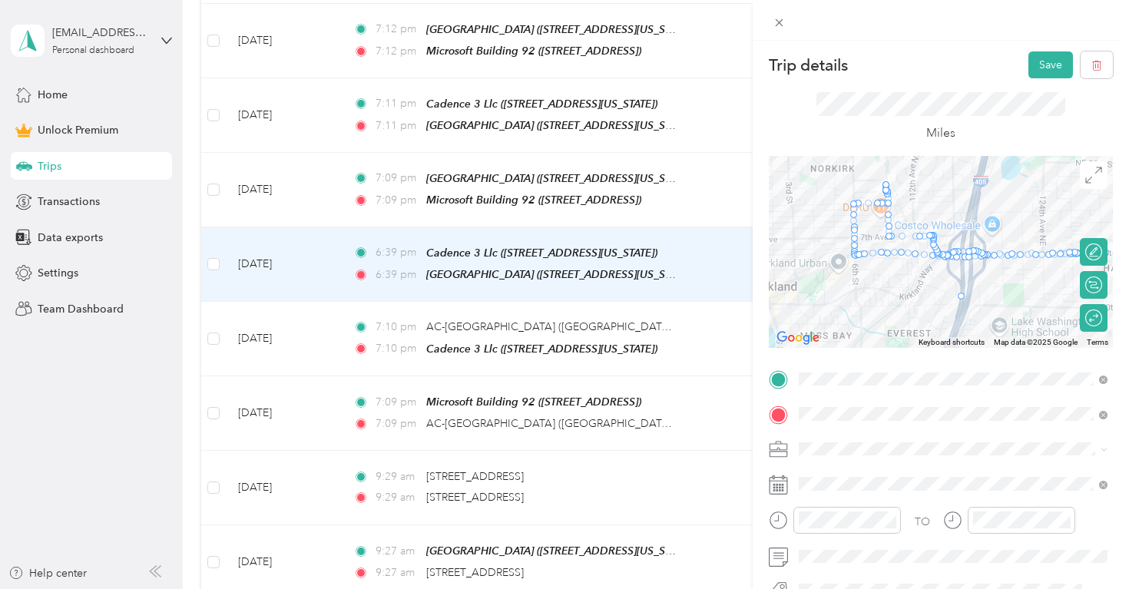
drag, startPoint x: 920, startPoint y: 236, endPoint x: 970, endPoint y: 299, distance: 79.7
click at [970, 252] on div at bounding box center [1112, 252] width 344 height 0
click at [940, 252] on div at bounding box center [1112, 252] width 344 height 0
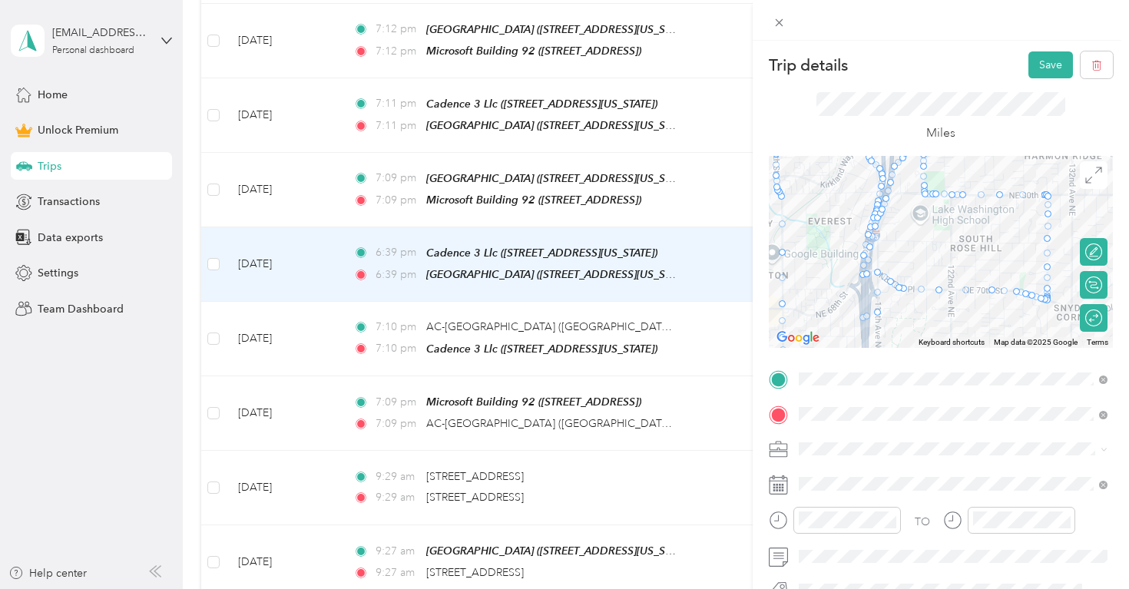
drag, startPoint x: 980, startPoint y: 302, endPoint x: 907, endPoint y: 211, distance: 116.3
click at [901, 193] on div at bounding box center [940, 252] width 344 height 192
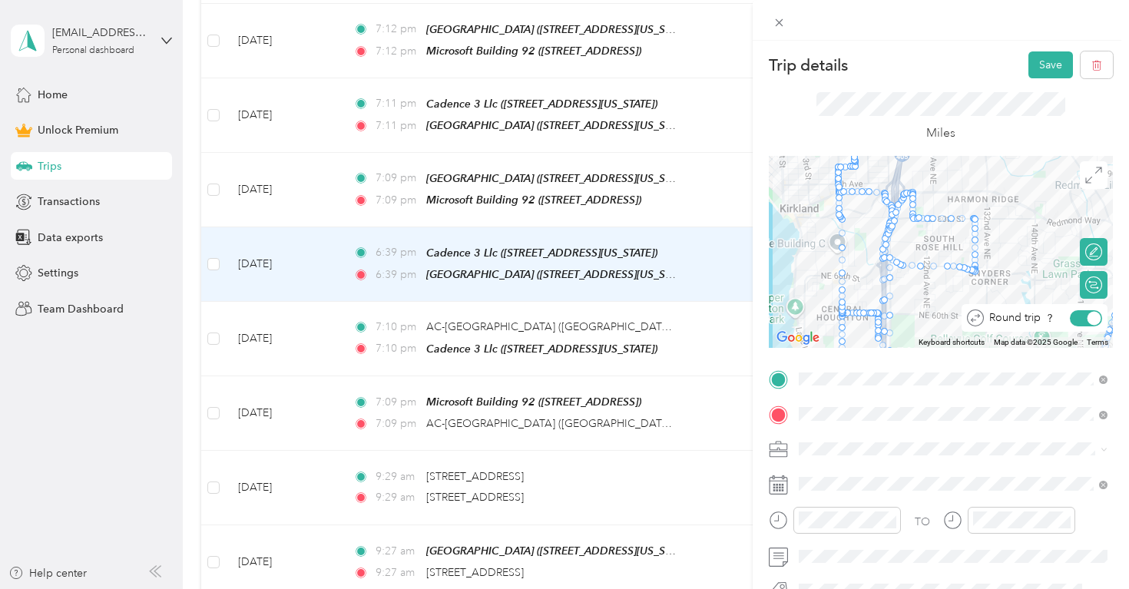
click at [1089, 316] on div at bounding box center [1094, 318] width 14 height 14
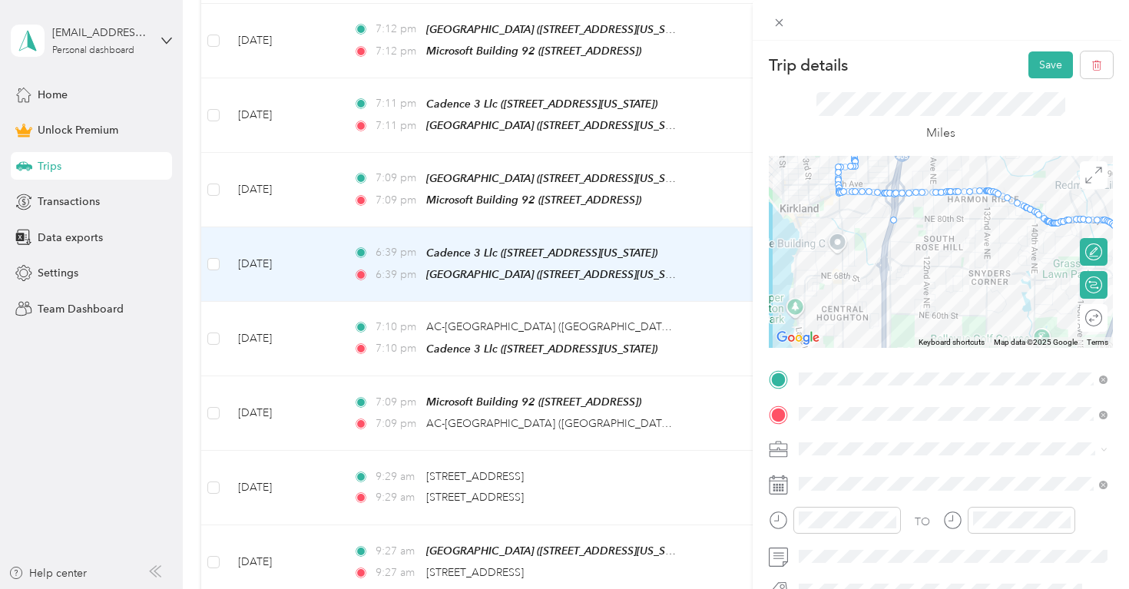
drag, startPoint x: 925, startPoint y: 190, endPoint x: 890, endPoint y: 220, distance: 46.3
click at [940, 252] on div at bounding box center [1112, 252] width 344 height 0
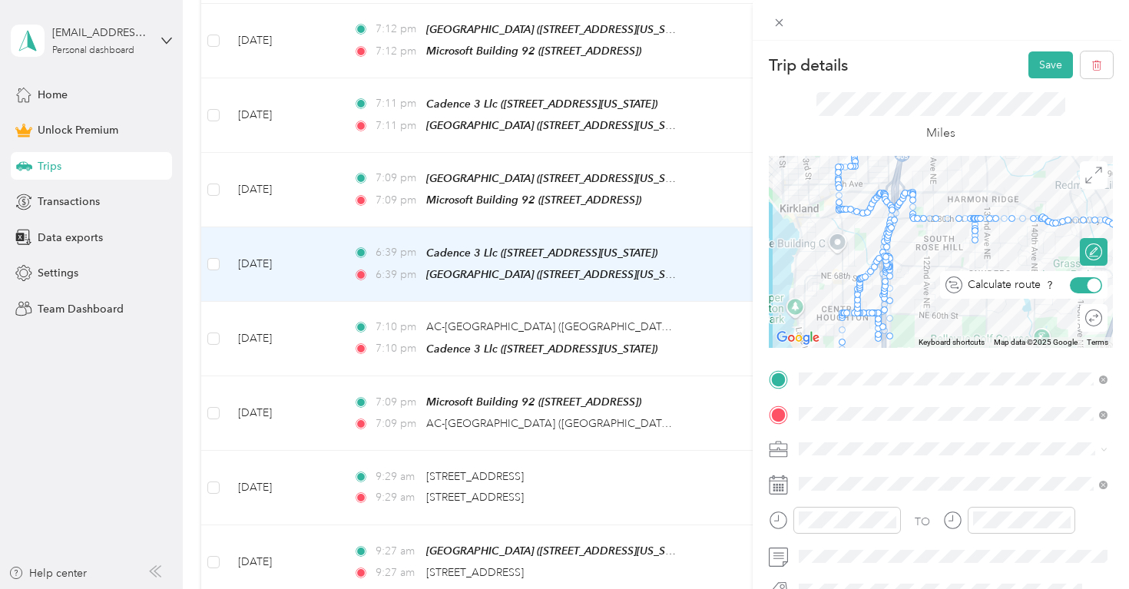
click at [1094, 285] on div at bounding box center [1094, 285] width 14 height 14
click at [1094, 285] on div at bounding box center [1085, 285] width 32 height 16
click at [928, 217] on div at bounding box center [936, 219] width 22 height 22
click at [927, 218] on div at bounding box center [936, 219] width 22 height 22
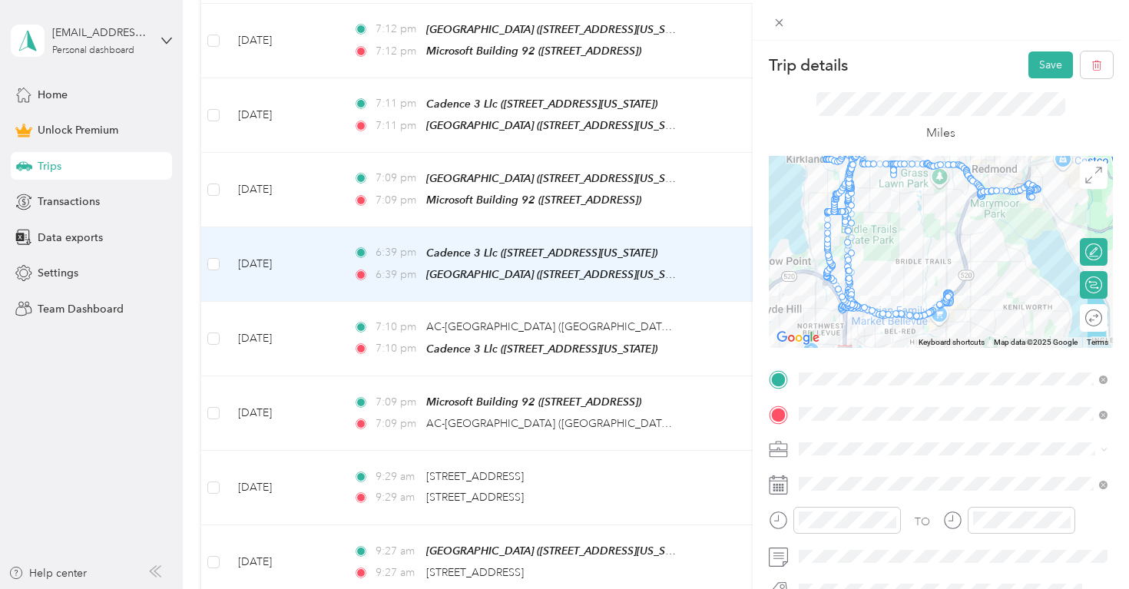
drag, startPoint x: 985, startPoint y: 316, endPoint x: 934, endPoint y: 230, distance: 100.9
click at [934, 230] on div at bounding box center [940, 252] width 344 height 192
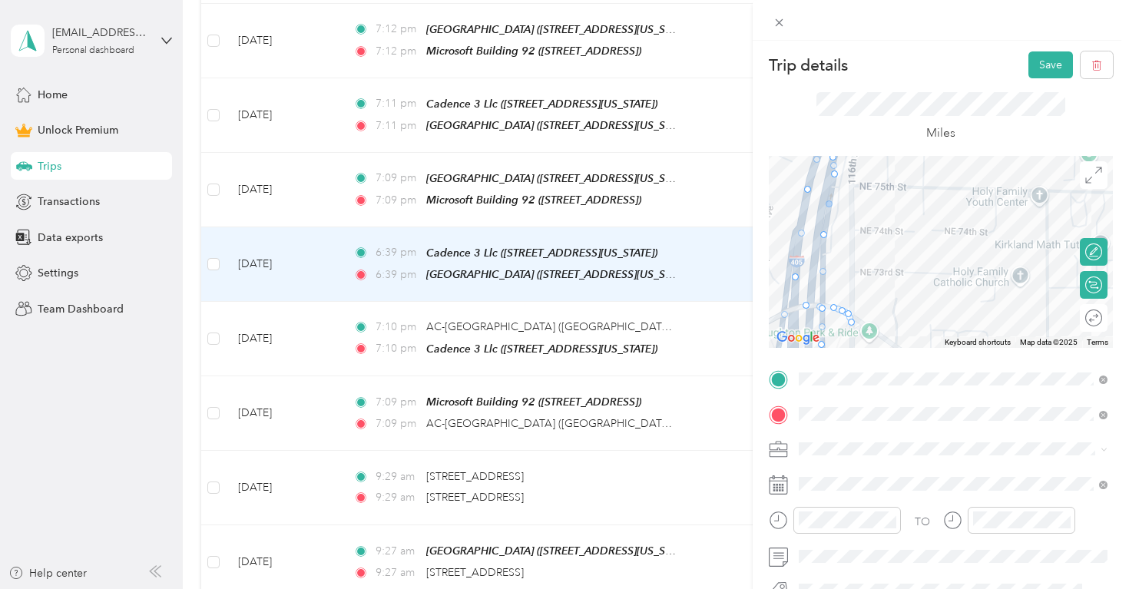
click at [830, 206] on div at bounding box center [828, 203] width 7 height 7
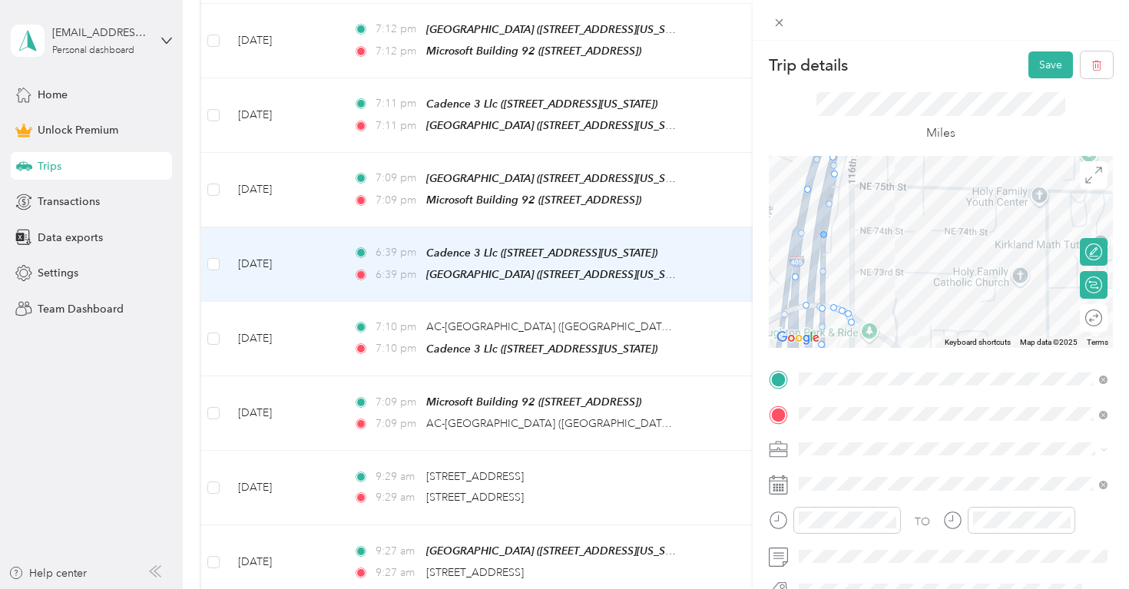
click at [828, 233] on div at bounding box center [824, 235] width 22 height 22
click at [826, 234] on div at bounding box center [823, 234] width 7 height 7
click at [1096, 250] on div at bounding box center [1095, 252] width 12 height 14
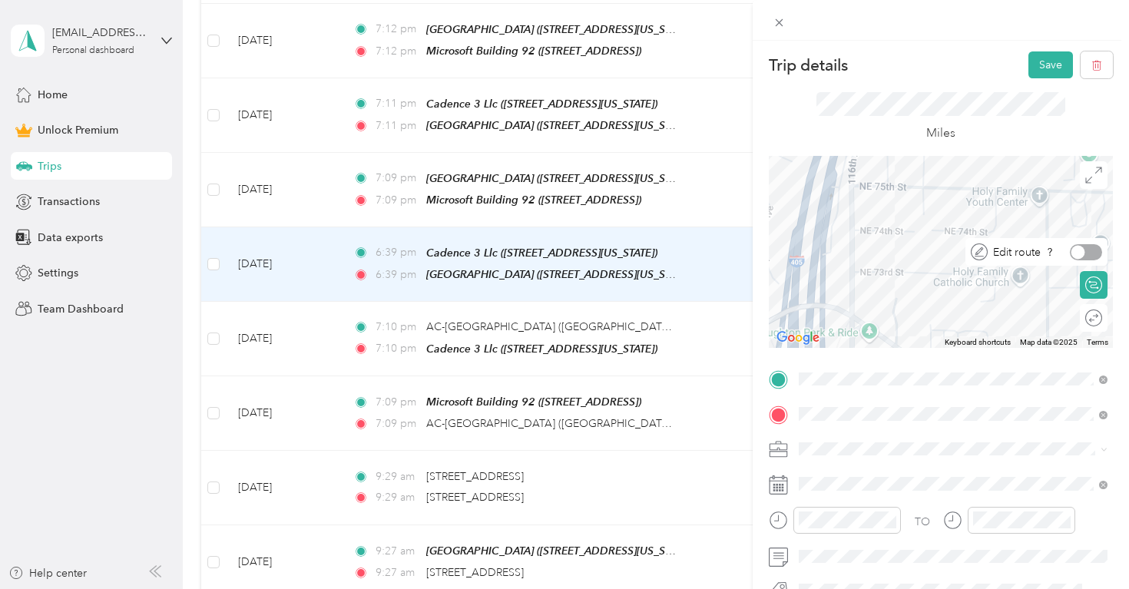
click at [1092, 256] on div at bounding box center [1085, 252] width 32 height 16
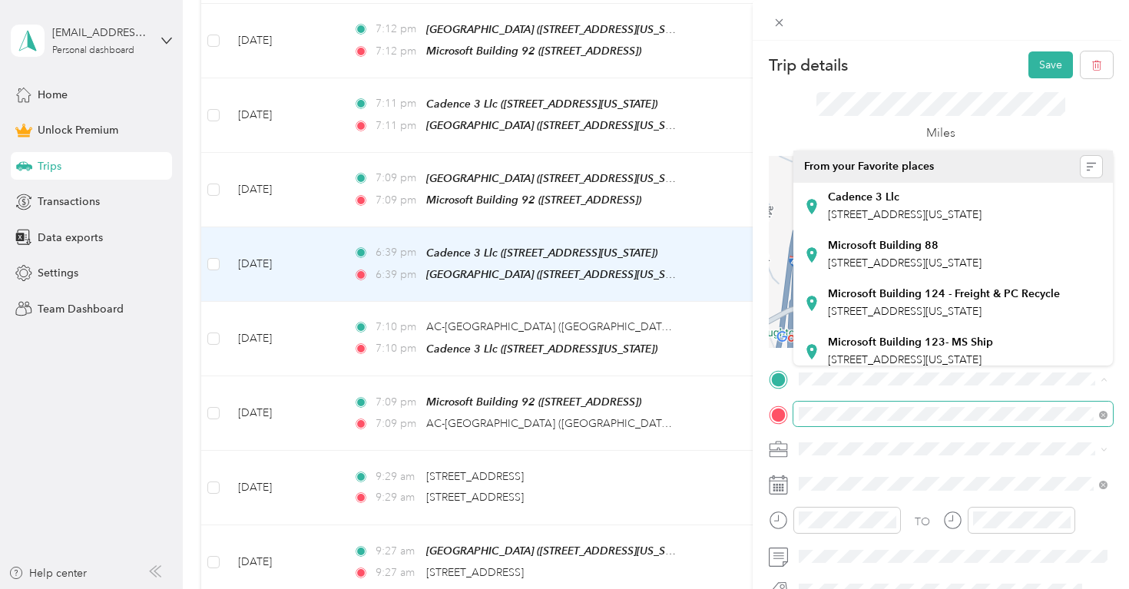
click at [1097, 415] on span at bounding box center [1100, 413] width 14 height 11
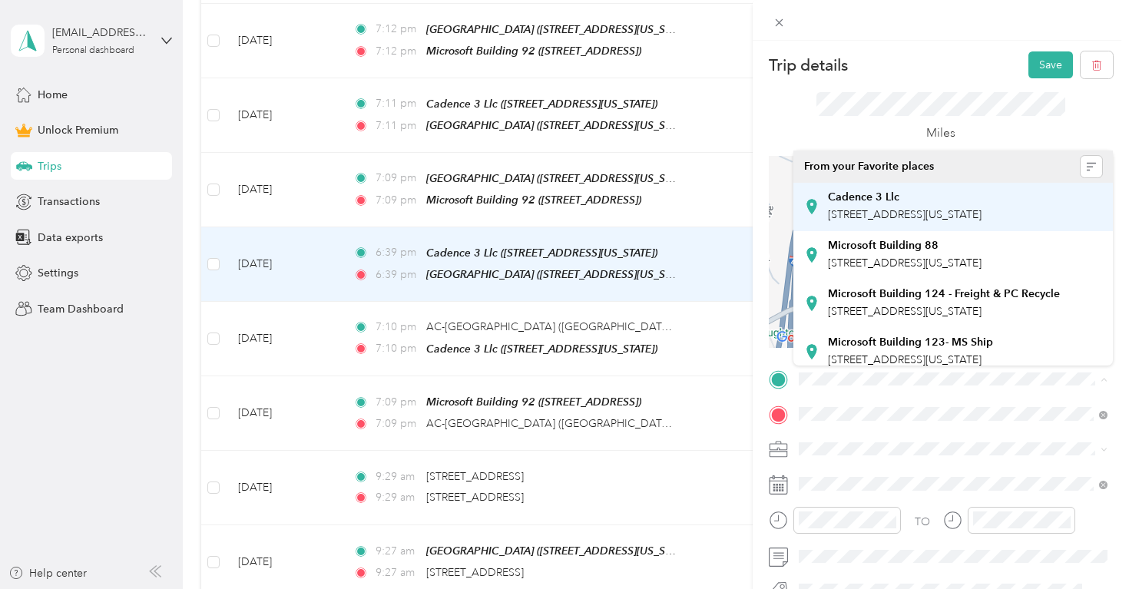
click at [904, 208] on div "Cadence 3 Llc [STREET_ADDRESS][US_STATE]" at bounding box center [905, 206] width 154 height 32
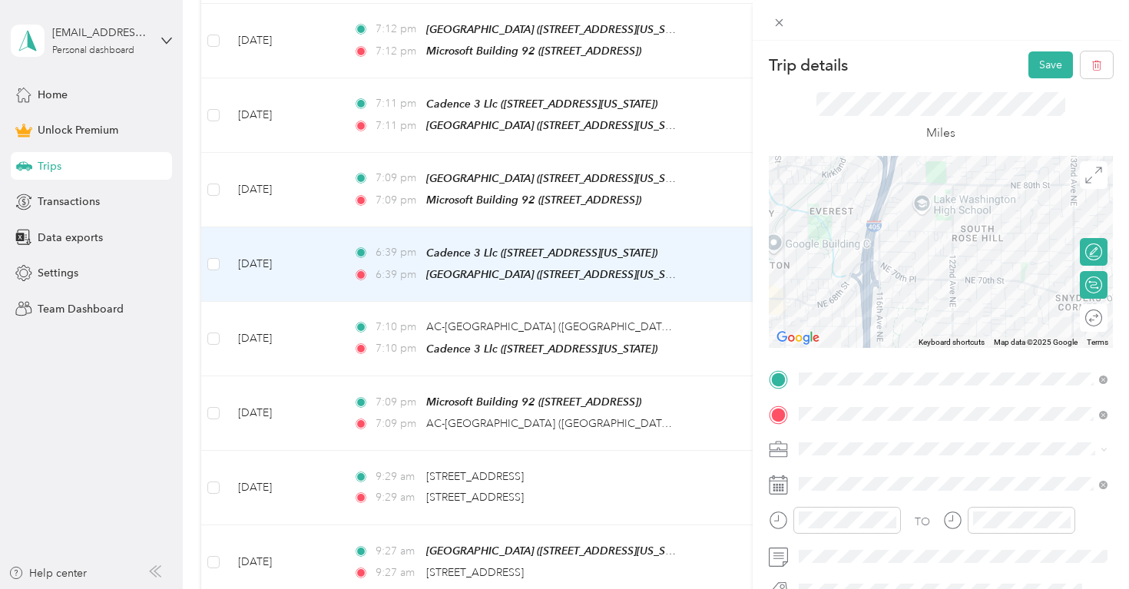
click at [867, 235] on div at bounding box center [940, 252] width 344 height 192
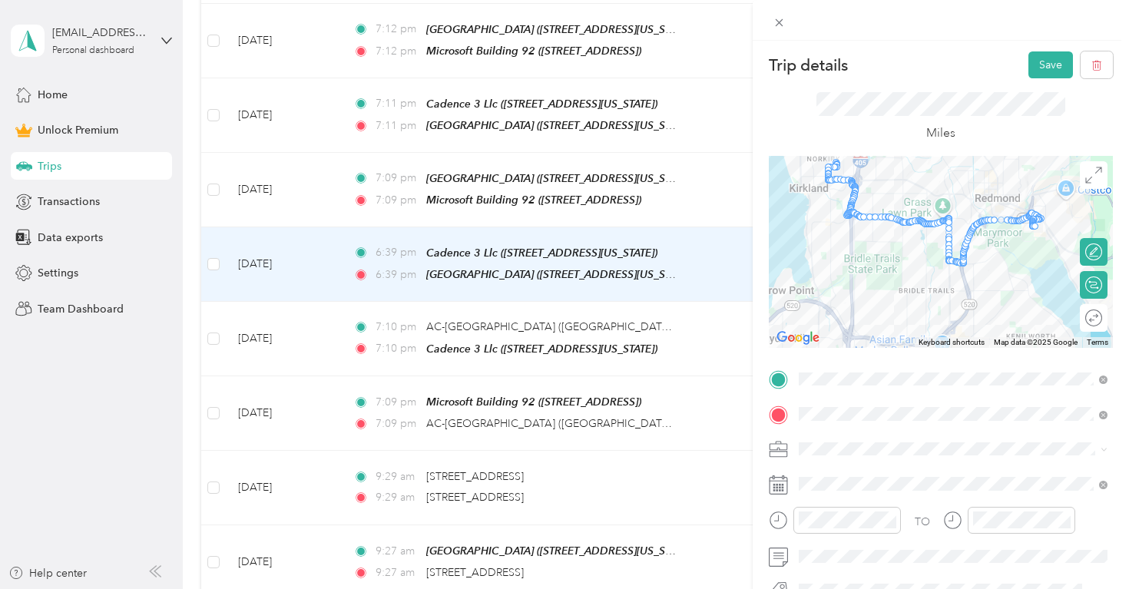
drag, startPoint x: 926, startPoint y: 230, endPoint x: 920, endPoint y: 194, distance: 36.5
click at [920, 194] on div at bounding box center [940, 252] width 344 height 192
click at [854, 257] on div at bounding box center [940, 252] width 344 height 192
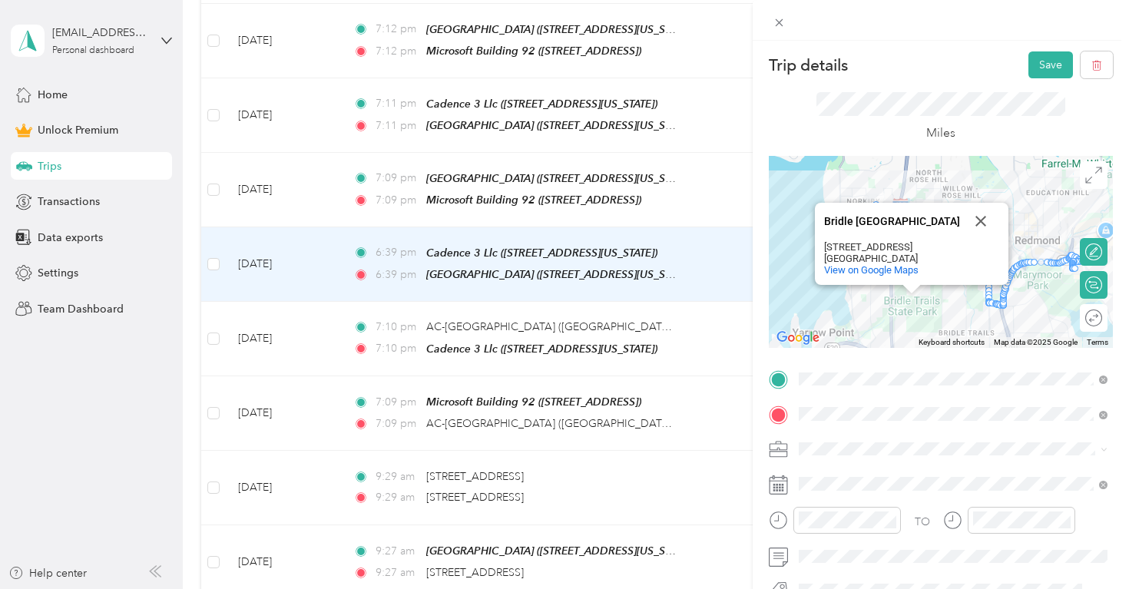
click at [891, 307] on div "Bridle Trails State Park Bridle Trails State Park 5300 116th Ave NE Kirkland, W…" at bounding box center [940, 252] width 344 height 192
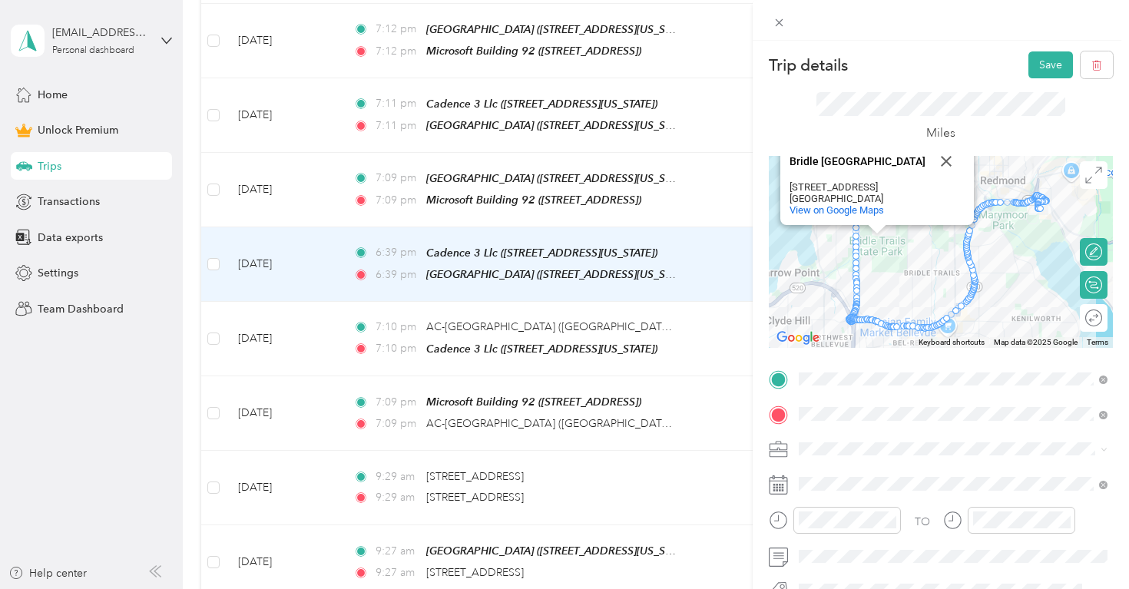
drag, startPoint x: 927, startPoint y: 323, endPoint x: 940, endPoint y: 236, distance: 88.6
click at [926, 251] on div "Bridle Trails State Park Bridle Trails State Park 5300 116th Ave NE Kirkland, W…" at bounding box center [940, 252] width 344 height 192
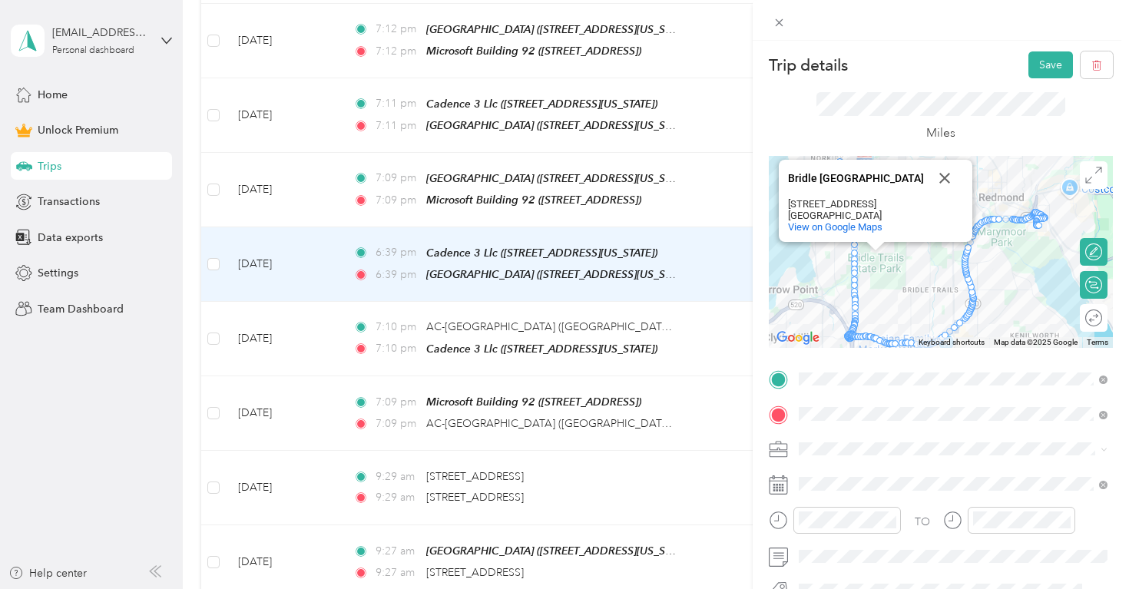
drag, startPoint x: 914, startPoint y: 271, endPoint x: 916, endPoint y: 299, distance: 28.4
click at [908, 316] on div "Bridle Trails State Park Bridle Trails State Park 5300 116th Ave NE Kirkland, W…" at bounding box center [940, 252] width 344 height 192
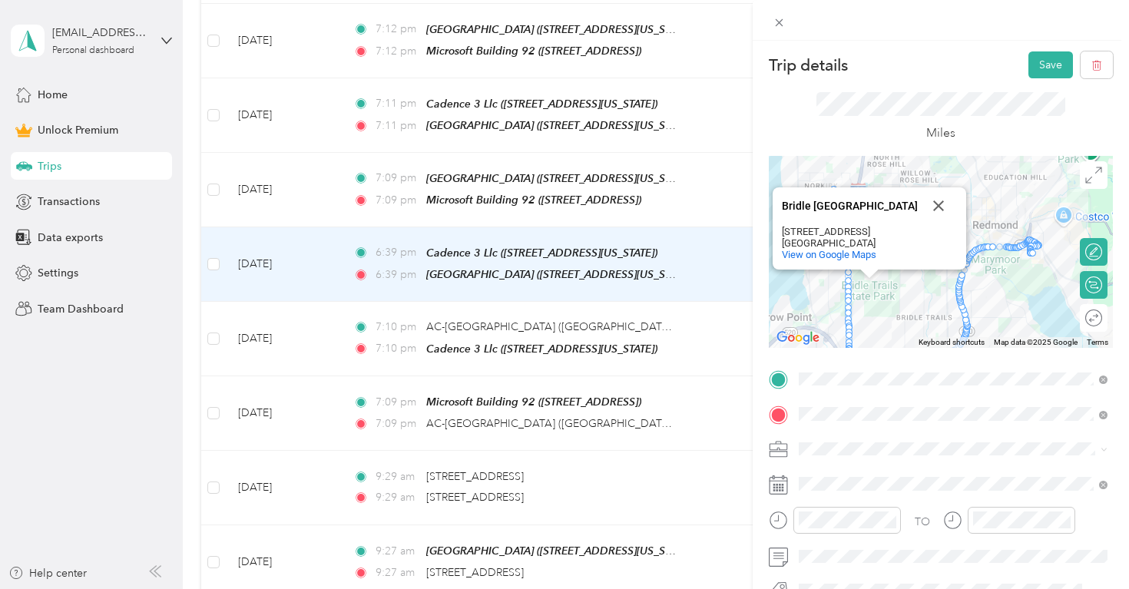
click at [919, 79] on div "Miles" at bounding box center [940, 117] width 344 height 78
click at [936, 202] on button "Close" at bounding box center [938, 205] width 37 height 37
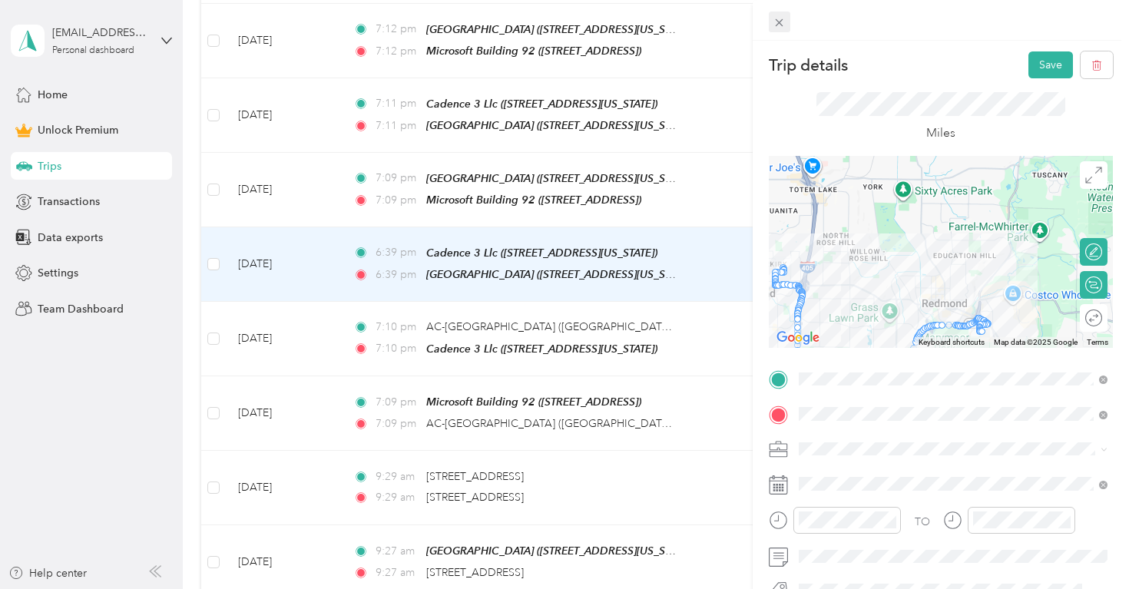
click at [781, 21] on icon at bounding box center [778, 22] width 13 height 13
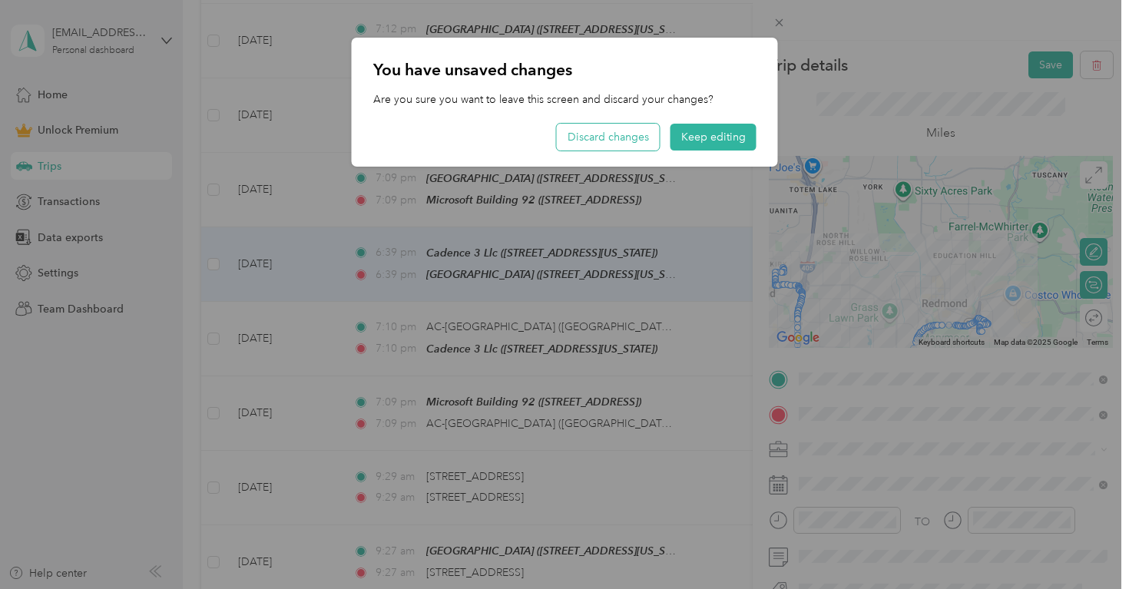
click at [581, 140] on button "Discard changes" at bounding box center [608, 137] width 103 height 27
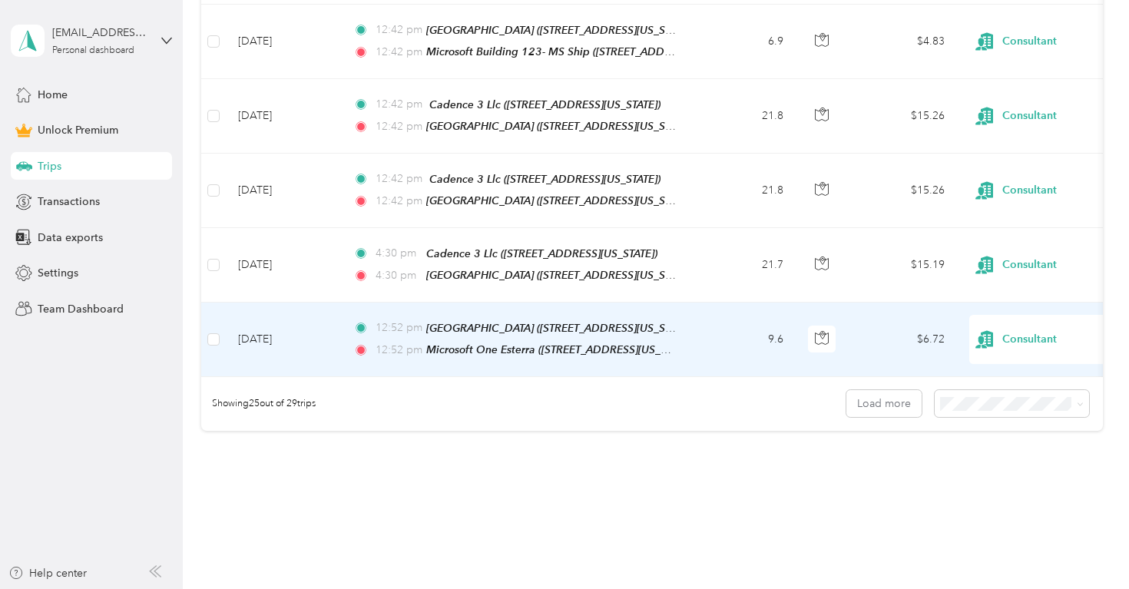
scroll to position [1856, 0]
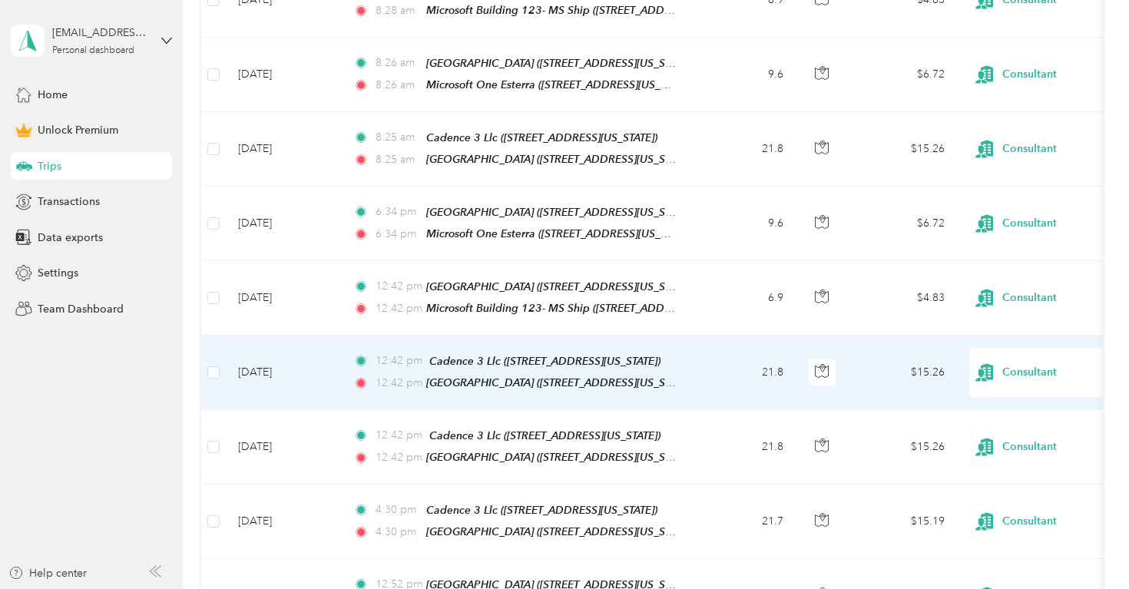
scroll to position [1625, 0]
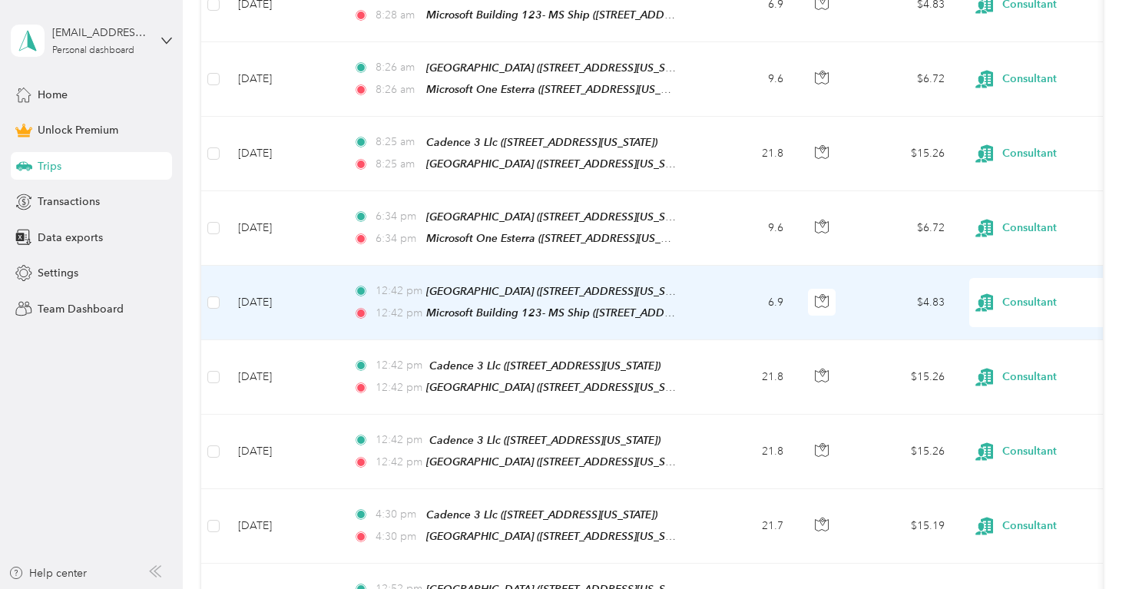
click at [868, 280] on td "$4.83" at bounding box center [902, 303] width 107 height 74
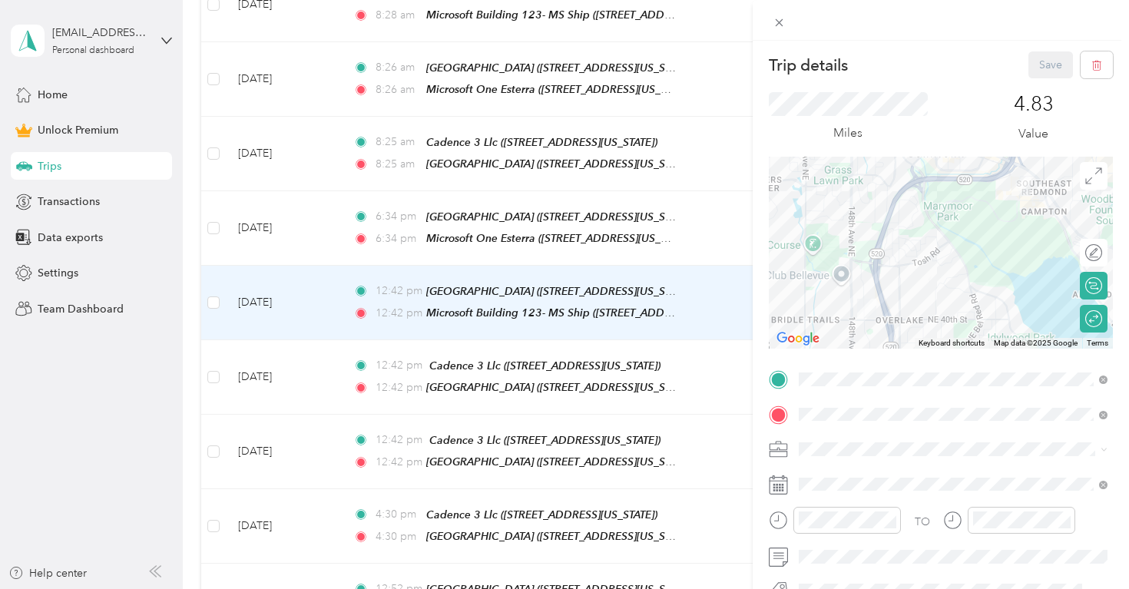
click at [507, 214] on div "Trip details Save This trip cannot be edited because it is either under review,…" at bounding box center [564, 294] width 1129 height 589
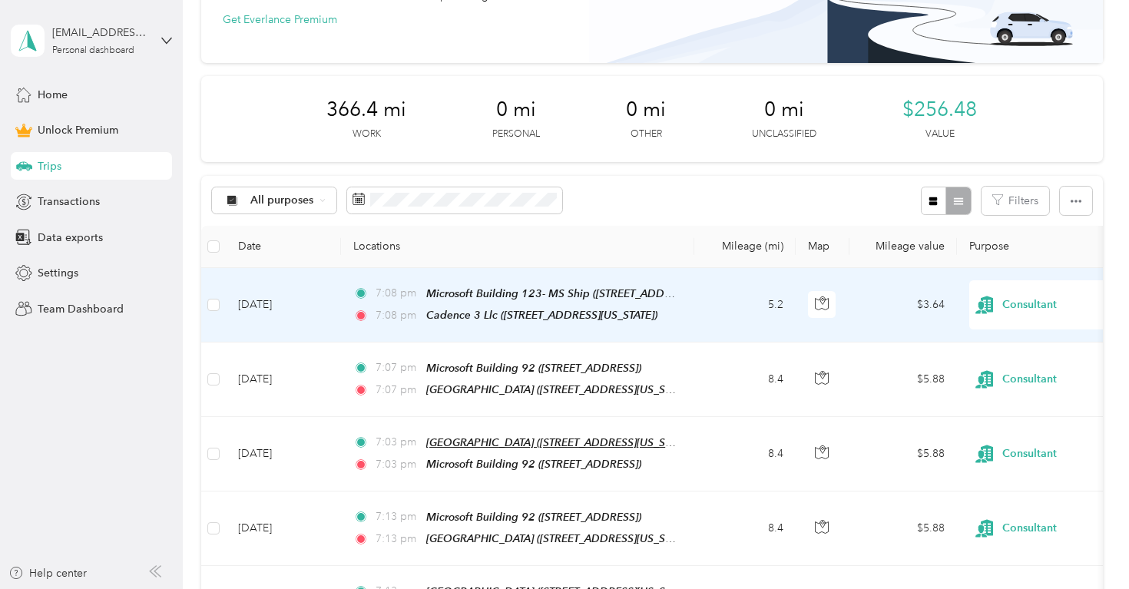
scroll to position [140, 0]
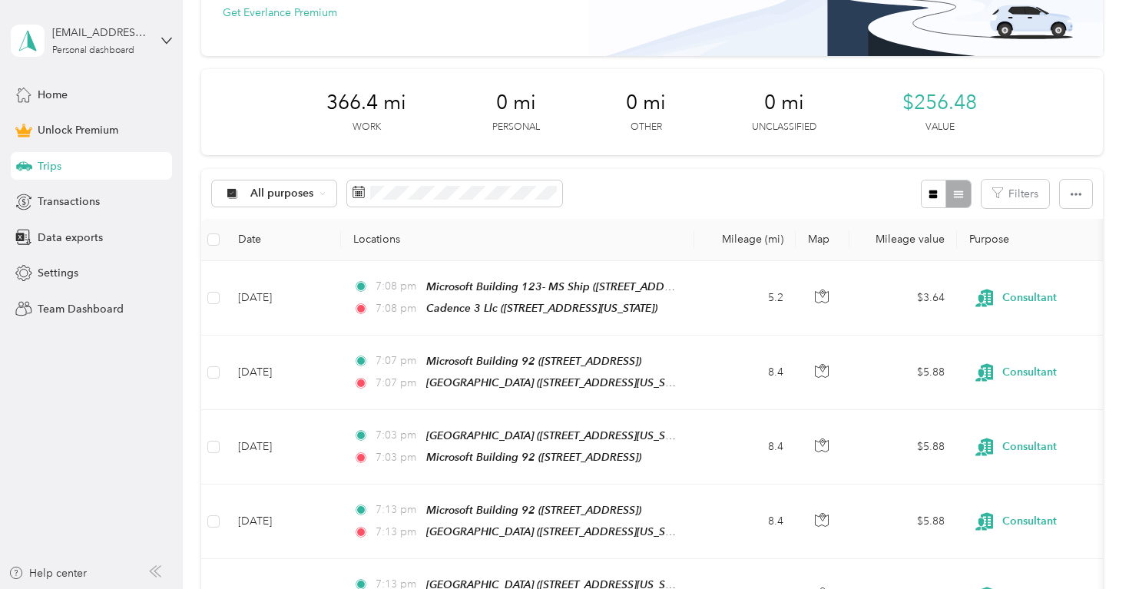
click at [1036, 118] on div "366.4 mi Work 0 mi Personal 0 mi Other 0 mi Unclassified $256.48 Value" at bounding box center [651, 112] width 901 height 86
